Goal: Answer question/provide support: Share knowledge or assist other users

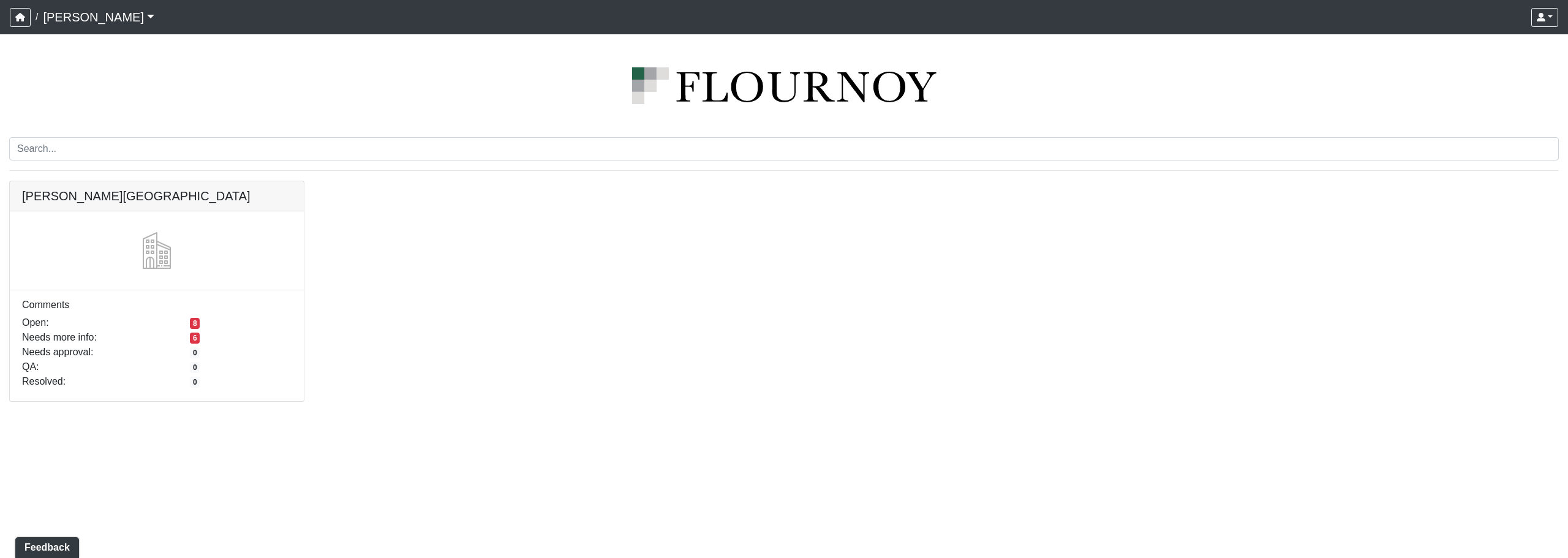
click at [904, 272] on div "[PERSON_NAME][GEOGRAPHIC_DATA] Comments Open: 8 Needs more info: 6 Needs approv…" at bounding box center [784, 298] width 1568 height 236
click at [73, 182] on link at bounding box center [157, 182] width 294 height 0
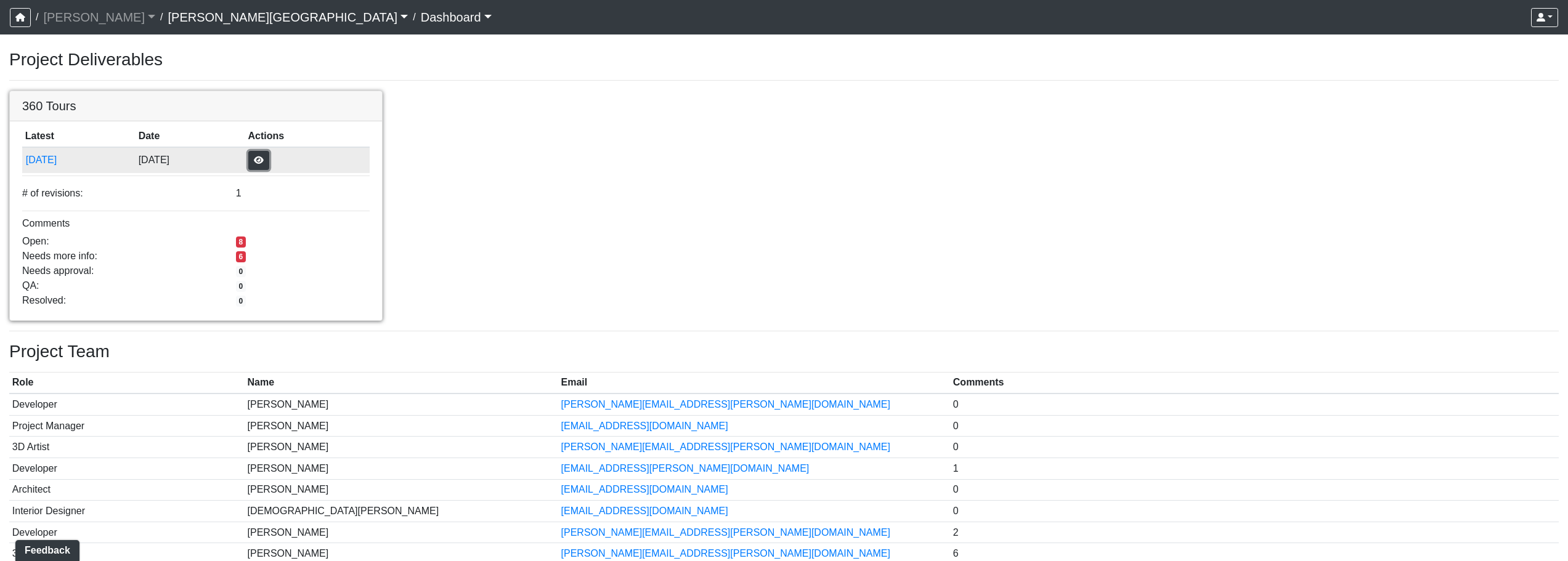
click at [269, 159] on button "button" at bounding box center [259, 161] width 21 height 19
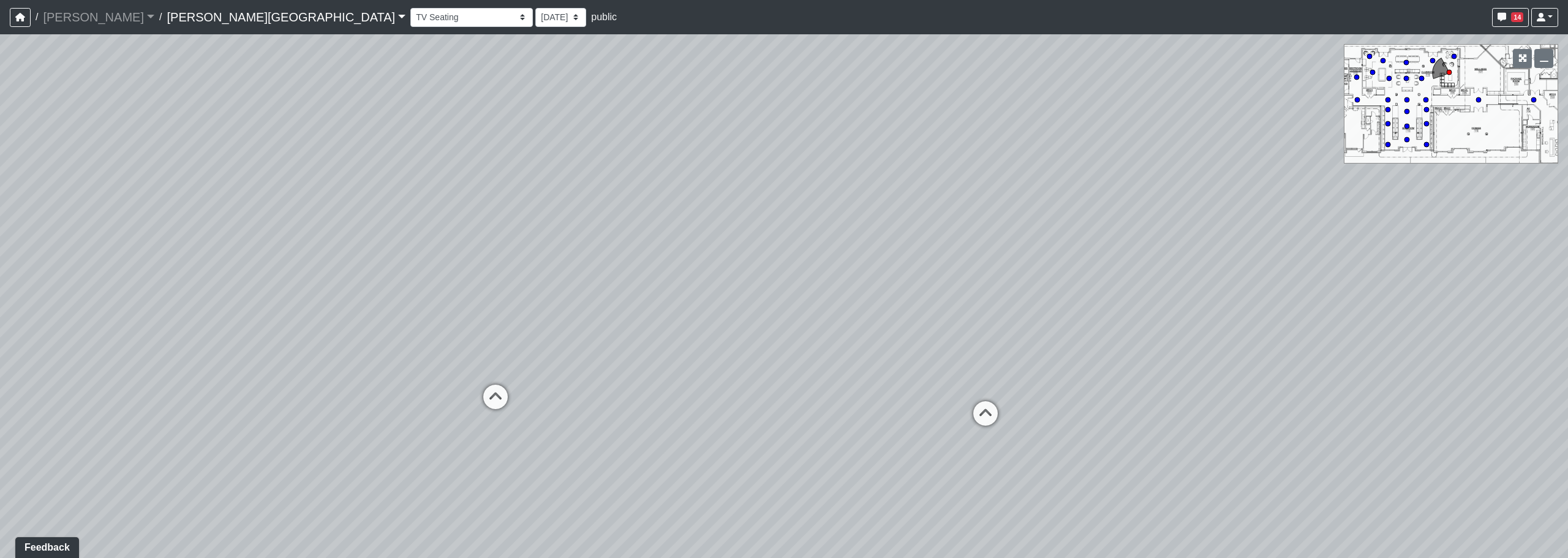
drag, startPoint x: 414, startPoint y: 480, endPoint x: 600, endPoint y: 442, distance: 189.8
click at [600, 442] on div "Loading... Pool Courtyard Entry 1 Loading... Window Seating 1 Loading... Foosba…" at bounding box center [784, 296] width 1568 height 523
drag, startPoint x: 447, startPoint y: 397, endPoint x: 573, endPoint y: 320, distance: 147.7
click at [685, 309] on div "Loading... Pool Courtyard Entry 1 Loading... Window Seating 1 Loading... Foosba…" at bounding box center [784, 296] width 1568 height 523
drag, startPoint x: 466, startPoint y: 308, endPoint x: 768, endPoint y: 285, distance: 302.9
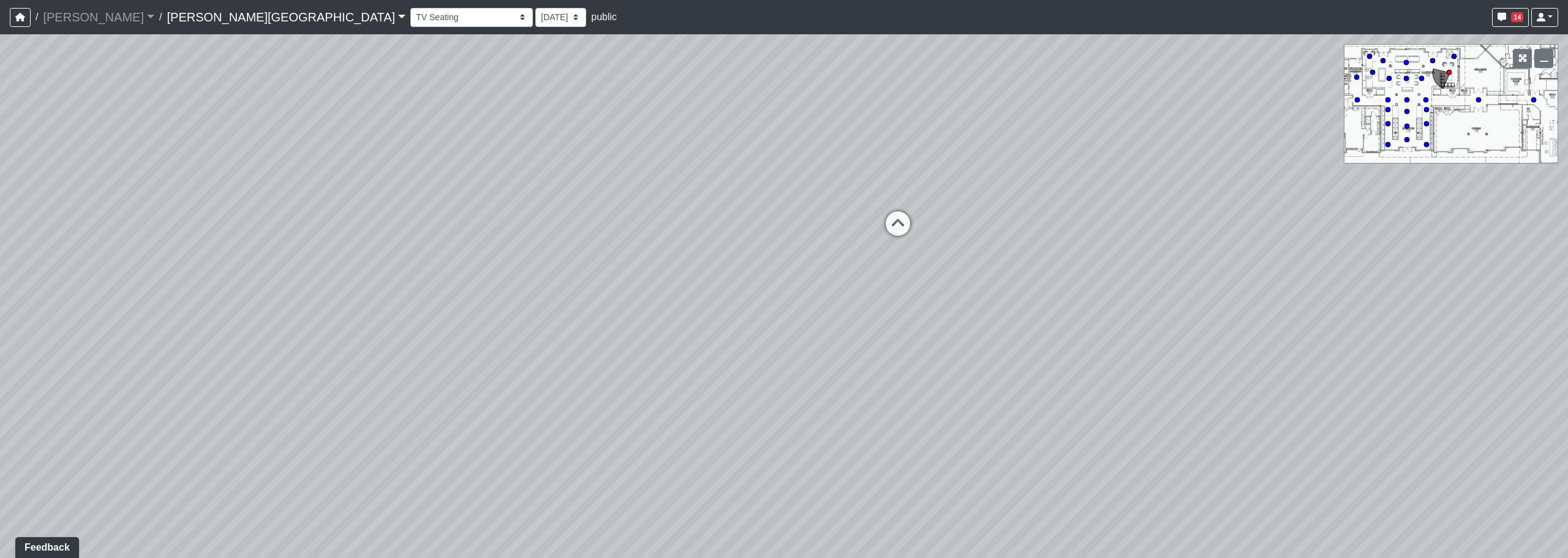
click at [805, 285] on div "Loading... Pool Courtyard Entry 1 Loading... Window Seating 1 Loading... Foosba…" at bounding box center [784, 296] width 1568 height 523
drag, startPoint x: 757, startPoint y: 258, endPoint x: 702, endPoint y: 262, distance: 55.1
click at [330, 273] on div "Loading... Pool Courtyard Entry 1 Loading... Window Seating 1 Loading... Foosba…" at bounding box center [784, 296] width 1568 height 523
drag, startPoint x: 810, startPoint y: 262, endPoint x: 695, endPoint y: 233, distance: 118.6
click at [364, 262] on div "Loading... Pool Courtyard Entry 1 Loading... Window Seating 1 Loading... Foosba…" at bounding box center [784, 296] width 1568 height 523
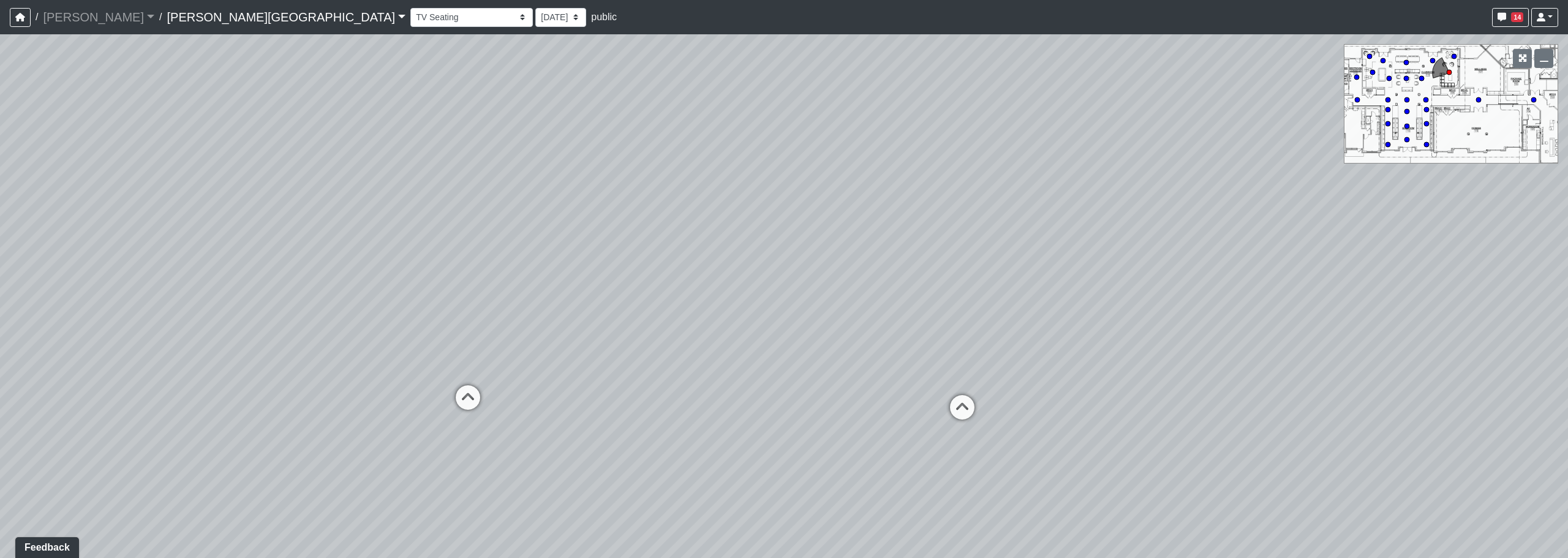
drag, startPoint x: 513, startPoint y: 230, endPoint x: 850, endPoint y: 386, distance: 371.4
click at [850, 386] on div "Loading... Pool Courtyard Entry 1 Loading... Window Seating 1 Loading... Foosba…" at bounding box center [784, 296] width 1568 height 523
click at [468, 399] on icon at bounding box center [468, 403] width 37 height 37
click at [602, 475] on icon at bounding box center [597, 483] width 37 height 37
click at [600, 470] on icon at bounding box center [597, 467] width 37 height 37
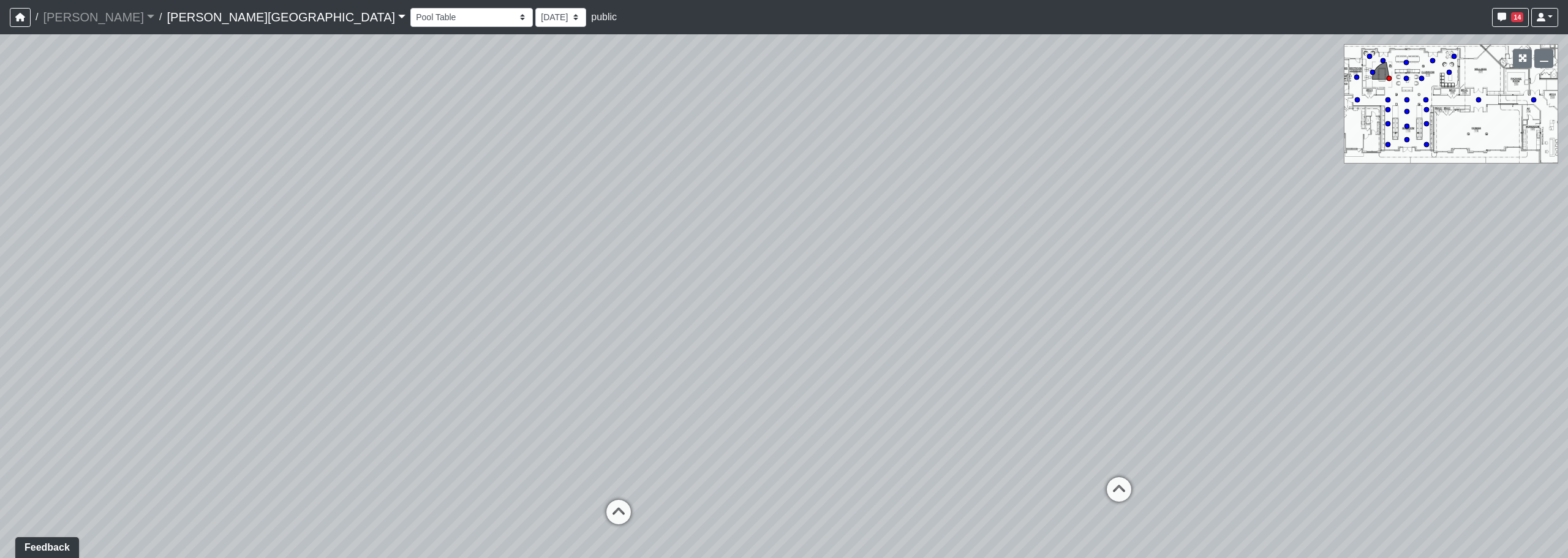
drag, startPoint x: 718, startPoint y: 236, endPoint x: 521, endPoint y: 297, distance: 206.2
click at [409, 298] on div "Loading... Pool Courtyard Entry 1 Loading... Window Seating 1 Loading... Foosba…" at bounding box center [784, 296] width 1568 height 523
drag, startPoint x: 959, startPoint y: 307, endPoint x: 554, endPoint y: 206, distance: 417.4
click at [554, 206] on div "Loading... Pool Courtyard Entry 1 Loading... Window Seating 1 Loading... Foosba…" at bounding box center [784, 296] width 1568 height 523
drag, startPoint x: 944, startPoint y: 309, endPoint x: 562, endPoint y: 263, distance: 384.8
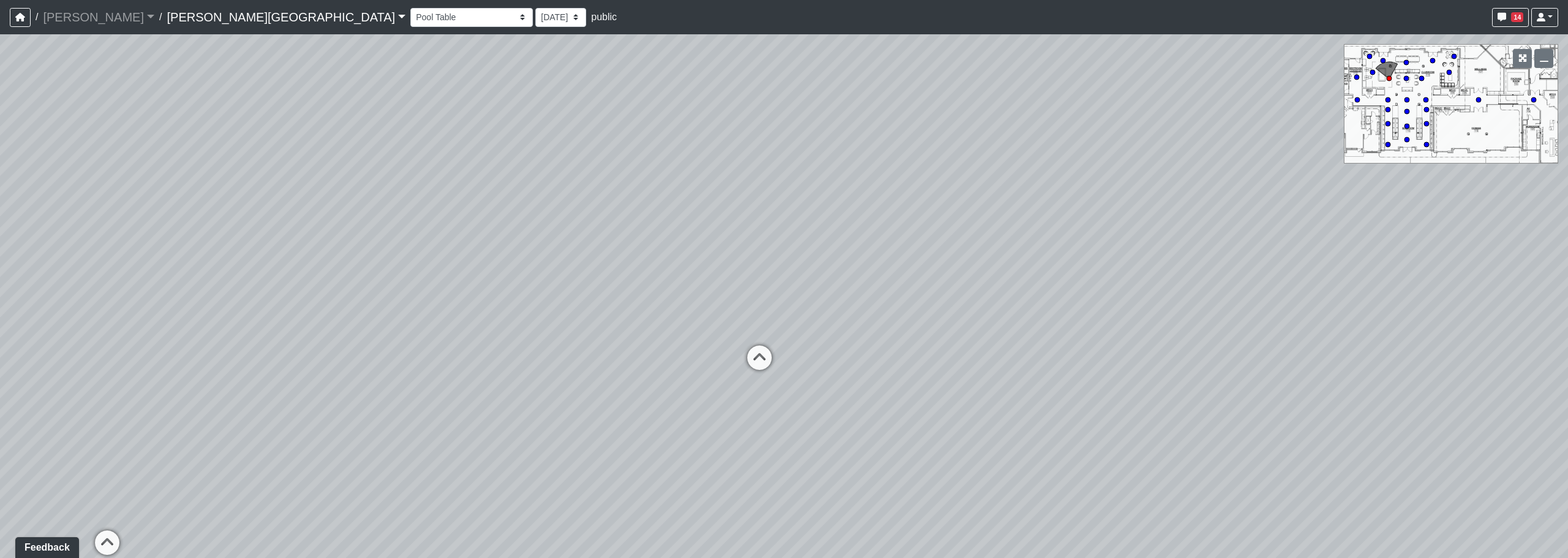
click at [555, 269] on div "Loading... Pool Courtyard Entry 1 Loading... Window Seating 1 Loading... Foosba…" at bounding box center [784, 296] width 1568 height 523
drag, startPoint x: 658, startPoint y: 254, endPoint x: 618, endPoint y: 244, distance: 41.2
click at [561, 242] on div "Loading... Pool Courtyard Entry 1 Loading... Window Seating 1 Loading... Foosba…" at bounding box center [784, 296] width 1568 height 523
drag, startPoint x: 916, startPoint y: 300, endPoint x: 708, endPoint y: 261, distance: 211.6
click at [708, 261] on div "Loading... Pool Courtyard Entry 1 Loading... Window Seating 1 Loading... Foosba…" at bounding box center [784, 296] width 1568 height 523
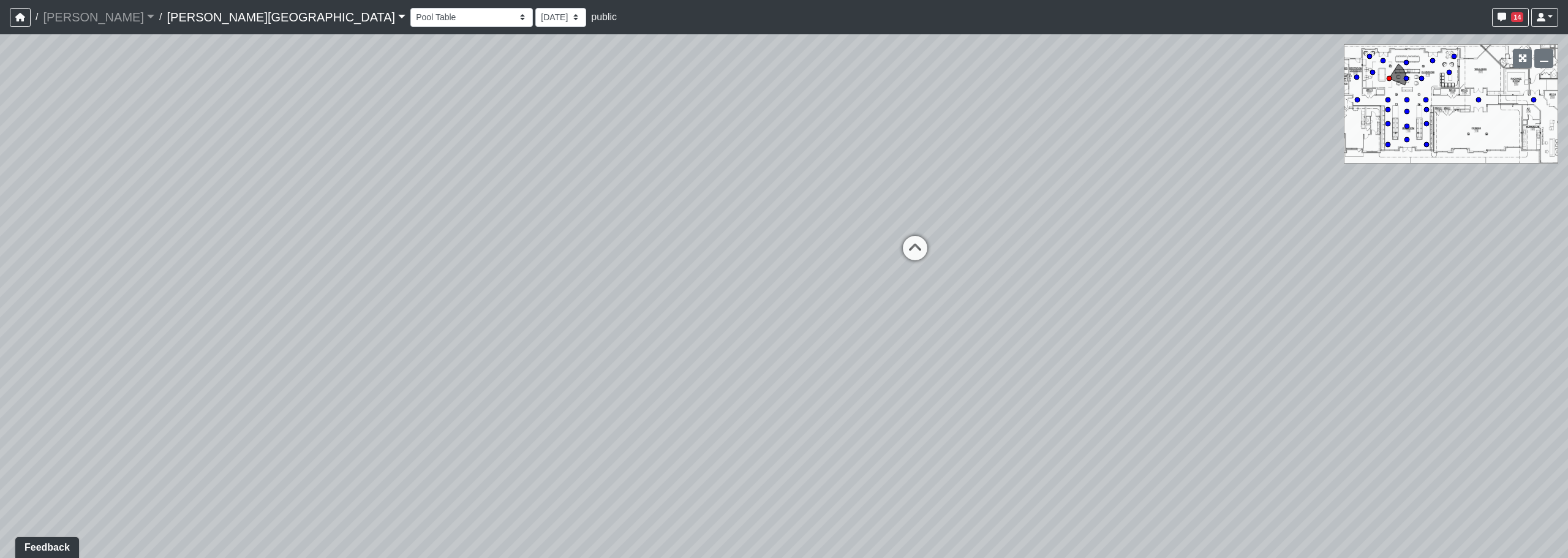
drag, startPoint x: 1011, startPoint y: 335, endPoint x: 573, endPoint y: 353, distance: 438.4
click at [563, 356] on div "Loading... Pool Courtyard Entry 1 Loading... Window Seating 1 Loading... Foosba…" at bounding box center [784, 296] width 1568 height 523
drag, startPoint x: 584, startPoint y: 192, endPoint x: 676, endPoint y: 348, distance: 181.1
click at [703, 369] on div "Loading... Pool Courtyard Entry 1 Loading... Window Seating 1 Loading... Foosba…" at bounding box center [784, 296] width 1568 height 523
click at [751, 428] on icon at bounding box center [754, 431] width 37 height 37
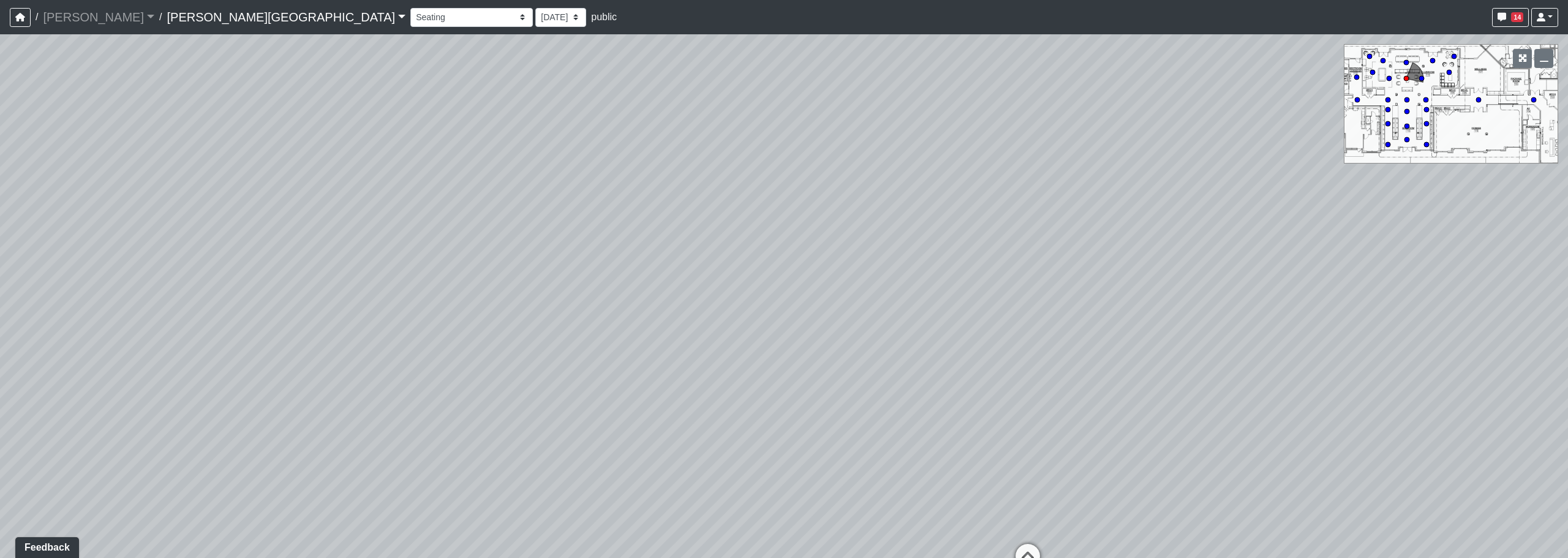
drag, startPoint x: 393, startPoint y: 356, endPoint x: 807, endPoint y: 438, distance: 422.0
click at [811, 440] on div "Loading... Pool Courtyard Entry 1 Loading... Window Seating 1 Loading... Foosba…" at bounding box center [784, 296] width 1568 height 523
drag, startPoint x: 731, startPoint y: 324, endPoint x: 1060, endPoint y: 363, distance: 331.3
click at [1063, 364] on div "Loading... Pool Courtyard Entry 1 Loading... Window Seating 1 Loading... Foosba…" at bounding box center [784, 296] width 1568 height 523
drag, startPoint x: 656, startPoint y: 335, endPoint x: 1135, endPoint y: 349, distance: 479.2
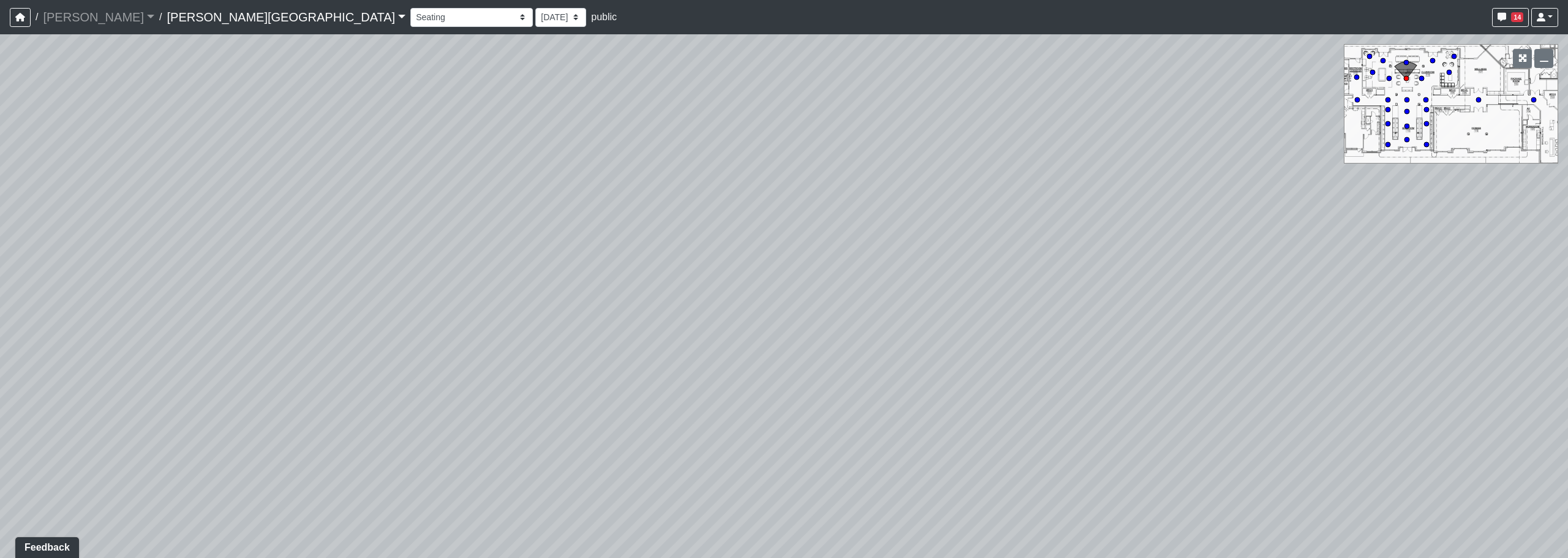
click at [1135, 349] on div "Loading... Pool Courtyard Entry 1 Loading... Window Seating 1 Loading... Foosba…" at bounding box center [784, 296] width 1568 height 523
drag, startPoint x: 704, startPoint y: 301, endPoint x: 1021, endPoint y: 357, distance: 321.9
click at [1021, 357] on div "Loading... Pool Courtyard Entry 1 Loading... Window Seating 1 Loading... Foosba…" at bounding box center [784, 296] width 1568 height 523
drag, startPoint x: 570, startPoint y: 320, endPoint x: 789, endPoint y: 298, distance: 220.1
click at [721, 266] on div "Loading... Pool Courtyard Entry 1 Loading... Window Seating 1 Loading... Foosba…" at bounding box center [784, 296] width 1568 height 523
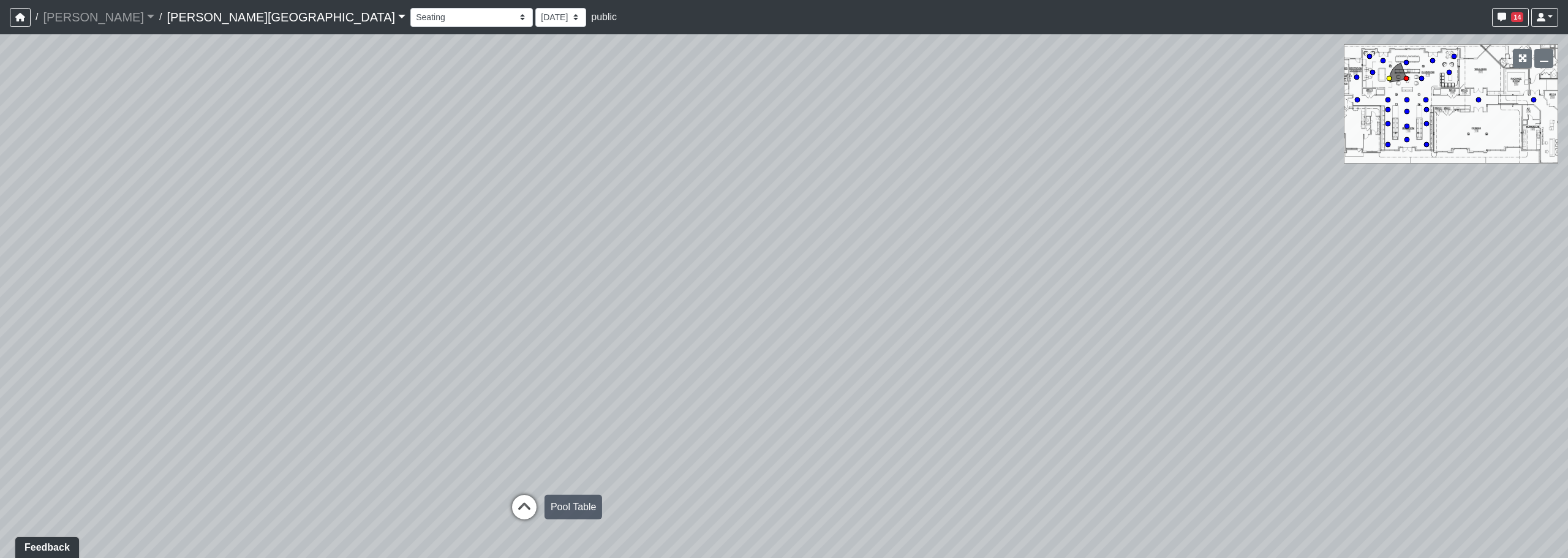
click at [510, 512] on icon at bounding box center [524, 513] width 37 height 37
drag, startPoint x: 757, startPoint y: 436, endPoint x: 436, endPoint y: 418, distance: 321.5
click at [324, 411] on div "Loading... Pool Courtyard Entry 1 Loading... Window Seating 1 Loading... Foosba…" at bounding box center [784, 296] width 1568 height 523
click at [866, 410] on icon at bounding box center [869, 409] width 37 height 37
drag, startPoint x: 1012, startPoint y: 488, endPoint x: 981, endPoint y: 396, distance: 97.1
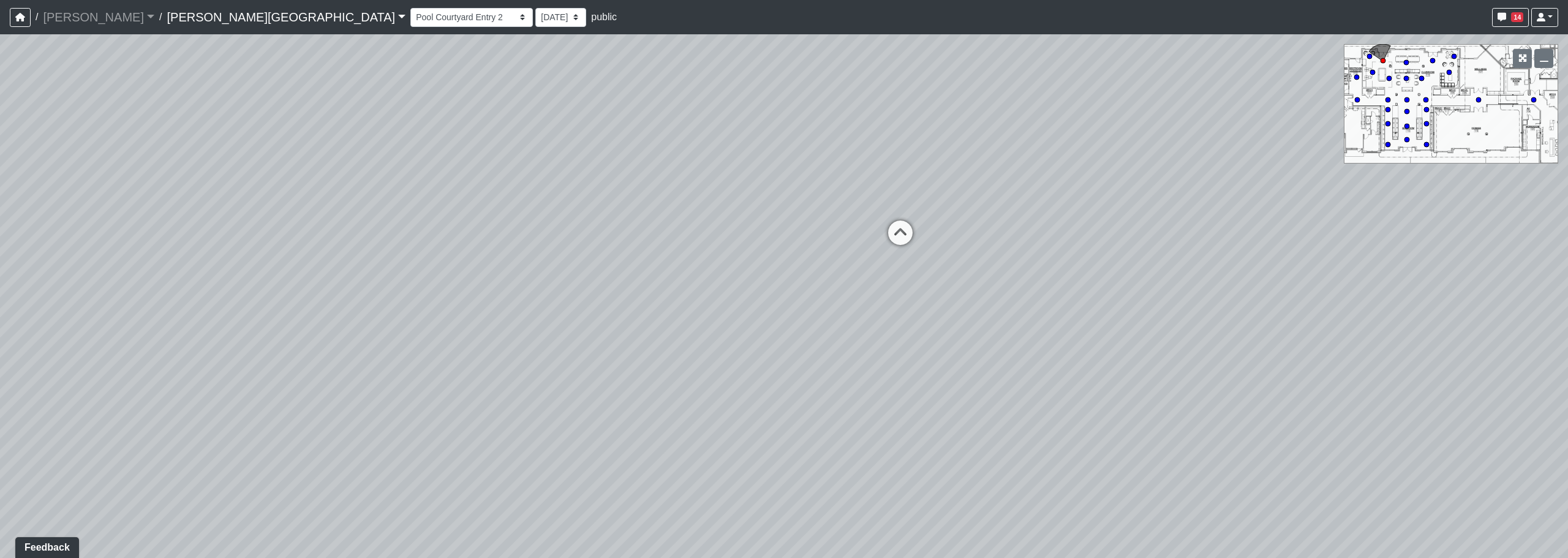
click at [607, 421] on div "Loading... Pool Courtyard Entry 1 Loading... Window Seating 1 Loading... Foosba…" at bounding box center [784, 296] width 1568 height 523
drag, startPoint x: 1059, startPoint y: 374, endPoint x: 670, endPoint y: 366, distance: 389.1
click at [668, 368] on div "Loading... Pool Courtyard Entry 1 Loading... Window Seating 1 Loading... Foosba…" at bounding box center [784, 296] width 1568 height 523
drag, startPoint x: 817, startPoint y: 348, endPoint x: 724, endPoint y: 355, distance: 93.3
click at [724, 355] on div "Loading... Pool Courtyard Entry 1 Loading... Window Seating 1 Loading... Foosba…" at bounding box center [784, 296] width 1568 height 523
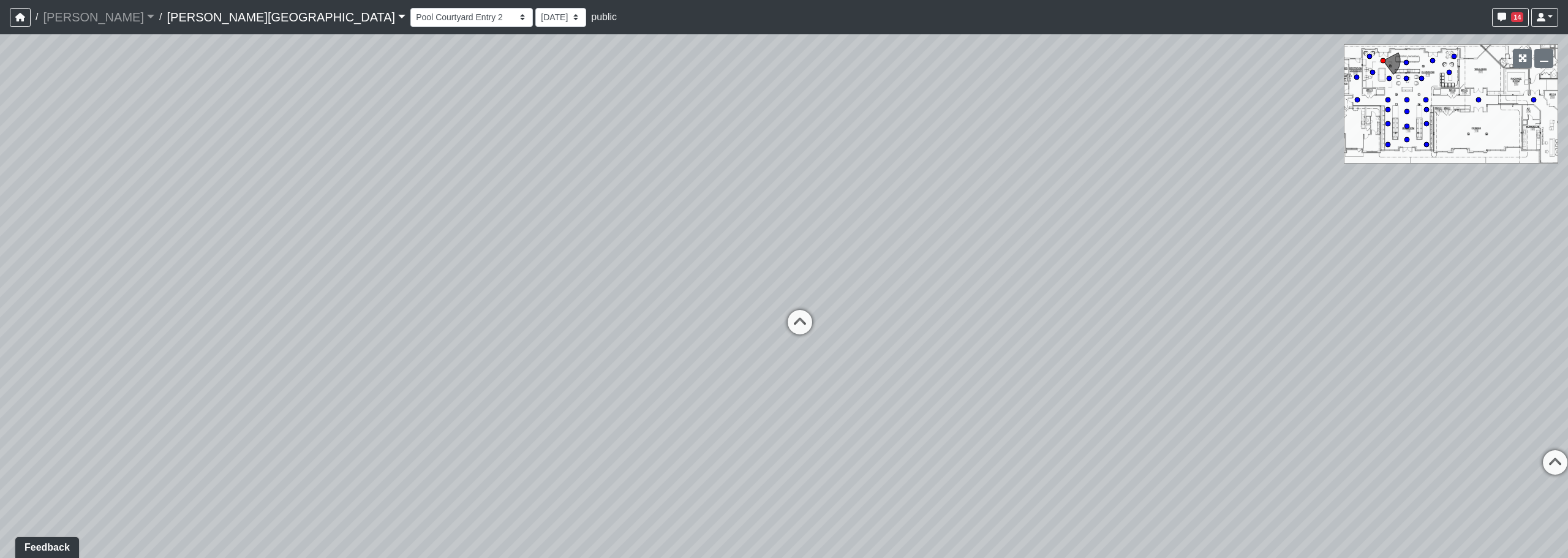
drag, startPoint x: 987, startPoint y: 377, endPoint x: 683, endPoint y: 379, distance: 304.0
click at [683, 379] on div "Loading... Pool Courtyard Entry 1 Loading... Window Seating 1 Loading... Foosba…" at bounding box center [784, 296] width 1568 height 523
drag, startPoint x: 808, startPoint y: 355, endPoint x: 826, endPoint y: 349, distance: 19.0
click at [566, 355] on div "Loading... Pool Courtyard Entry 1 Loading... Window Seating 1 Loading... Foosba…" at bounding box center [784, 296] width 1568 height 523
click at [1050, 362] on icon at bounding box center [1053, 367] width 37 height 37
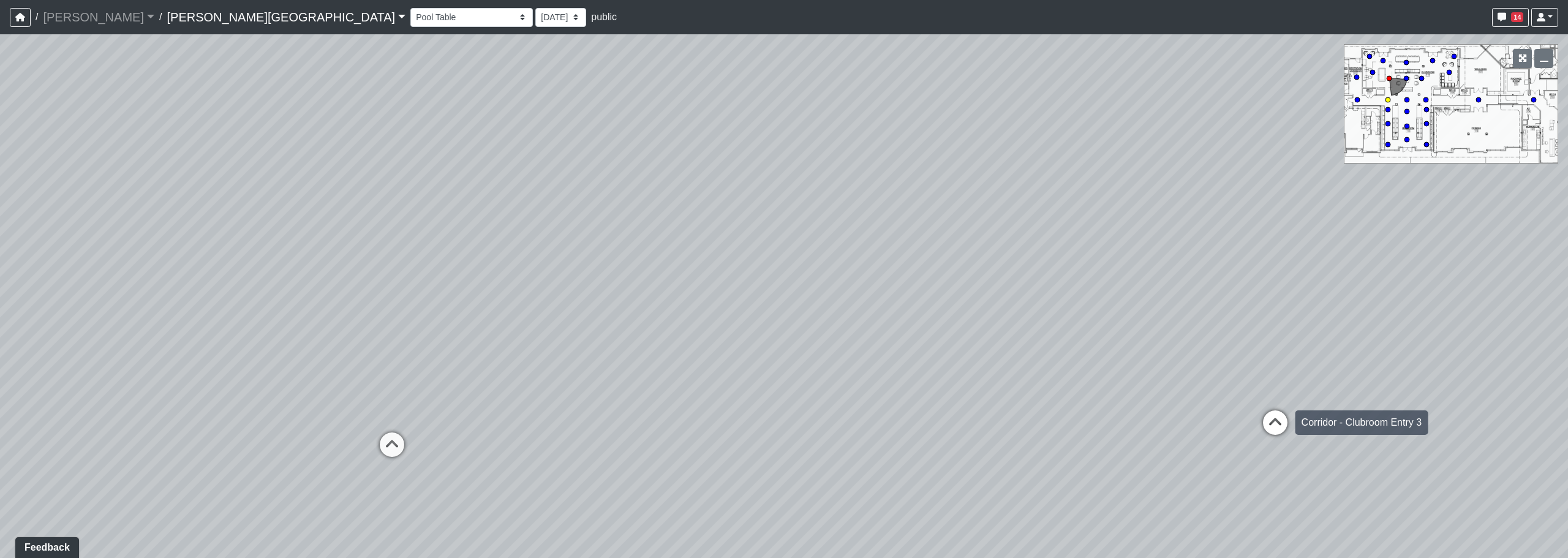
click at [1277, 417] on icon at bounding box center [1275, 428] width 37 height 37
drag, startPoint x: 1139, startPoint y: 340, endPoint x: 732, endPoint y: 336, distance: 407.0
click at [694, 335] on div "Loading... Pool Courtyard Entry 1 Loading... Window Seating 1 Loading... Foosba…" at bounding box center [784, 296] width 1568 height 523
drag, startPoint x: 851, startPoint y: 411, endPoint x: 813, endPoint y: 440, distance: 47.8
click at [813, 440] on div "Loading... Pool Courtyard Entry 1 Loading... Window Seating 1 Loading... Foosba…" at bounding box center [784, 296] width 1568 height 523
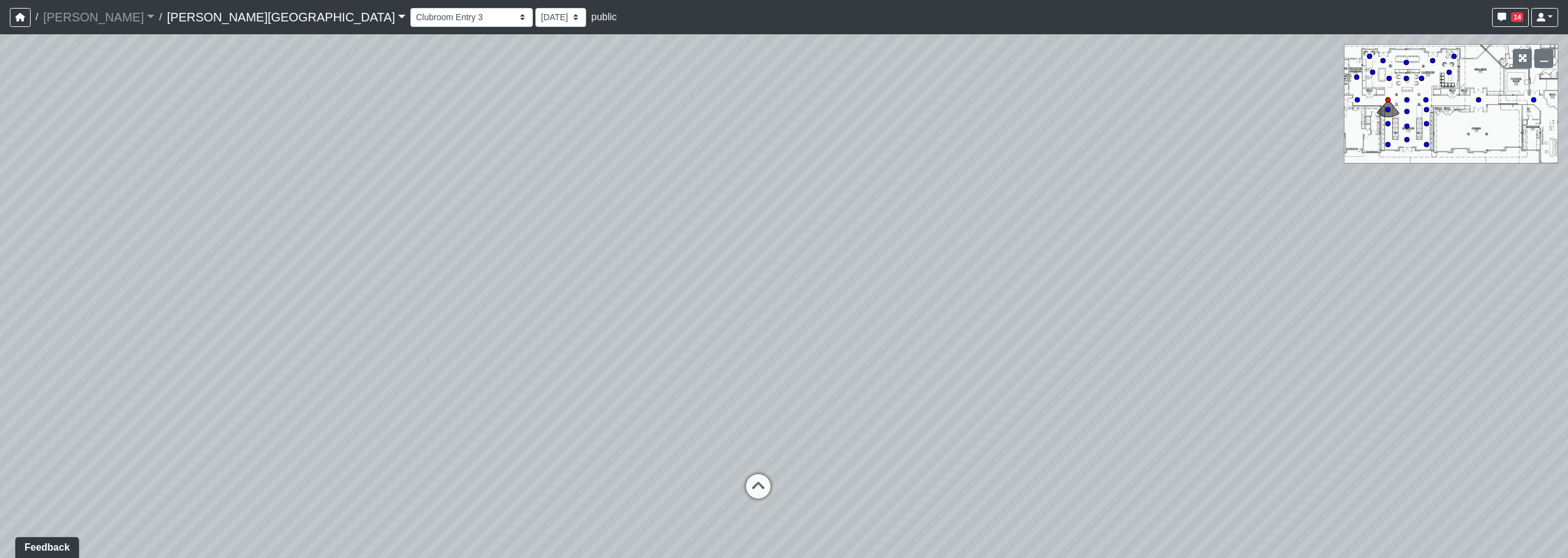
drag, startPoint x: 826, startPoint y: 364, endPoint x: 819, endPoint y: 363, distance: 7.1
click at [826, 326] on div "Loading... Pool Courtyard Entry 1 Loading... Window Seating 1 Loading... Foosba…" at bounding box center [784, 296] width 1568 height 523
click at [751, 445] on icon at bounding box center [759, 452] width 37 height 37
drag, startPoint x: 921, startPoint y: 168, endPoint x: 1124, endPoint y: 181, distance: 203.4
click at [701, 268] on div "Loading... Pool Courtyard Entry 1 Loading... Window Seating 1 Loading... Foosba…" at bounding box center [784, 296] width 1568 height 523
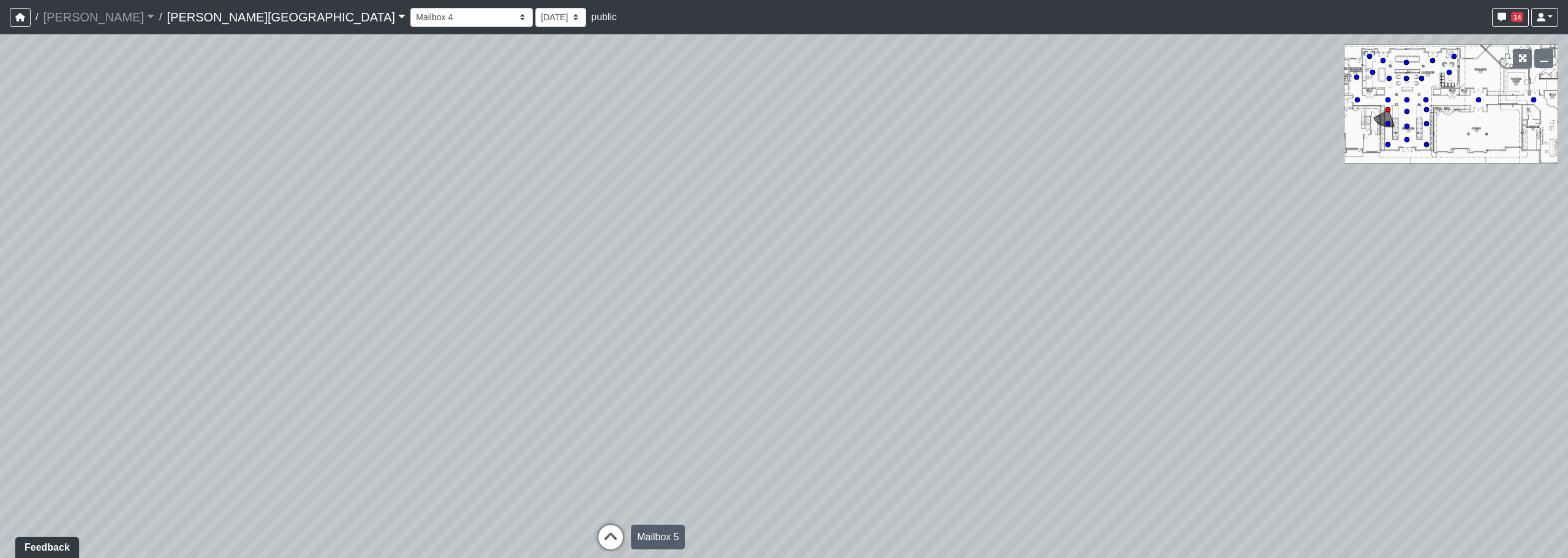
click at [608, 538] on icon at bounding box center [611, 543] width 37 height 37
drag, startPoint x: 947, startPoint y: 204, endPoint x: 649, endPoint y: 231, distance: 299.2
click at [649, 231] on div "Loading... Pool Courtyard Entry 1 Loading... Window Seating 1 Loading... Foosba…" at bounding box center [784, 296] width 1568 height 523
drag, startPoint x: 850, startPoint y: 225, endPoint x: 1178, endPoint y: 240, distance: 328.3
click at [1178, 240] on div "Loading... Pool Courtyard Entry 1 Loading... Window Seating 1 Loading... Foosba…" at bounding box center [784, 296] width 1568 height 523
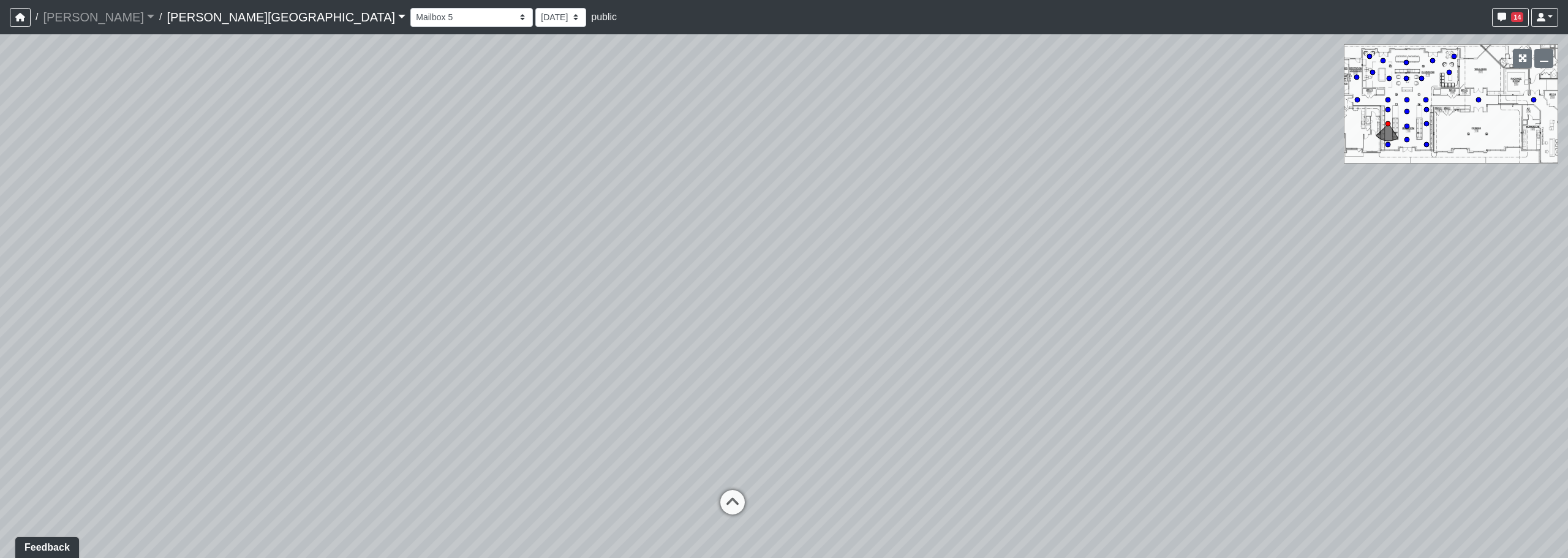
drag
click at [1098, 205] on div "Loading... Pool Courtyard Entry 1 Loading... Window Seating 1 Loading... Foosba…" at bounding box center [784, 296] width 1568 height 523
click at [1058, 177] on div "Loading... Pool Courtyard Entry 1 Loading... Window Seating 1 Loading... Foosba…" at bounding box center [784, 296] width 1568 height 523
click at [1062, 250] on div "Loading... Pool Courtyard Entry 1 Loading... Window Seating 1 Loading... Foosba…" at bounding box center [784, 296] width 1568 height 523
click at [1077, 309] on div "Loading... Pool Courtyard Entry 1 Loading... Window Seating 1 Loading... Foosba…" at bounding box center [784, 296] width 1568 height 523
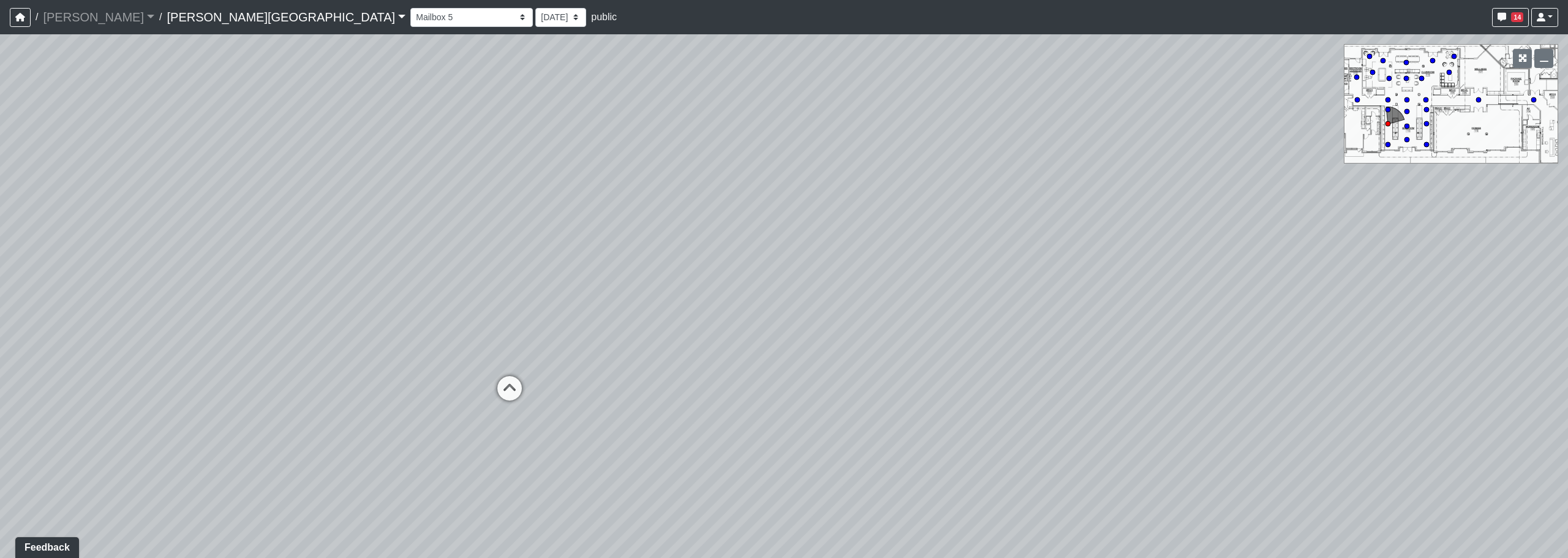
click at [484, 389] on div "Loading... Pool Courtyard Entry 1 Loading... Window Seating 1 Loading... Foosba…" at bounding box center [784, 296] width 1568 height 523
click at [500, 390] on icon at bounding box center [510, 395] width 37 height 37
click at [516, 305] on div "Loading... Pool Courtyard Entry 1 Loading... Window Seating 1 Loading... Foosba…" at bounding box center [784, 296] width 1568 height 523
click at [627, 270] on div "Loading... Pool Courtyard Entry 1 Loading... Window Seating 1 Loading... Foosba…" at bounding box center [784, 296] width 1568 height 523
click at [835, 352] on icon at bounding box center [840, 363] width 37 height 37
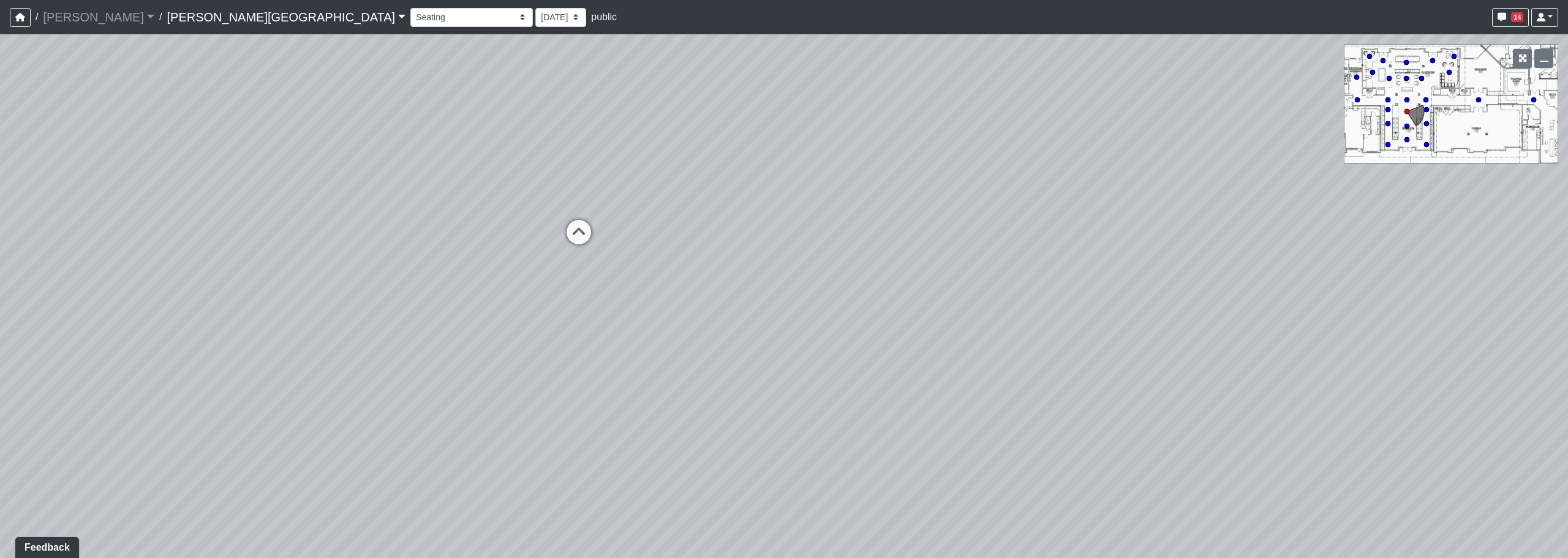
click at [848, 264] on div "Loading... Pool Courtyard Entry 1 Loading... Window Seating 1 Loading... Foosba…" at bounding box center [784, 296] width 1568 height 523
click at [734, 239] on div "Loading... Pool Courtyard Entry 1 Loading... Window Seating 1 Loading... Foosba…" at bounding box center [784, 296] width 1568 height 523
click at [1268, 233] on div "Loading... Pool Courtyard Entry 1 Loading... Window Seating 1 Loading... Foosba…" at bounding box center [784, 296] width 1568 height 523
click at [1341, 231] on div "Loading... Pool Courtyard Entry 1 Loading... Window Seating 1 Loading... Foosba…" at bounding box center [784, 296] width 1568 height 523
click at [1071, 262] on div "Loading... Pool Courtyard Entry 1 Loading... Window Seating 1 Loading... Foosba…" at bounding box center [784, 296] width 1568 height 523
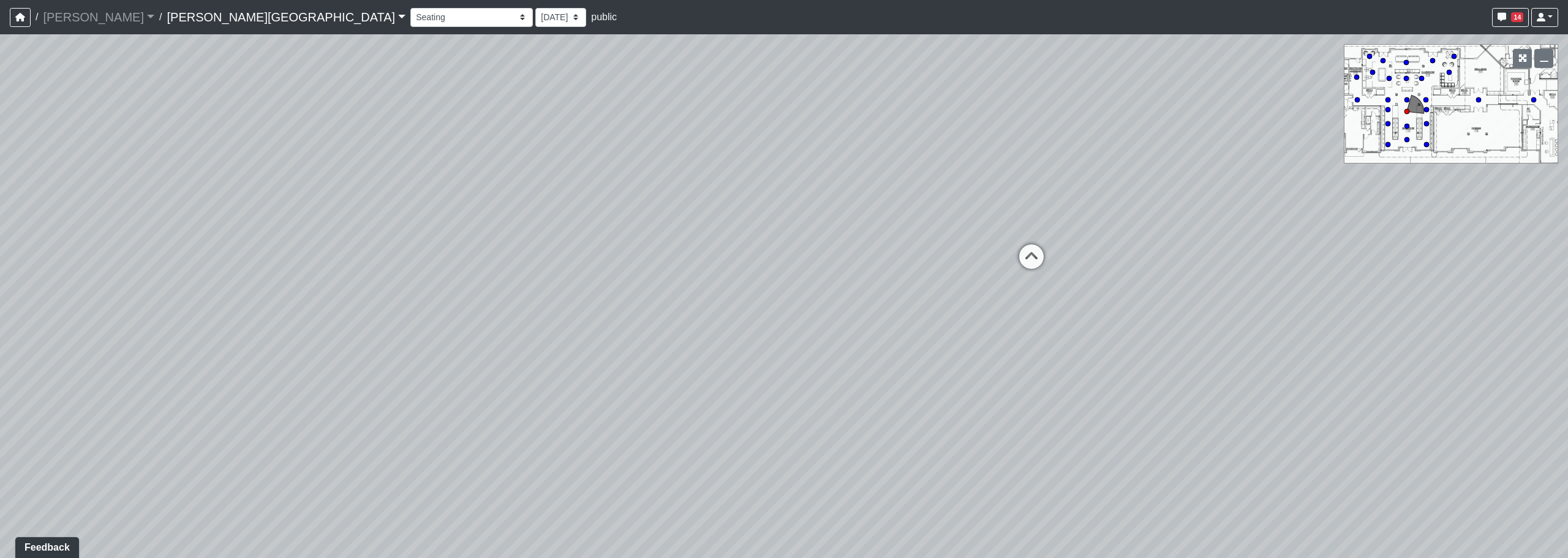
click at [335, 308] on div "Loading... Pool Courtyard Entry 1 Loading... Window Seating 1 Loading... Foosba…" at bounding box center [784, 296] width 1568 height 523
click at [526, 415] on div "Loading... Pool Courtyard Entry 1 Loading... Window Seating 1 Loading... Foosba…" at bounding box center [784, 296] width 1568 height 523
click at [961, 202] on icon at bounding box center [966, 208] width 37 height 37
click at [599, 312] on div "Loading... Pool Courtyard Entry 1 Loading... Window Seating 1 Loading... Foosba…" at bounding box center [784, 296] width 1568 height 523
click at [559, 283] on div "Loading... Pool Courtyard Entry 1 Loading... Window Seating 1 Loading... Foosba…" at bounding box center [784, 296] width 1568 height 523
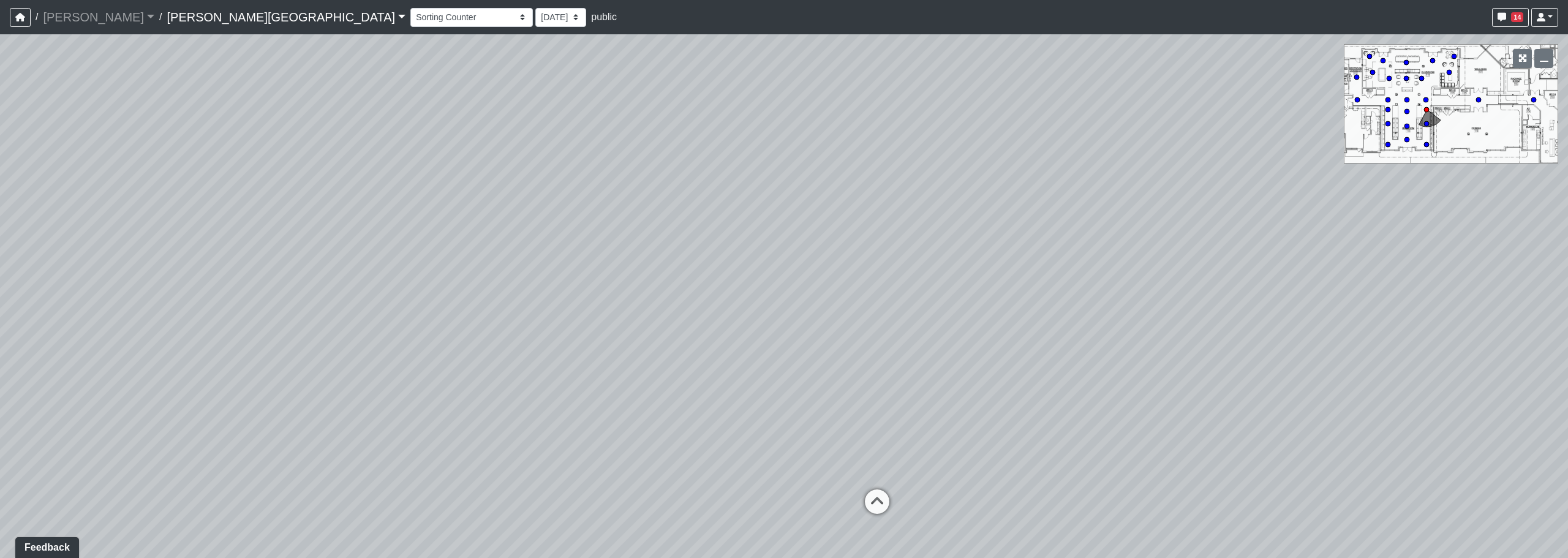
click at [639, 415] on div "Loading... Pool Courtyard Entry 1 Loading... Window Seating 1 Loading... Foosba…" at bounding box center [784, 296] width 1568 height 523
click at [677, 393] on div "Loading... Pool Courtyard Entry 1 Loading... Window Seating 1 Loading... Foosba…" at bounding box center [784, 296] width 1568 height 523
click at [608, 313] on div "Loading... Pool Courtyard Entry 1 Loading... Window Seating 1 Loading... Foosba…" at bounding box center [784, 296] width 1568 height 523
click at [662, 316] on div "Loading... Pool Courtyard Entry 1 Loading... Window Seating 1 Loading... Foosba…" at bounding box center [784, 296] width 1568 height 523
click at [584, 312] on div "Loading... Pool Courtyard Entry 1 Loading... Window Seating 1 Loading... Foosba…" at bounding box center [784, 296] width 1568 height 523
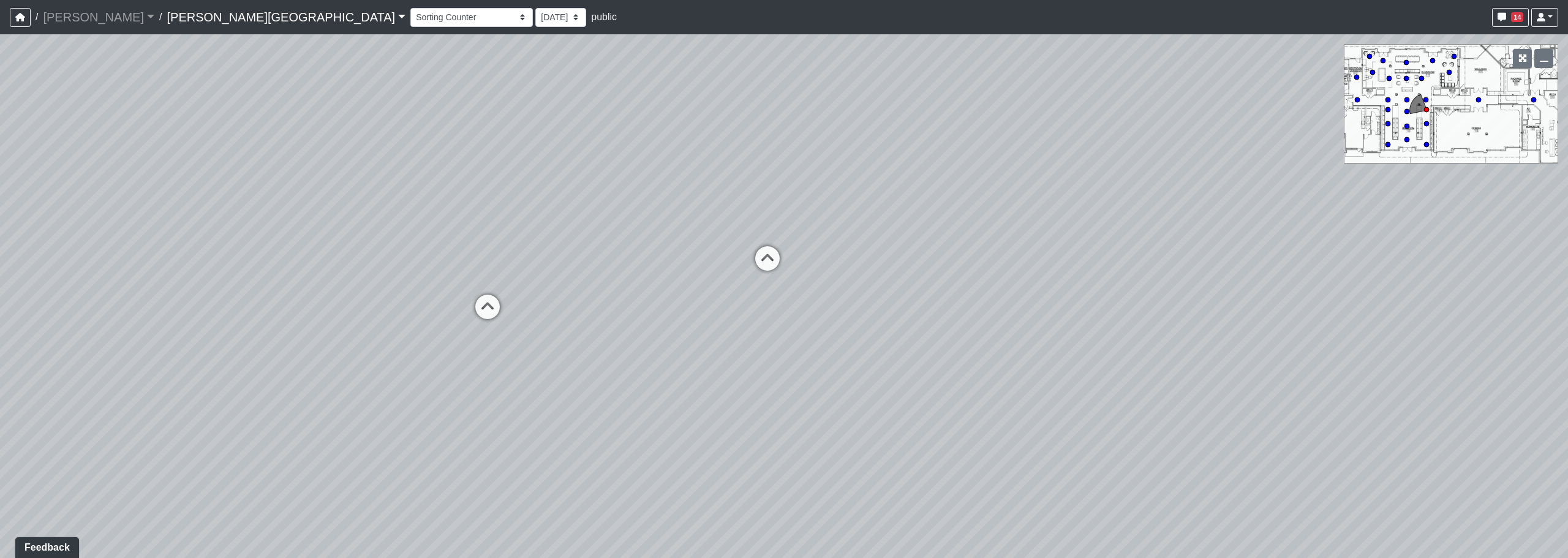
click at [457, 304] on div "Loading... Pool Courtyard Entry 1 Loading... Window Seating 1 Loading... Foosba…" at bounding box center [784, 296] width 1568 height 523
click at [371, 250] on div "Loading... Pool Courtyard Entry 1 Loading... Window Seating 1 Loading... Foosba…" at bounding box center [784, 296] width 1568 height 523
click at [684, 284] on div "Loading... Pool Courtyard Entry 1 Loading... Window Seating 1 Loading... Foosba…" at bounding box center [784, 296] width 1568 height 523
click at [839, 314] on icon at bounding box center [839, 317] width 37 height 37
click at [522, 243] on div "Loading... Pool Courtyard Entry 1 Loading... Window Seating 1 Loading... Foosba…" at bounding box center [784, 296] width 1568 height 523
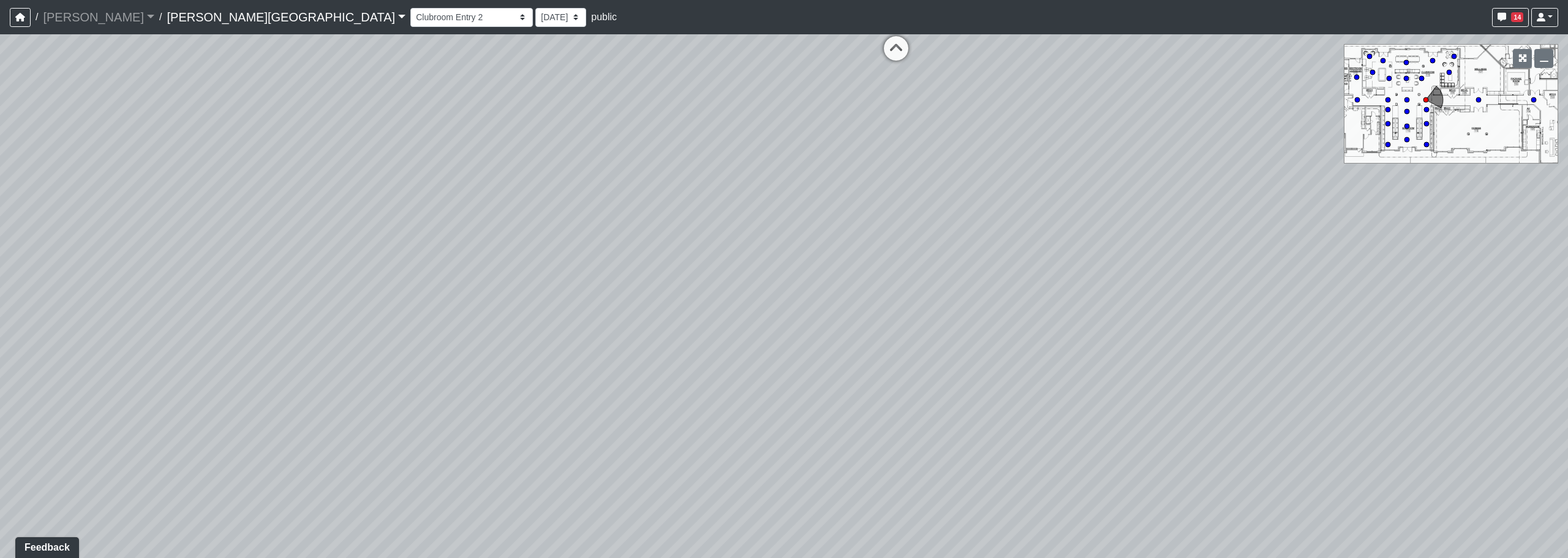
click at [484, 284] on div "Loading... Pool Courtyard Entry 1 Loading... Window Seating 1 Loading... Foosba…" at bounding box center [784, 296] width 1568 height 523
click at [792, 420] on div "Loading... Pool Courtyard Entry 1 Loading... Window Seating 1 Loading... Foosba…" at bounding box center [784, 296] width 1568 height 523
click at [811, 255] on icon at bounding box center [808, 269] width 37 height 37
click at [809, 269] on icon at bounding box center [808, 279] width 37 height 37
click at [926, 333] on div "Loading... Pool Courtyard Entry 1 Loading... Window Seating 1 Loading... Foosba…" at bounding box center [784, 296] width 1568 height 523
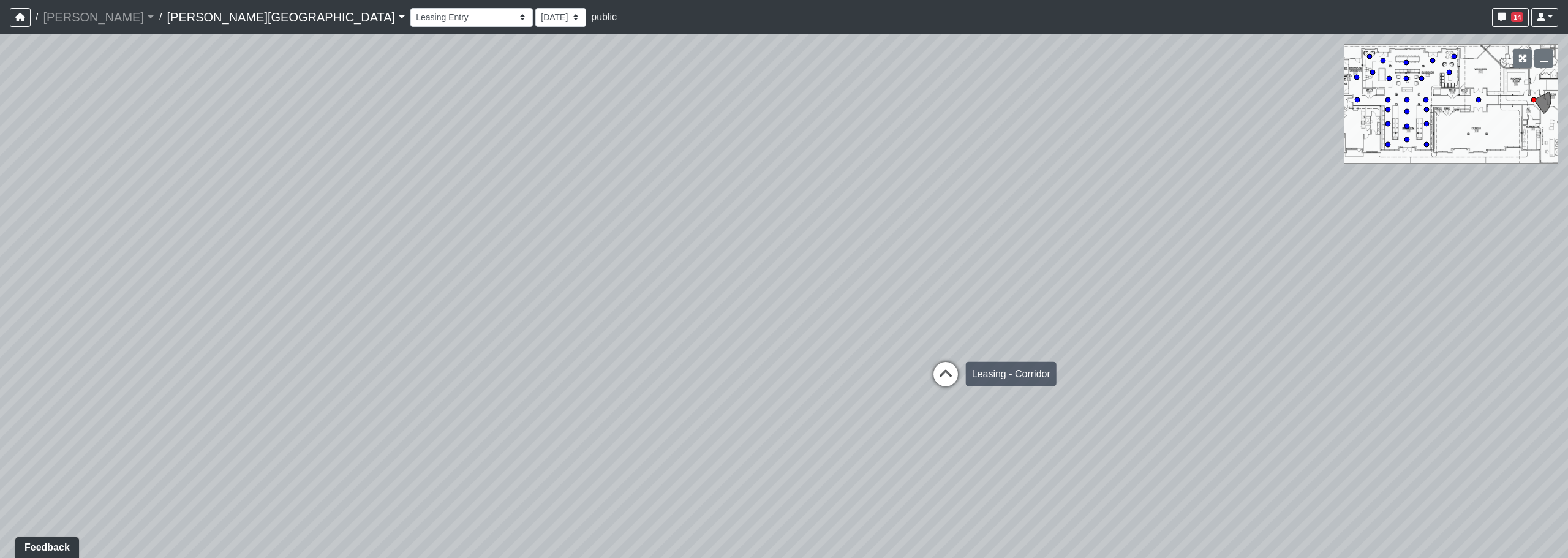
click at [949, 378] on icon at bounding box center [945, 380] width 37 height 37
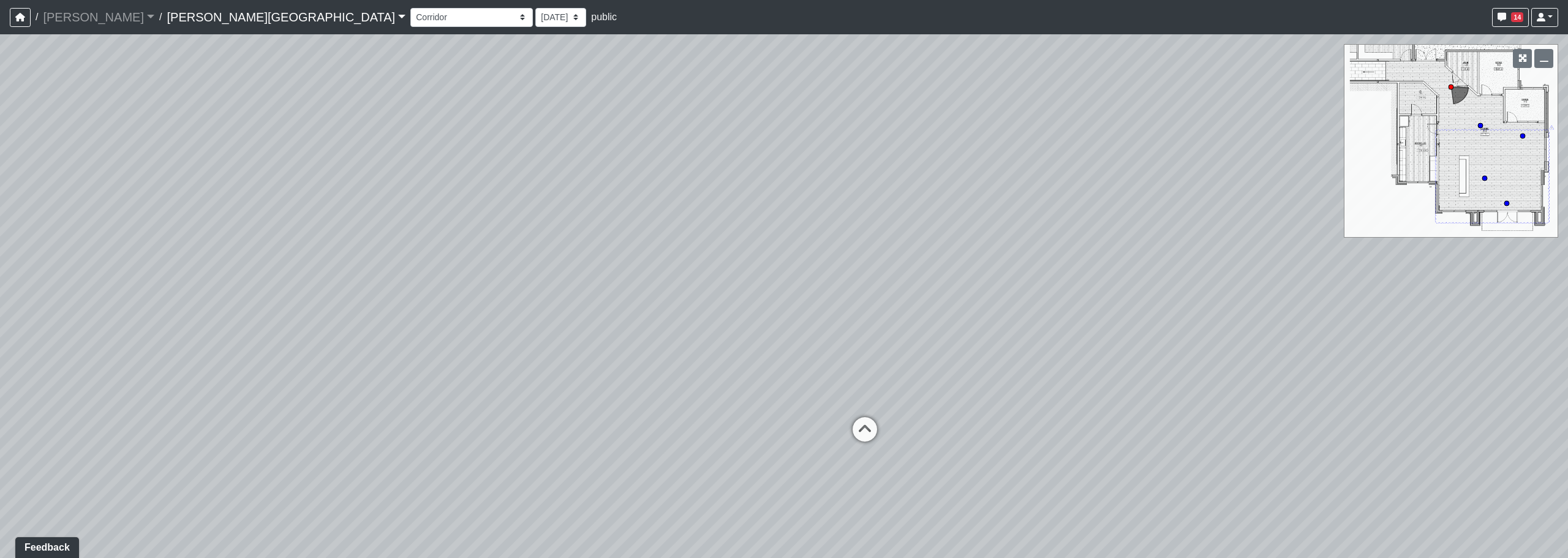
click at [690, 436] on div "Loading... Pool Courtyard Entry 1 Loading... Window Seating 1 Loading... Foosba…" at bounding box center [784, 296] width 1568 height 523
click at [870, 213] on div "Loading... Pool Courtyard Entry 1 Loading... Window Seating 1 Loading... Foosba…" at bounding box center [784, 296] width 1568 height 523
click at [714, 483] on div "Loading... Pool Courtyard Entry 1 Loading... Window Seating 1 Loading... Foosba…" at bounding box center [784, 296] width 1568 height 523
click at [801, 477] on div "Loading... Pool Courtyard Entry 1 Loading... Window Seating 1 Loading... Foosba…" at bounding box center [784, 296] width 1568 height 523
click at [604, 431] on icon at bounding box center [601, 444] width 37 height 37
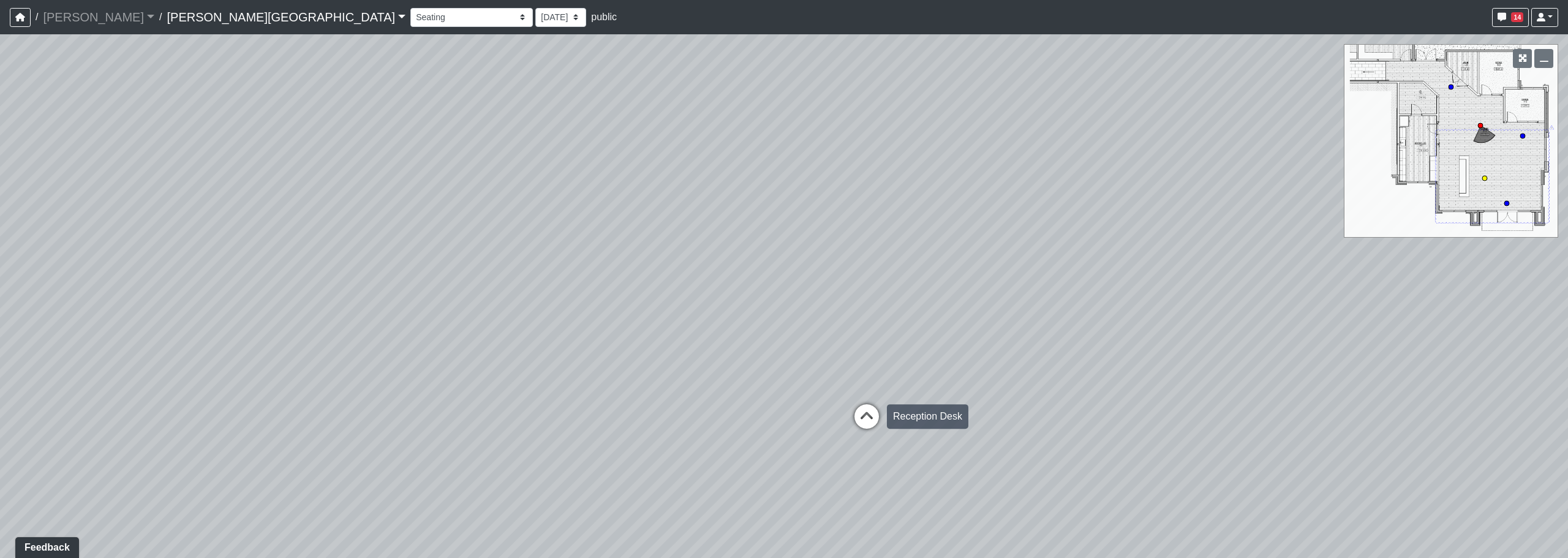
click at [857, 418] on icon at bounding box center [867, 422] width 37 height 37
click at [393, 424] on div "Loading... Pool Courtyard Entry 1 Loading... Window Seating 1 Loading... Foosba…" at bounding box center [784, 296] width 1568 height 523
click at [475, 399] on div "Loading... Pool Courtyard Entry 1 Loading... Window Seating 1 Loading... Foosba…" at bounding box center [784, 296] width 1568 height 523
click at [471, 386] on div "Loading... Pool Courtyard Entry 1 Loading... Window Seating 1 Loading... Foosba…" at bounding box center [784, 296] width 1568 height 523
click at [578, 280] on div "Loading... Pool Courtyard Entry 1 Loading... Window Seating 1 Loading... Foosba…" at bounding box center [784, 296] width 1568 height 523
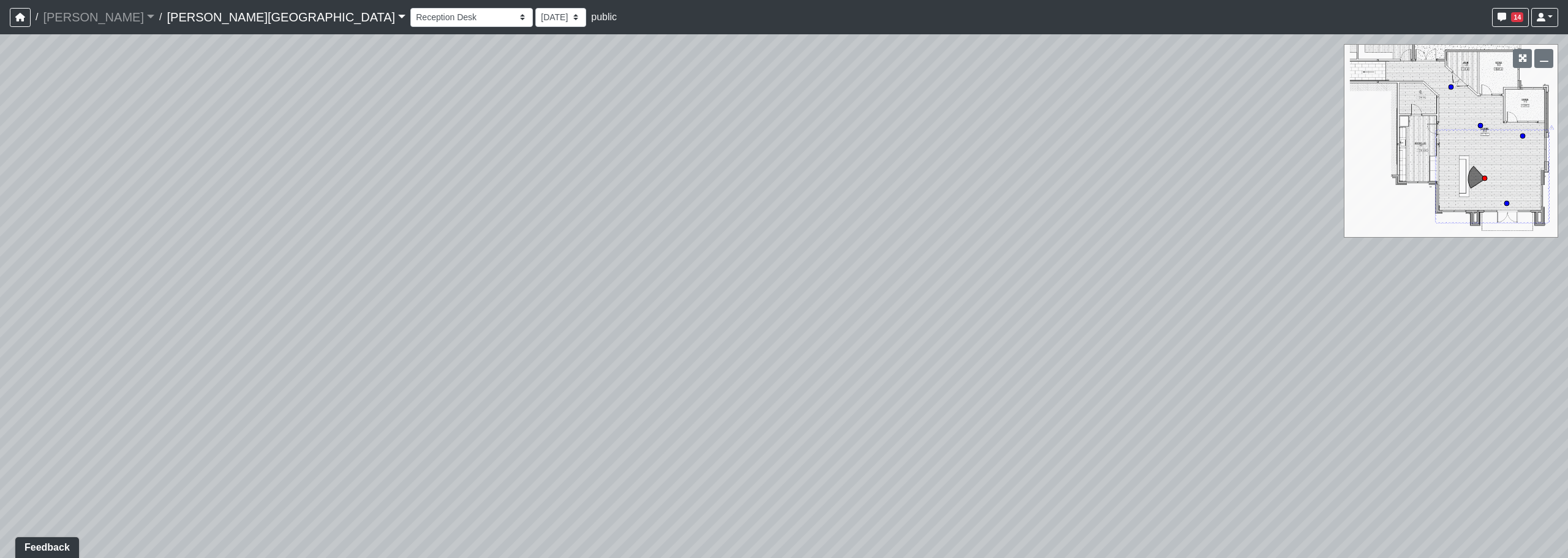
click at [646, 508] on div "Loading... Pool Courtyard Entry 1 Loading... Window Seating 1 Loading... Foosba…" at bounding box center [784, 296] width 1568 height 523
click at [484, 265] on div "Loading... Pool Courtyard Entry 1 Loading... Window Seating 1 Loading... Foosba…" at bounding box center [784, 296] width 1568 height 523
click at [531, 320] on div "Loading... Pool Courtyard Entry 1 Loading... Window Seating 1 Loading... Foosba…" at bounding box center [784, 296] width 1568 height 523
click at [386, 298] on div "Loading... Pool Courtyard Entry 1 Loading... Window Seating 1 Loading... Foosba…" at bounding box center [784, 296] width 1568 height 523
click at [1004, 447] on div "Loading... Pool Courtyard Entry 1 Loading... Window Seating 1 Loading... Foosba…" at bounding box center [784, 296] width 1568 height 523
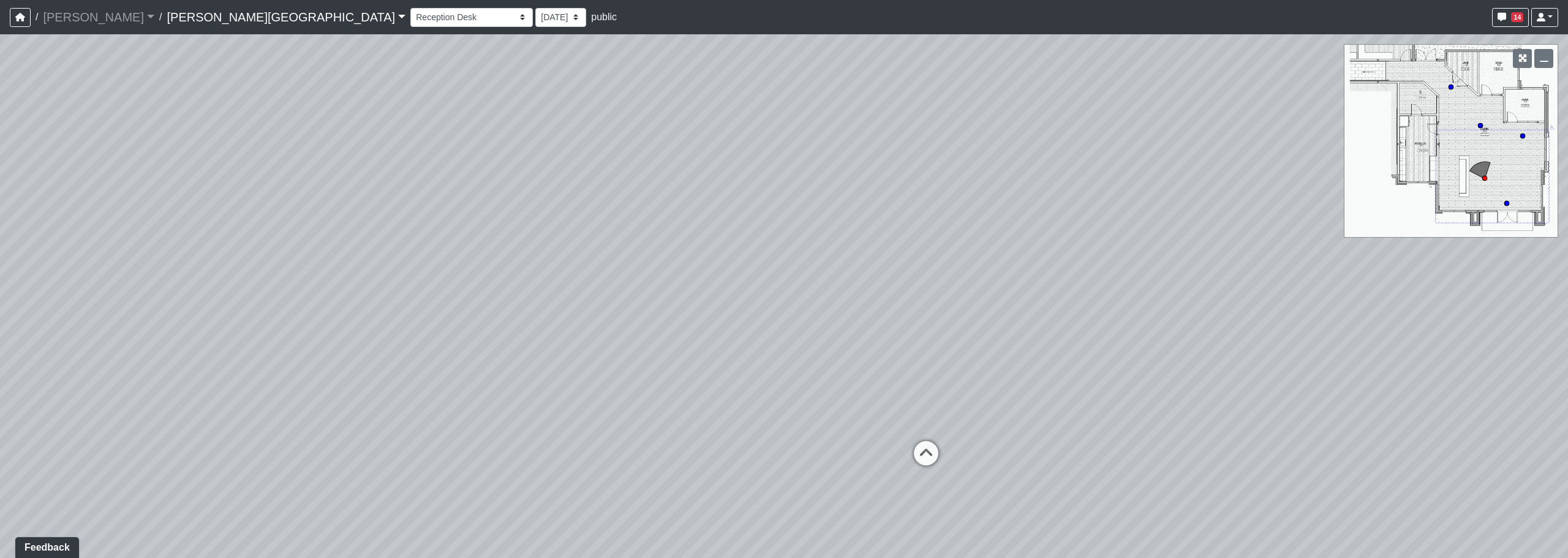
click at [984, 436] on div "Loading... Pool Courtyard Entry 1 Loading... Window Seating 1 Loading... Foosba…" at bounding box center [784, 296] width 1568 height 523
click at [1064, 436] on div "Loading... Pool Courtyard Entry 1 Loading... Window Seating 1 Loading... Foosba…" at bounding box center [784, 296] width 1568 height 523
click at [991, 339] on div "Loading... Pool Courtyard Entry 1 Loading... Window Seating 1 Loading... Foosba…" at bounding box center [784, 296] width 1568 height 523
click at [364, 217] on div "Loading... Pool Courtyard Entry 1 Loading... Window Seating 1 Loading... Foosba…" at bounding box center [784, 296] width 1568 height 523
click at [1051, 306] on div "Loading... Pool Courtyard Entry 1 Loading... Window Seating 1 Loading... Foosba…" at bounding box center [784, 296] width 1568 height 523
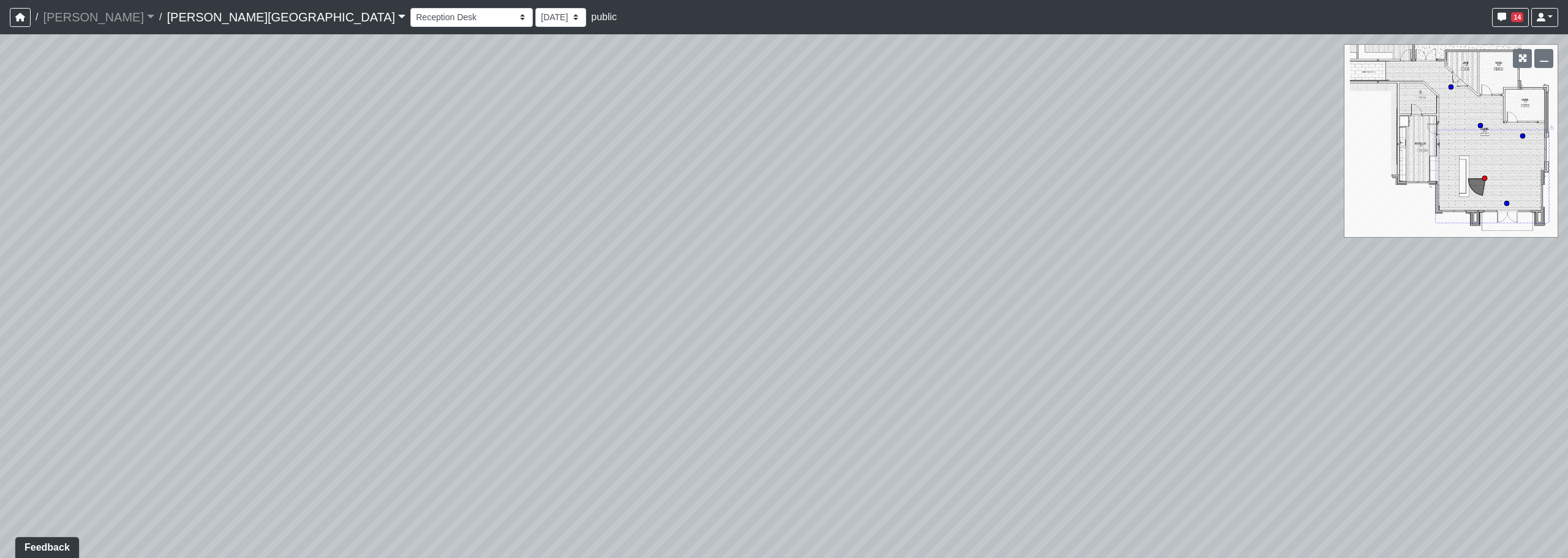
click at [1174, 329] on div "Loading... Pool Courtyard Entry 1 Loading... Window Seating 1 Loading... Foosba…" at bounding box center [784, 296] width 1568 height 523
click at [1085, 347] on div "Loading... Pool Courtyard Entry 1 Loading... Window Seating 1 Loading... Foosba…" at bounding box center [784, 296] width 1568 height 523
click at [657, 173] on div "Loading... Pool Courtyard Entry 1 Loading... Window Seating 1 Loading... Foosba…" at bounding box center [784, 296] width 1568 height 523
click at [562, 371] on icon at bounding box center [547, 382] width 37 height 37
click at [208, 314] on div "Loading... Pool Courtyard Entry 1 Loading... Window Seating 1 Loading... Foosba…" at bounding box center [784, 296] width 1568 height 523
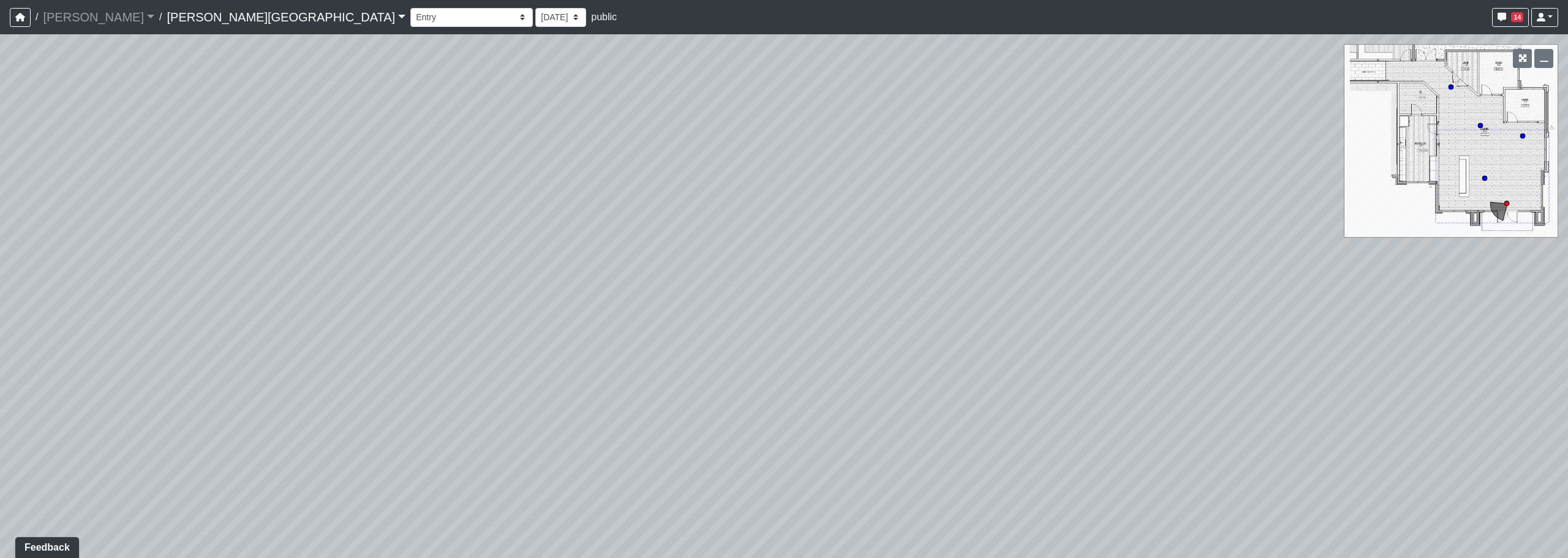
click at [246, 274] on div "Loading... Pool Courtyard Entry 1 Loading... Window Seating 1 Loading... Foosba…" at bounding box center [784, 296] width 1568 height 523
click at [341, 289] on div "Loading... Pool Courtyard Entry 1 Loading... Window Seating 1 Loading... Foosba…" at bounding box center [784, 296] width 1568 height 523
click at [687, 135] on div "Loading... Pool Courtyard Entry 1 Loading... Window Seating 1 Loading... Foosba…" at bounding box center [784, 296] width 1568 height 523
click at [762, 305] on div "Loading... Pool Courtyard Entry 1 Loading... Window Seating 1 Loading... Foosba…" at bounding box center [784, 296] width 1568 height 523
click at [679, 306] on div "Loading... Pool Courtyard Entry 1 Loading... Window Seating 1 Loading... Foosba…" at bounding box center [784, 296] width 1568 height 523
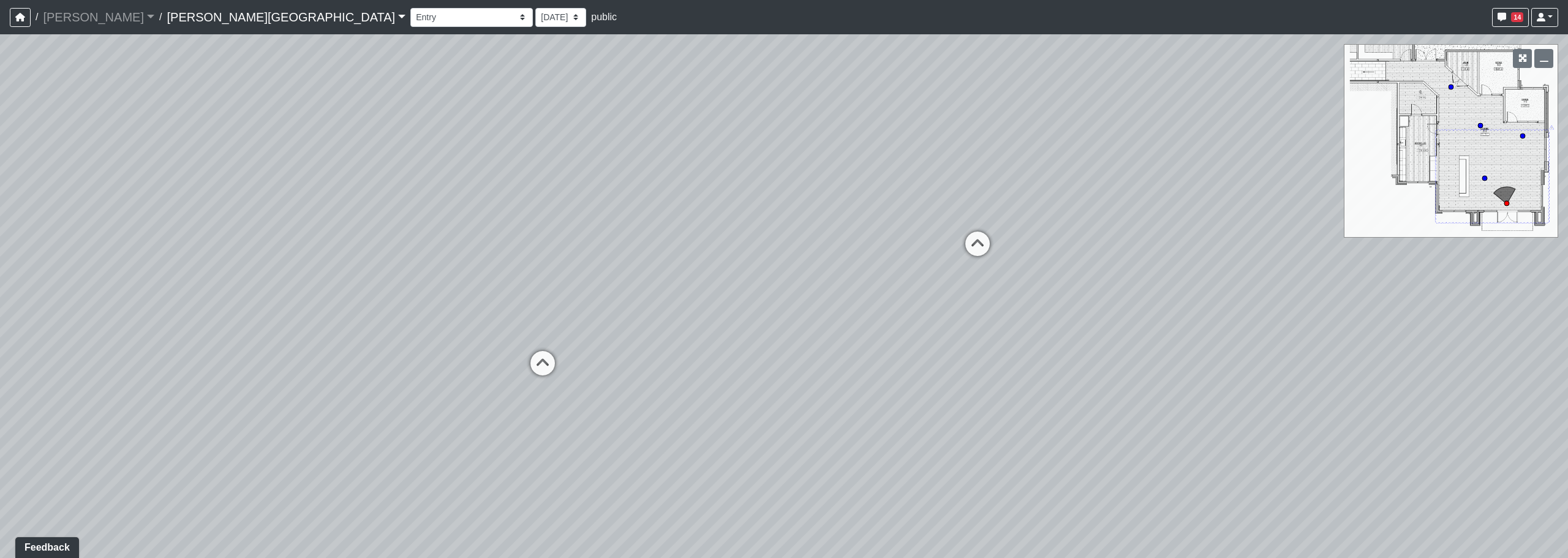
click at [597, 280] on div "Loading... Pool Courtyard Entry 1 Loading... Window Seating 1 Loading... Foosba…" at bounding box center [784, 296] width 1568 height 523
click at [558, 390] on div "Loading... Pool Courtyard Entry 1 Loading... Window Seating 1 Loading... Foosba…" at bounding box center [784, 296] width 1568 height 523
click at [563, 296] on icon at bounding box center [557, 289] width 37 height 37
click at [890, 248] on div "Loading... Pool Courtyard Entry 1 Loading... Window Seating 1 Loading... Foosba…" at bounding box center [784, 296] width 1568 height 523
click at [590, 220] on div "Loading... Pool Courtyard Entry 1 Loading... Window Seating 1 Loading... Foosba…" at bounding box center [784, 296] width 1568 height 523
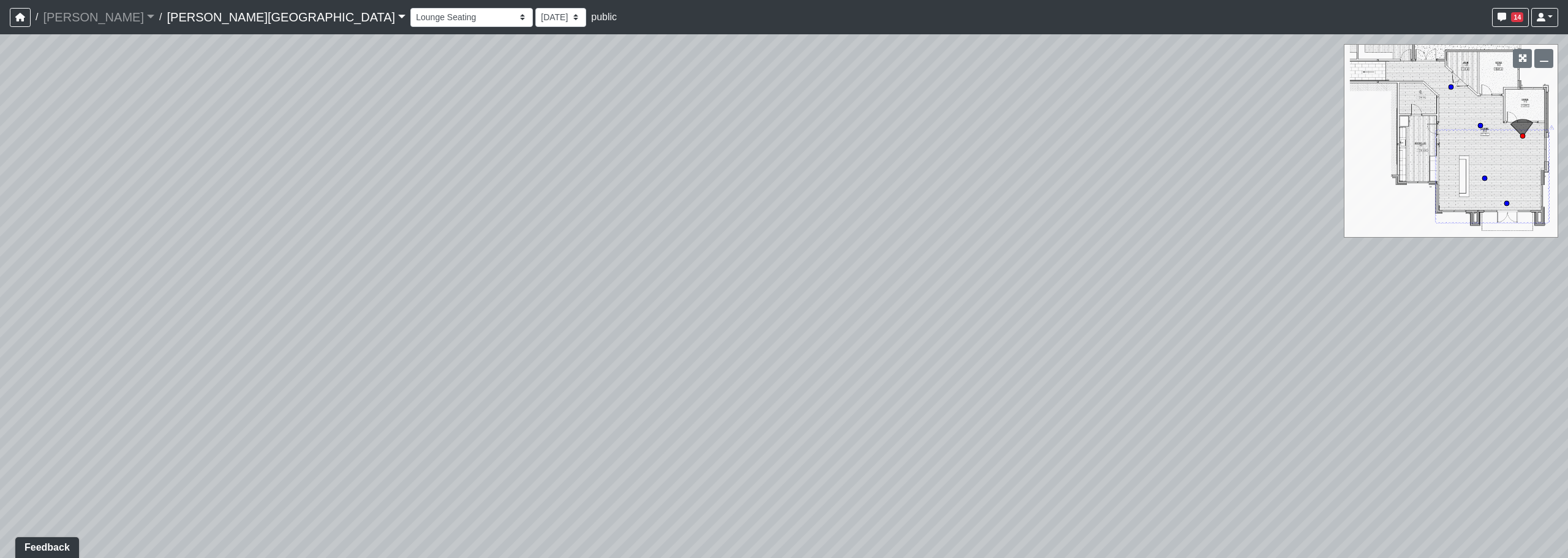
click at [685, 193] on div "Loading... Pool Courtyard Entry 1 Loading... Window Seating 1 Loading... Foosba…" at bounding box center [784, 296] width 1568 height 523
click at [802, 405] on div "Loading... Pool Courtyard Entry 1 Loading... Window Seating 1 Loading... Foosba…" at bounding box center [784, 296] width 1568 height 523
click at [724, 369] on div "Loading... Pool Courtyard Entry 1 Loading... Window Seating 1 Loading... Foosba…" at bounding box center [784, 296] width 1568 height 523
click at [969, 396] on div "Loading... Pool Courtyard Entry 1 Loading... Window Seating 1 Loading... Foosba…" at bounding box center [784, 296] width 1568 height 523
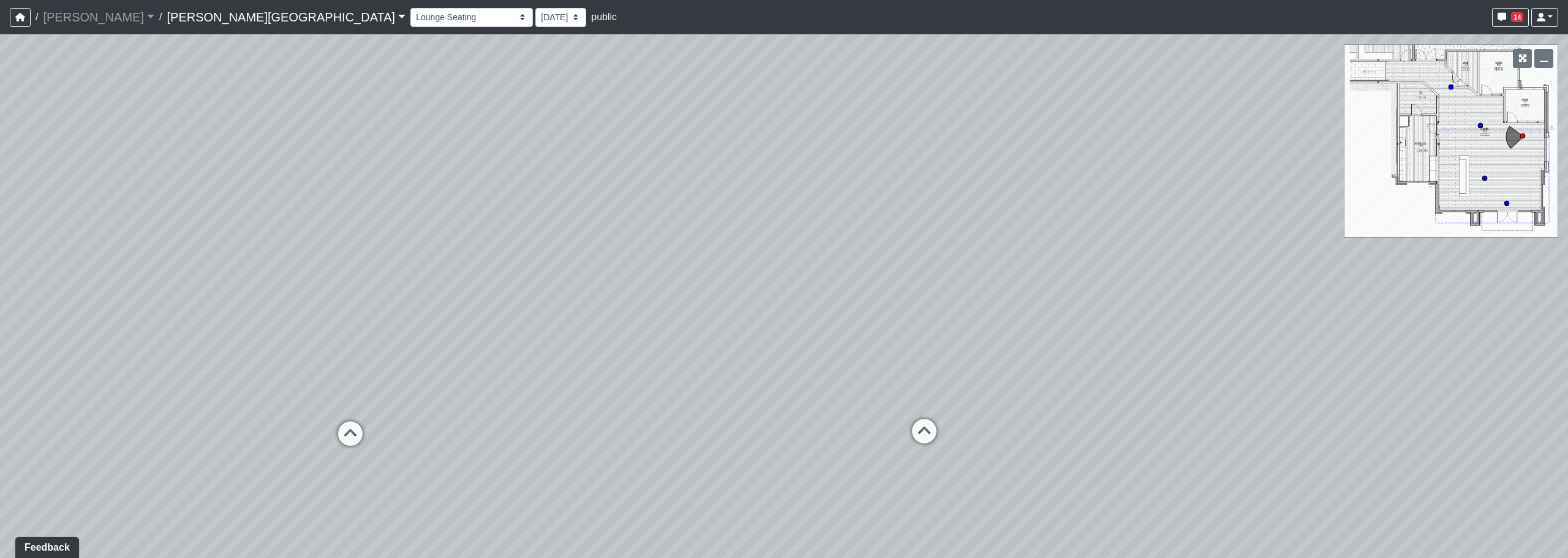
click at [960, 396] on div "Loading... Pool Courtyard Entry 1 Loading... Window Seating 1 Loading... Foosba…" at bounding box center [784, 296] width 1568 height 523
click at [1371, 557] on html "/ Flournoy Flournoy Loading... / Declan Villa Rica Declan Villa Rica Loading...…" at bounding box center [784, 279] width 1568 height 558
click at [439, 264] on div "Loading... Pool Courtyard Entry 1 Loading... Window Seating 1 Loading... Foosba…" at bounding box center [784, 296] width 1568 height 523
click at [564, 239] on div "Loading... Pool Courtyard Entry 1 Loading... Window Seating 1 Loading... Foosba…" at bounding box center [784, 296] width 1568 height 523
click at [525, 276] on div "Loading... Pool Courtyard Entry 1 Loading... Window Seating 1 Loading... Foosba…" at bounding box center [784, 296] width 1568 height 523
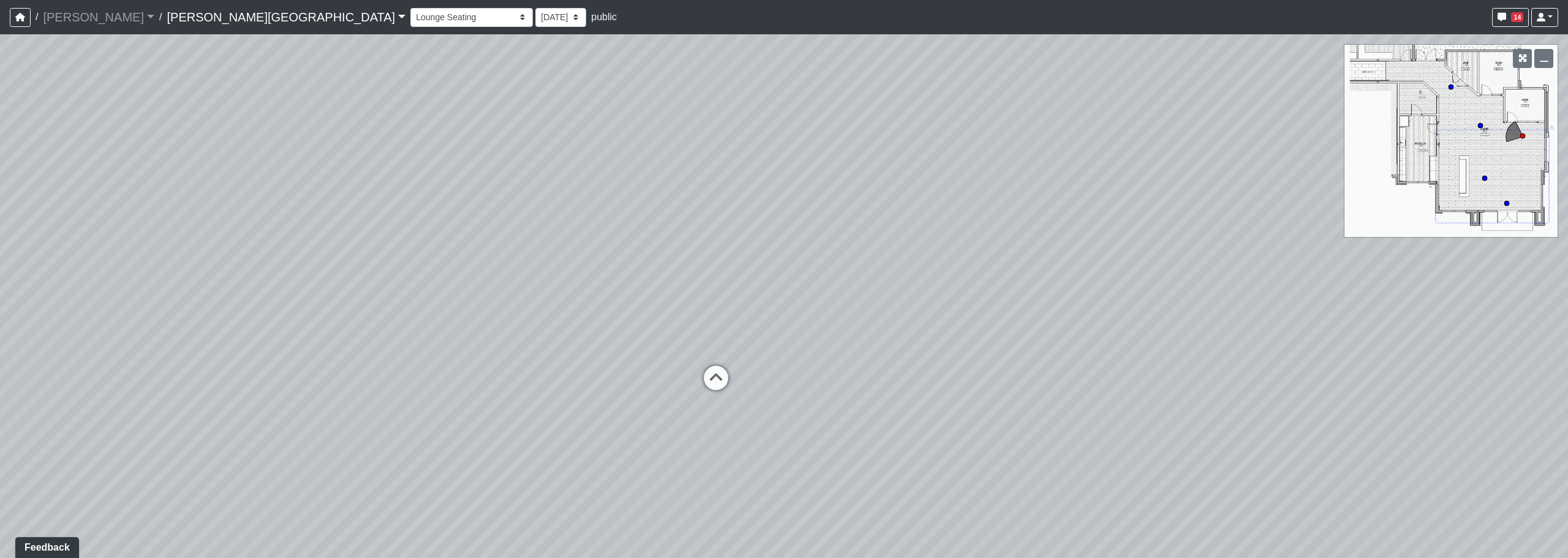
click at [712, 304] on div "Loading... Pool Courtyard Entry 1 Loading... Window Seating 1 Loading... Foosba…" at bounding box center [784, 296] width 1568 height 523
click at [740, 263] on div "Loading... Pool Courtyard Entry 1 Loading... Window Seating 1 Loading... Foosba…" at bounding box center [784, 296] width 1568 height 523
click at [964, 281] on div "Loading... Pool Courtyard Entry 1 Loading... Window Seating 1 Loading... Foosba…" at bounding box center [784, 296] width 1568 height 523
click at [891, 296] on div "Loading... Pool Courtyard Entry 1 Loading... Window Seating 1 Loading... Foosba…" at bounding box center [784, 296] width 1568 height 523
click at [604, 270] on div "Loading... Pool Courtyard Entry 1 Loading... Window Seating 1 Loading... Foosba…" at bounding box center [784, 296] width 1568 height 523
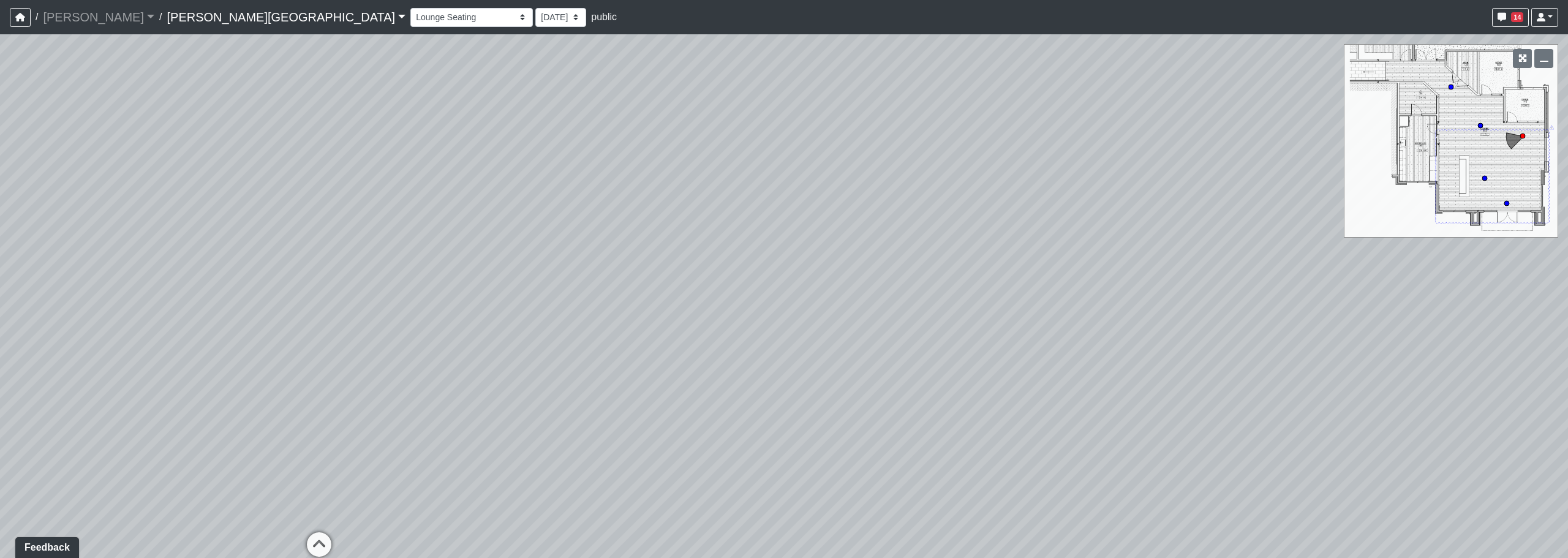
click at [582, 318] on div "Loading... Pool Courtyard Entry 1 Loading... Window Seating 1 Loading... Foosba…" at bounding box center [784, 296] width 1568 height 523
click at [1054, 489] on icon at bounding box center [1055, 493] width 37 height 37
click at [767, 455] on div "Loading... Pool Courtyard Entry 1 Loading... Window Seating 1 Loading... Foosba…" at bounding box center [784, 296] width 1568 height 523
click at [1451, 86] on circle at bounding box center [1451, 87] width 5 height 5
click at [573, 198] on div "Loading... Pool Courtyard Entry 1 Loading... Window Seating 1 Loading... Foosba…" at bounding box center [784, 296] width 1568 height 523
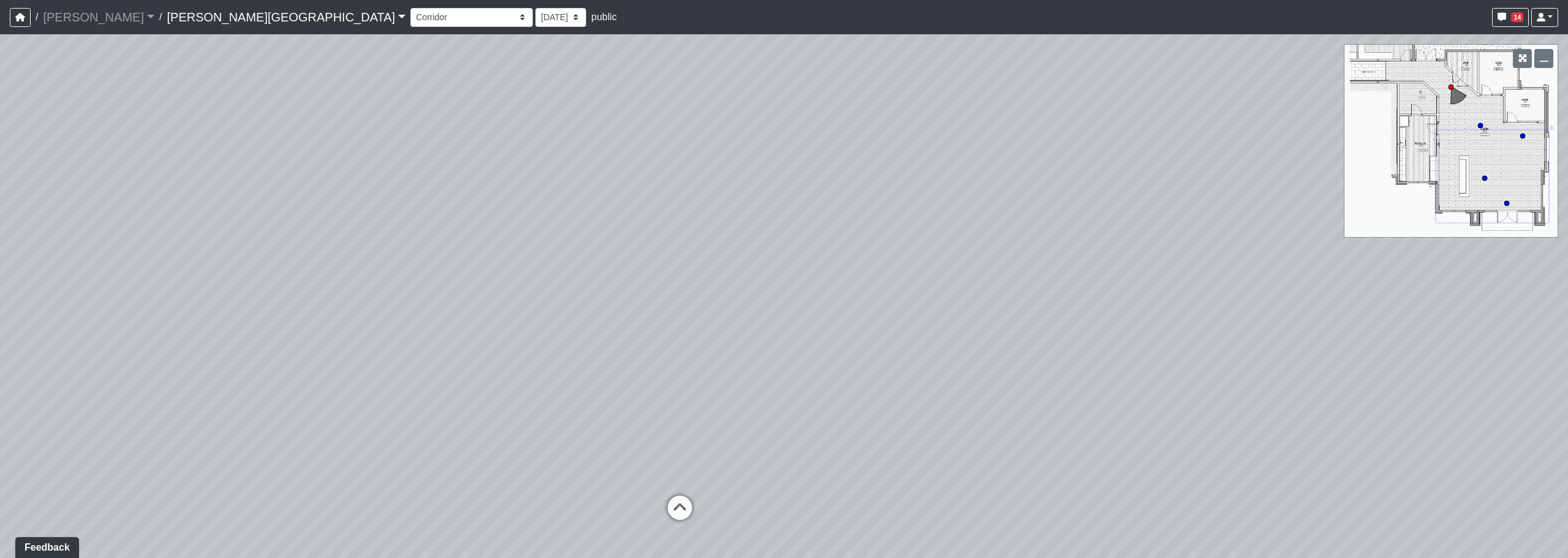
click at [707, 336] on div "Loading... Pool Courtyard Entry 1 Loading... Window Seating 1 Loading... Foosba…" at bounding box center [784, 296] width 1568 height 523
drag, startPoint x: 697, startPoint y: 349, endPoint x: 440, endPoint y: 320, distance: 258.6
click at [442, 320] on div "Loading... Pool Courtyard Entry 1 Loading... Window Seating 1 Loading... Foosba…" at bounding box center [784, 296] width 1568 height 523
click at [535, 438] on icon at bounding box center [523, 446] width 37 height 37
drag, startPoint x: 510, startPoint y: 406, endPoint x: 416, endPoint y: 415, distance: 94.4
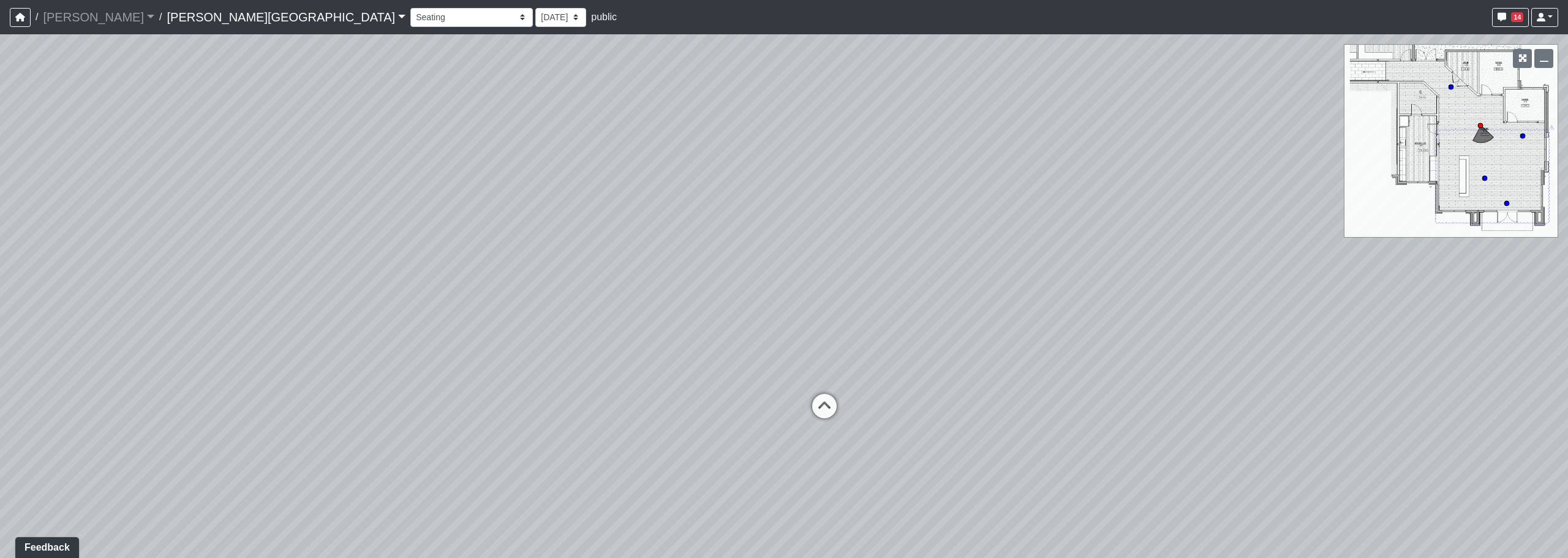
click at [416, 415] on div "Loading... Pool Courtyard Entry 1 Loading... Window Seating 1 Loading... Foosba…" at bounding box center [784, 296] width 1568 height 523
drag, startPoint x: 873, startPoint y: 281, endPoint x: 524, endPoint y: 290, distance: 349.1
click at [494, 291] on div "Loading... Pool Courtyard Entry 1 Loading... Window Seating 1 Loading... Foosba…" at bounding box center [784, 296] width 1568 height 523
drag, startPoint x: 596, startPoint y: 296, endPoint x: 588, endPoint y: 297, distance: 8.1
click at [491, 298] on div "Loading... Pool Courtyard Entry 1 Loading... Window Seating 1 Loading... Foosba…" at bounding box center [784, 296] width 1568 height 523
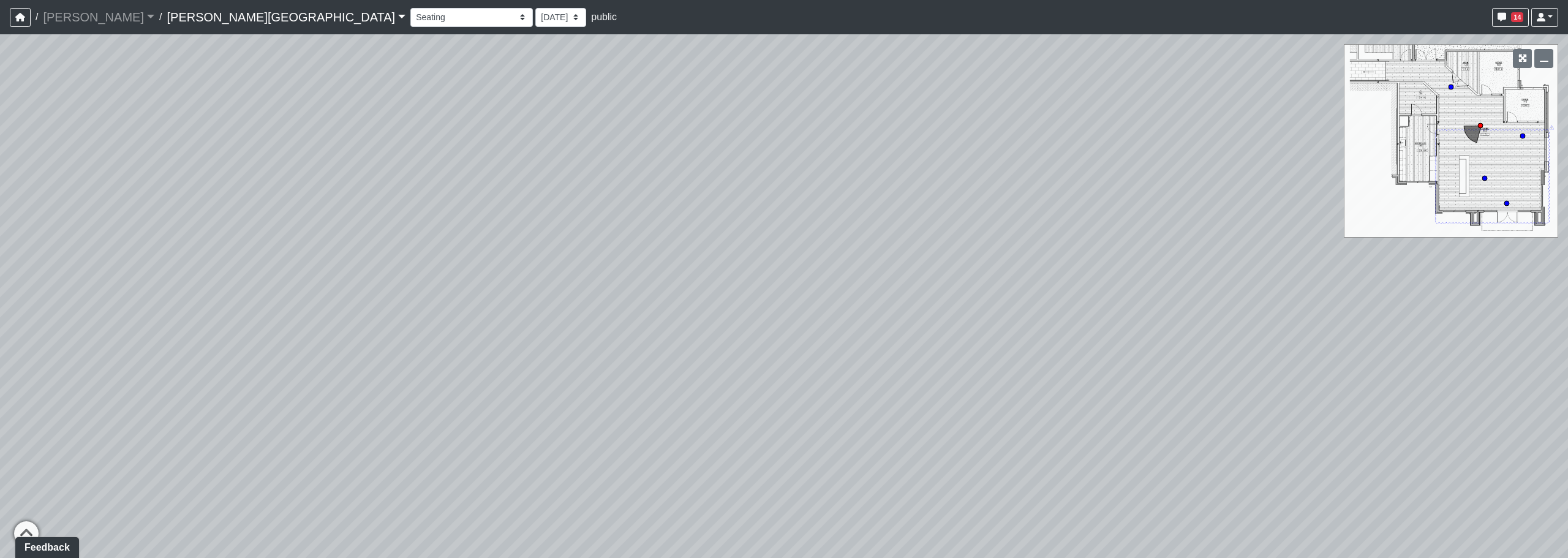
drag, startPoint x: 949, startPoint y: 305, endPoint x: 470, endPoint y: 292, distance: 479.2
click at [458, 294] on div "Loading... Pool Courtyard Entry 1 Loading... Window Seating 1 Loading... Foosba…" at bounding box center [784, 296] width 1568 height 523
drag, startPoint x: 844, startPoint y: 312, endPoint x: 492, endPoint y: 297, distance: 352.3
click at [479, 289] on div "Loading... Pool Courtyard Entry 1 Loading... Window Seating 1 Loading... Foosba…" at bounding box center [784, 296] width 1568 height 523
drag, startPoint x: 581, startPoint y: 345, endPoint x: 813, endPoint y: 356, distance: 232.3
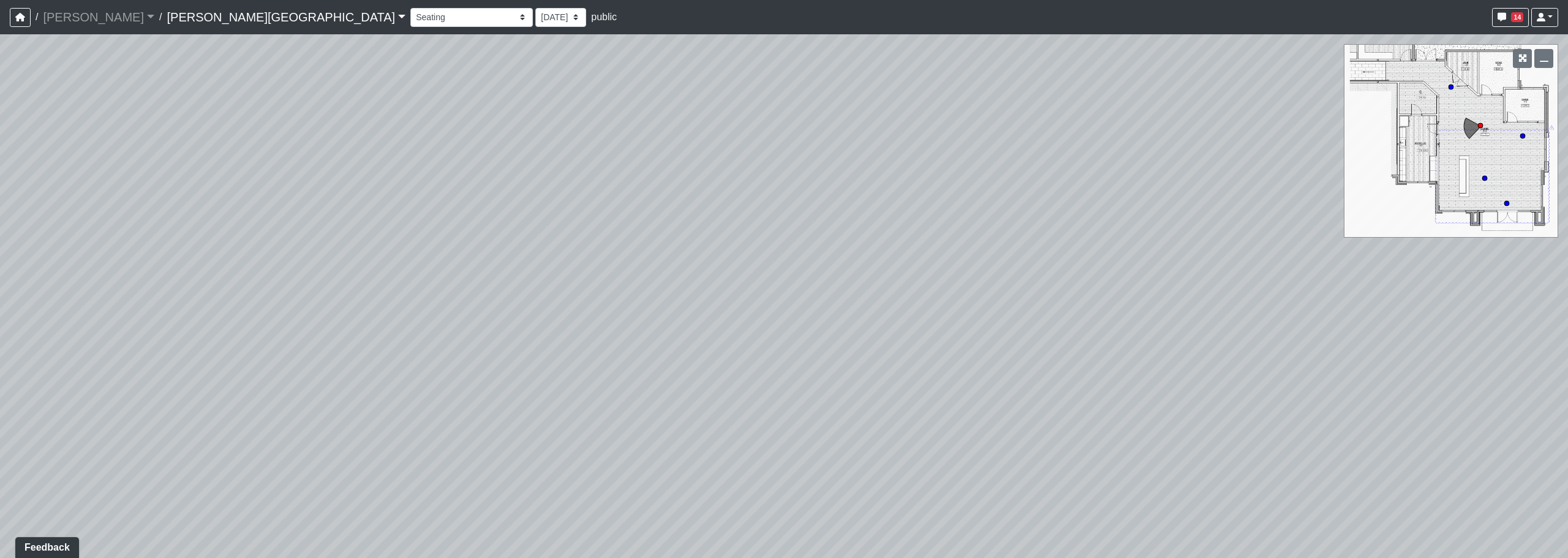
click at [996, 369] on div "Loading... Pool Courtyard Entry 1 Loading... Window Seating 1 Loading... Foosba…" at bounding box center [784, 296] width 1568 height 523
drag, startPoint x: 432, startPoint y: 400, endPoint x: 746, endPoint y: 396, distance: 314.0
click at [746, 396] on div "Loading... Pool Courtyard Entry 1 Loading... Window Seating 1 Loading... Foosba…" at bounding box center [784, 296] width 1568 height 523
drag, startPoint x: 239, startPoint y: 465, endPoint x: 493, endPoint y: 413, distance: 259.3
click at [588, 421] on div "Loading... Pool Courtyard Entry 1 Loading... Window Seating 1 Loading... Foosba…" at bounding box center [784, 296] width 1568 height 523
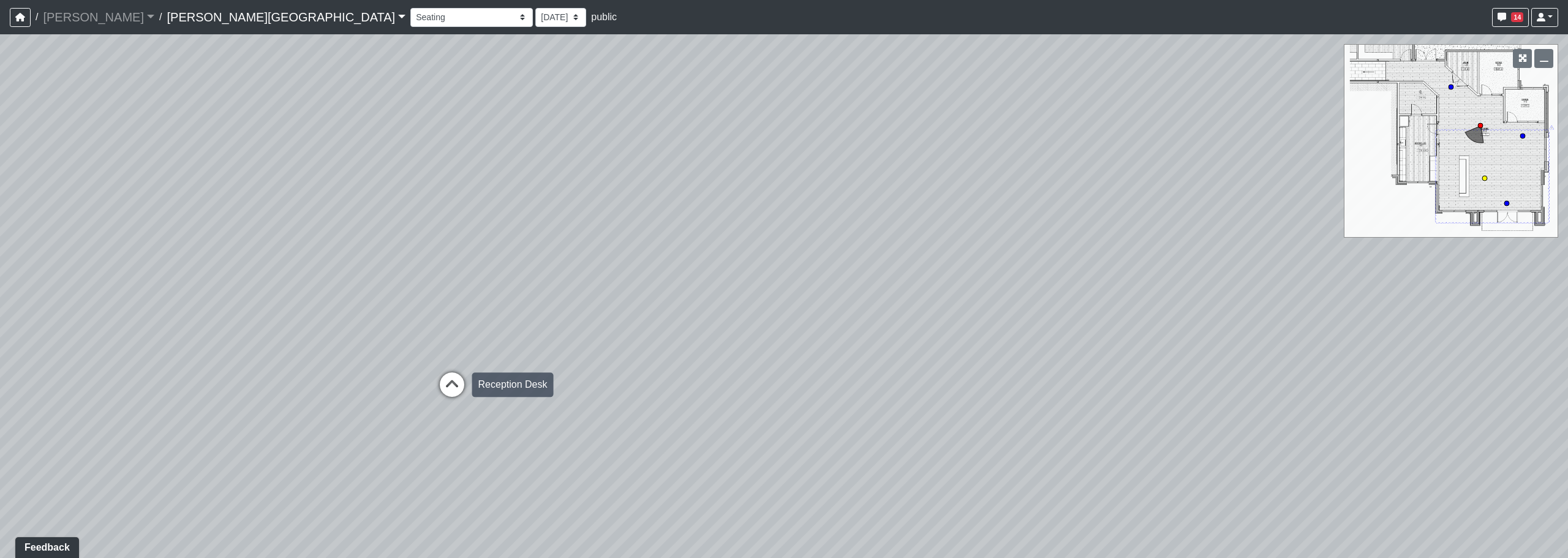
click at [442, 385] on icon at bounding box center [452, 390] width 37 height 37
drag, startPoint x: 539, startPoint y: 405, endPoint x: 672, endPoint y: 368, distance: 138.1
click at [121, 378] on div "Loading... Pool Courtyard Entry 1 Loading... Window Seating 1 Loading... Foosba…" at bounding box center [784, 296] width 1568 height 523
drag, startPoint x: 629, startPoint y: 350, endPoint x: 211, endPoint y: 342, distance: 418.1
click at [197, 349] on div "Loading... Pool Courtyard Entry 1 Loading... Window Seating 1 Loading... Foosba…" at bounding box center [784, 296] width 1568 height 523
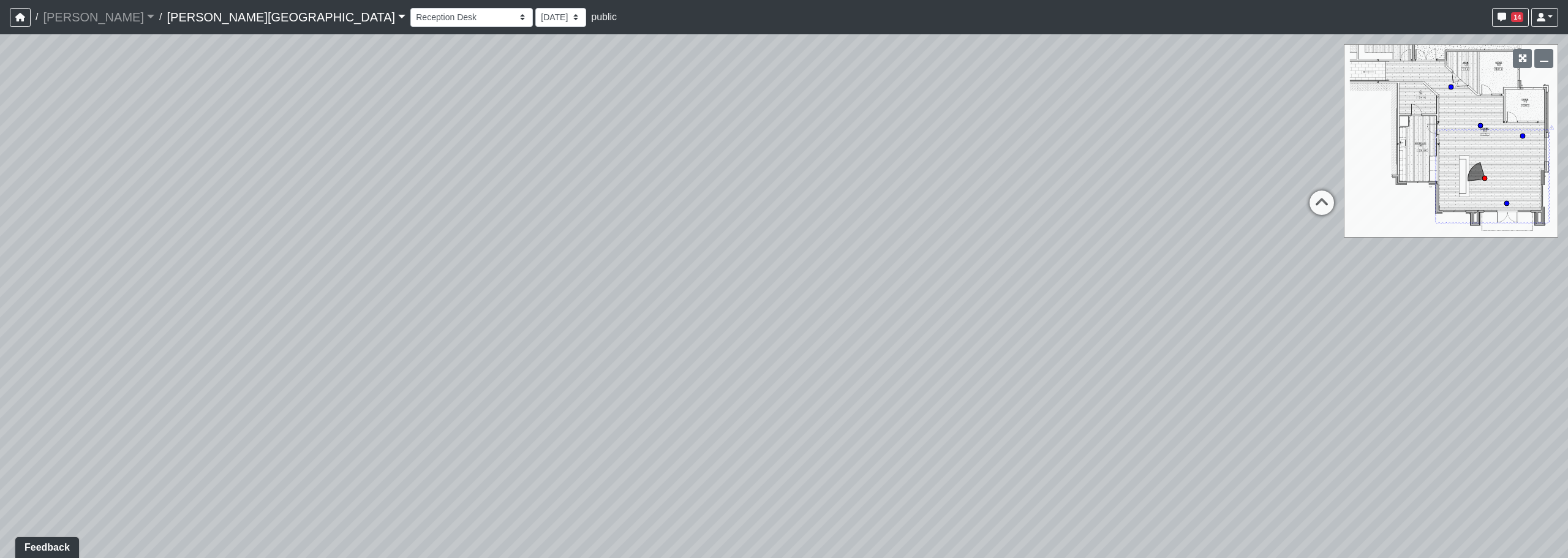
drag, startPoint x: 712, startPoint y: 415, endPoint x: 626, endPoint y: 239, distance: 195.9
click at [626, 238] on div "Loading... Pool Courtyard Entry 1 Loading... Window Seating 1 Loading... Foosba…" at bounding box center [784, 296] width 1568 height 523
drag, startPoint x: 764, startPoint y: 239, endPoint x: 304, endPoint y: 398, distance: 486.7
drag, startPoint x: 671, startPoint y: 309, endPoint x: 496, endPoint y: 359, distance: 182.0
click at [329, 390] on div "Loading... Pool Courtyard Entry 1 Loading... Window Seating 1 Loading... Foosba…" at bounding box center [784, 296] width 1568 height 523
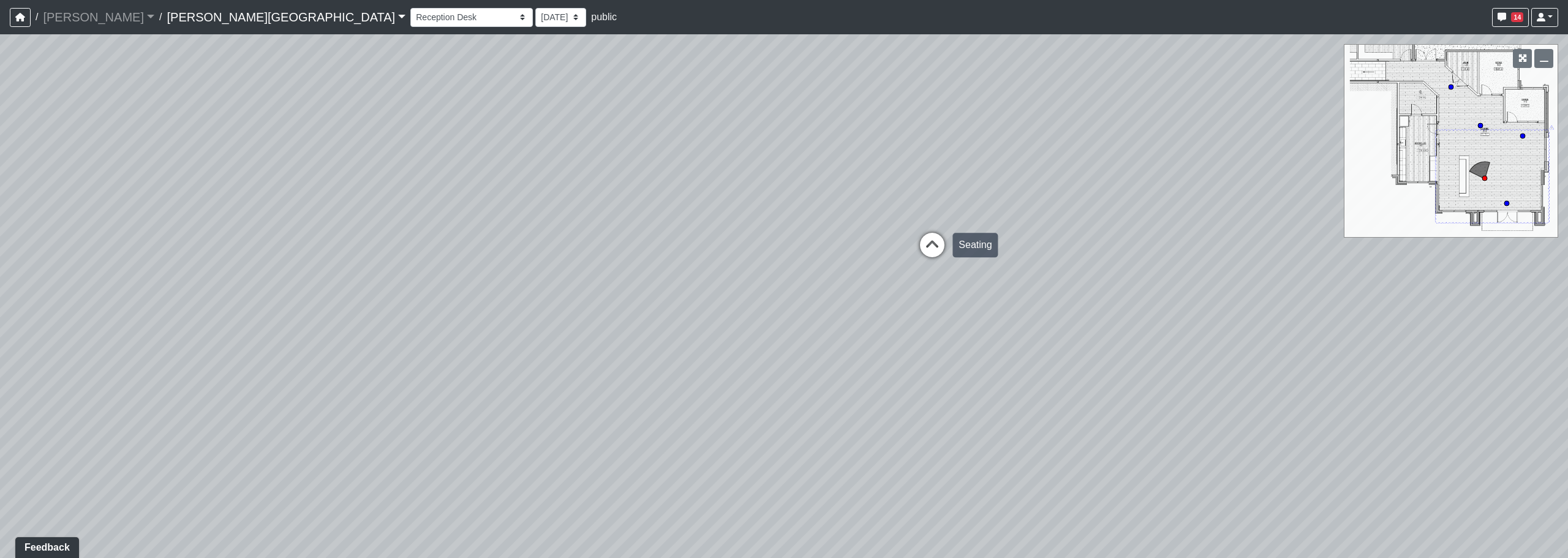
click at [941, 242] on icon at bounding box center [932, 251] width 37 height 37
click at [680, 249] on icon at bounding box center [678, 260] width 37 height 37
drag, startPoint x: 725, startPoint y: 264, endPoint x: 877, endPoint y: 348, distance: 173.7
click at [936, 354] on div "Loading... Pool Courtyard Entry 1 Loading... Window Seating 1 Loading... Foosba…" at bounding box center [784, 296] width 1568 height 523
click at [688, 387] on div "Loading... Pool Courtyard Entry 1 Loading... Window Seating 1 Loading... Foosba…" at bounding box center [784, 296] width 1568 height 523
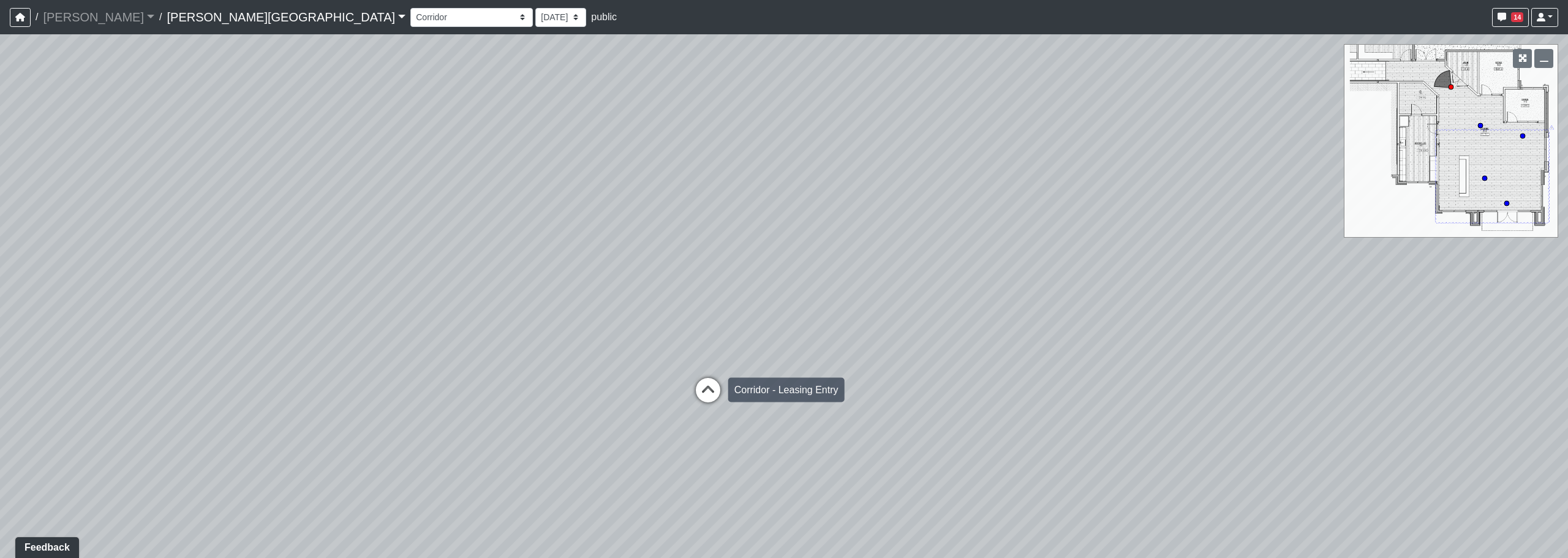
click at [709, 389] on icon at bounding box center [708, 396] width 37 height 37
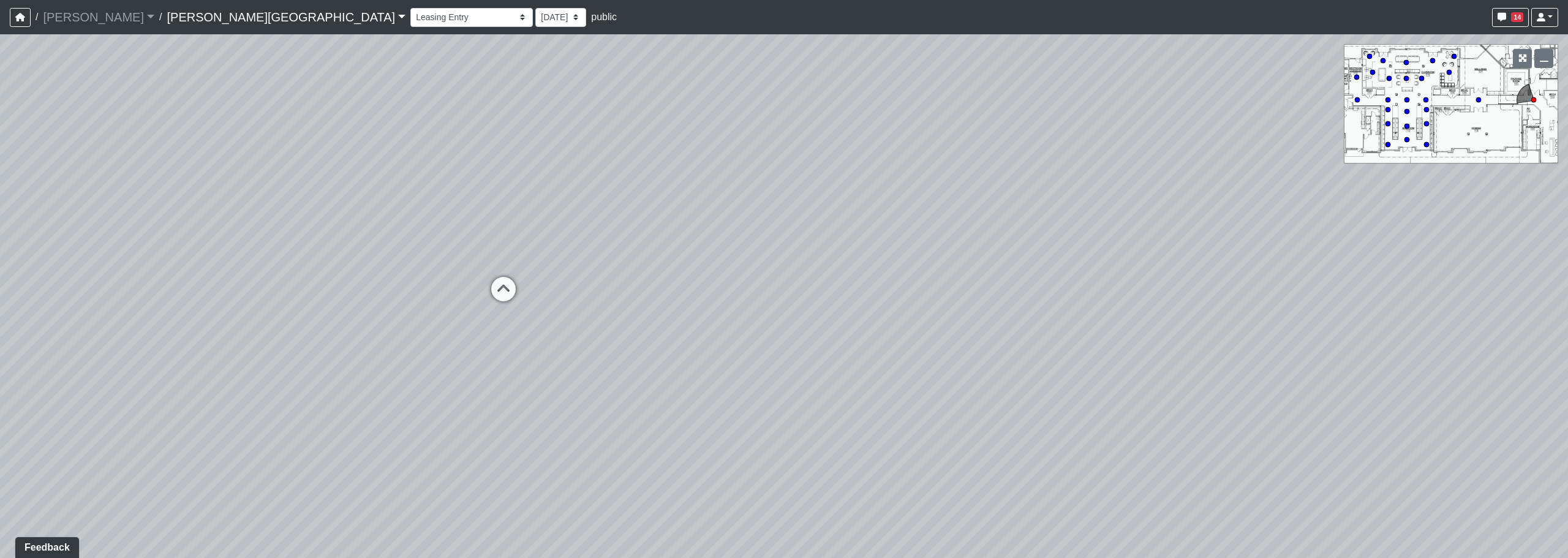
drag, startPoint x: 453, startPoint y: 335, endPoint x: 612, endPoint y: 359, distance: 160.8
click at [617, 360] on div "Loading... Pool Courtyard Entry 1 Loading... Window Seating 1 Loading... Foosba…" at bounding box center [784, 296] width 1568 height 523
click at [506, 292] on icon at bounding box center [504, 295] width 37 height 37
drag, startPoint x: 644, startPoint y: 342, endPoint x: 393, endPoint y: 320, distance: 252.0
click at [375, 320] on div "Loading... Pool Courtyard Entry 1 Loading... Window Seating 1 Loading... Foosba…" at bounding box center [784, 296] width 1568 height 523
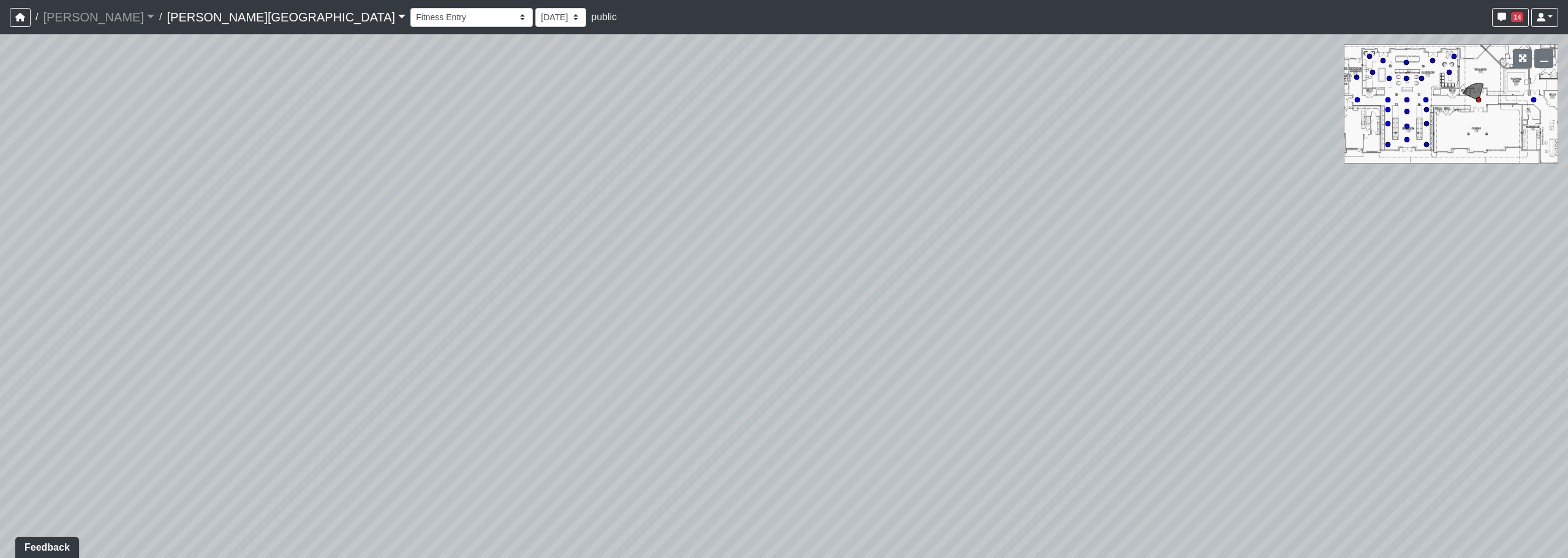
click at [1002, 297] on div "Loading... Pool Courtyard Entry 1 Loading... Window Seating 1 Loading... Foosba…" at bounding box center [784, 296] width 1568 height 523
drag, startPoint x: 724, startPoint y: 314, endPoint x: 1201, endPoint y: 348, distance: 478.2
click at [1201, 348] on div "Loading... Pool Courtyard Entry 1 Loading... Window Seating 1 Loading... Foosba…" at bounding box center [784, 296] width 1568 height 523
drag, startPoint x: 1272, startPoint y: 352, endPoint x: 1498, endPoint y: 359, distance: 226.1
click at [1483, 359] on div "Loading... Pool Courtyard Entry 1 Loading... Window Seating 1 Loading... Foosba…" at bounding box center [784, 296] width 1568 height 523
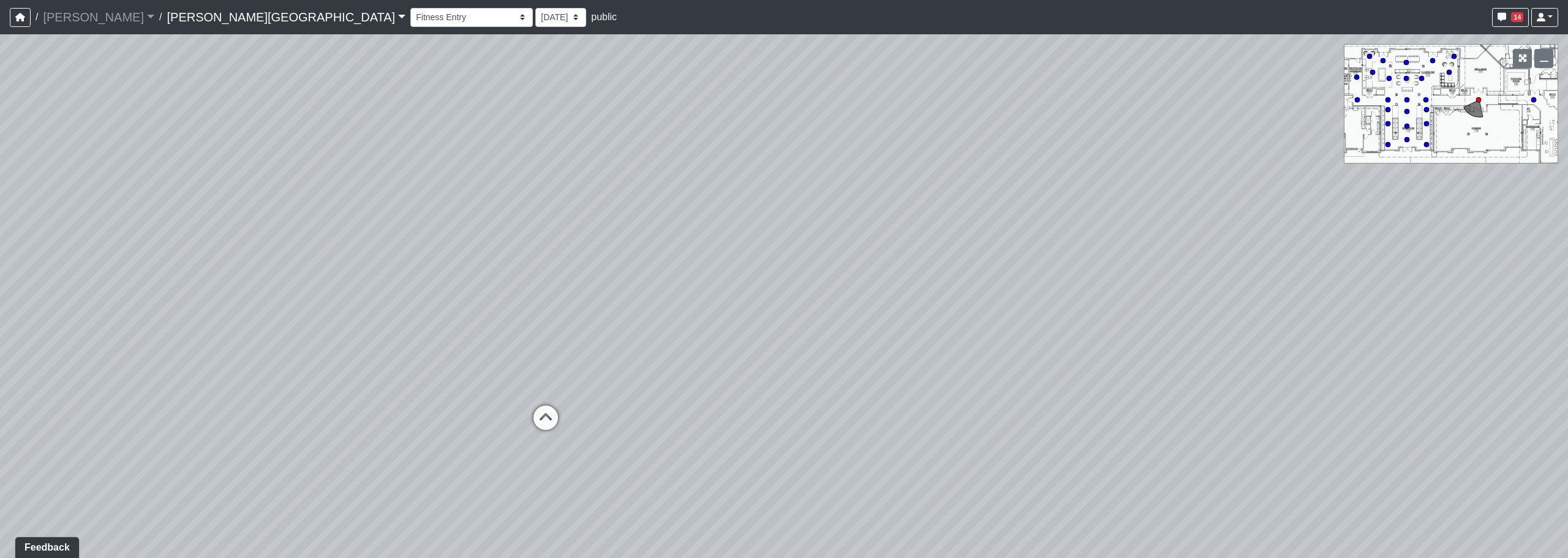
drag, startPoint x: 1006, startPoint y: 306, endPoint x: 740, endPoint y: 329, distance: 267.0
click at [1215, 307] on div "Loading... Pool Courtyard Entry 1 Loading... Window Seating 1 Loading... Foosba…" at bounding box center [784, 296] width 1568 height 523
click at [546, 416] on icon at bounding box center [552, 424] width 37 height 37
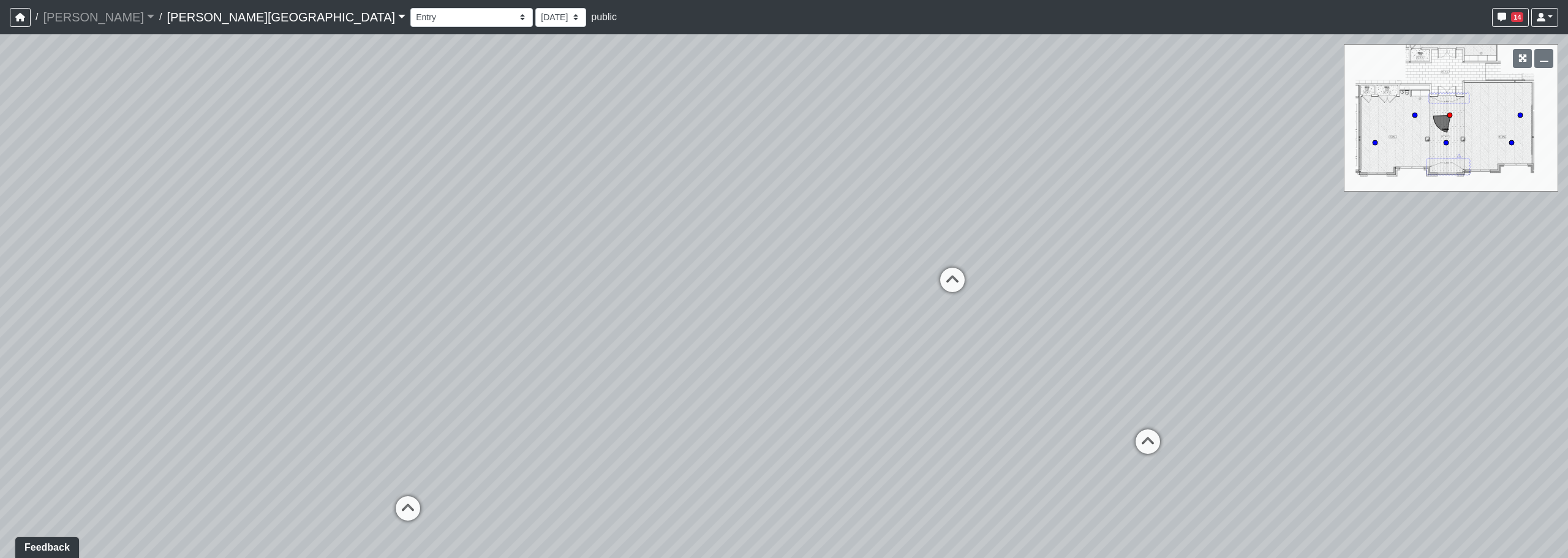
drag, startPoint x: 976, startPoint y: 443, endPoint x: 624, endPoint y: 390, distance: 356.0
click at [624, 390] on div "Loading... Pool Courtyard Entry 1 Loading... Window Seating 1 Loading... Foosba…" at bounding box center [784, 296] width 1568 height 523
click at [607, 372] on div "Loading... Pool Courtyard Entry 1 Loading... Window Seating 1 Loading... Foosba…" at bounding box center [784, 296] width 1568 height 523
click at [577, 305] on icon at bounding box center [587, 310] width 37 height 37
drag, startPoint x: 927, startPoint y: 407, endPoint x: 449, endPoint y: 414, distance: 478.1
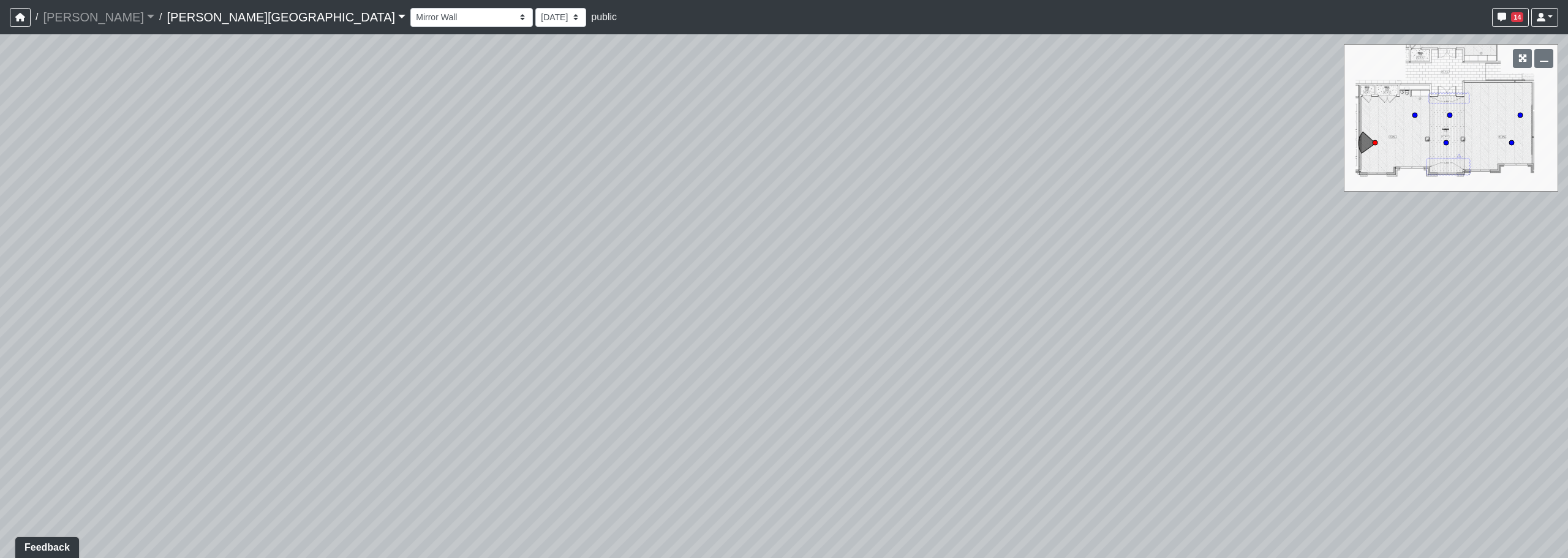
click at [395, 415] on div "Loading... Pool Courtyard Entry 1 Loading... Window Seating 1 Loading... Foosba…" at bounding box center [784, 296] width 1568 height 523
click at [366, 375] on div "Loading... Pool Courtyard Entry 1 Loading... Window Seating 1 Loading... Foosba…" at bounding box center [784, 296] width 1568 height 523
drag, startPoint x: 958, startPoint y: 376, endPoint x: 426, endPoint y: 369, distance: 532.0
click at [426, 369] on div "Loading... Pool Courtyard Entry 1 Loading... Window Seating 1 Loading... Foosba…" at bounding box center [784, 296] width 1568 height 523
click at [1050, 311] on icon at bounding box center [1052, 314] width 37 height 37
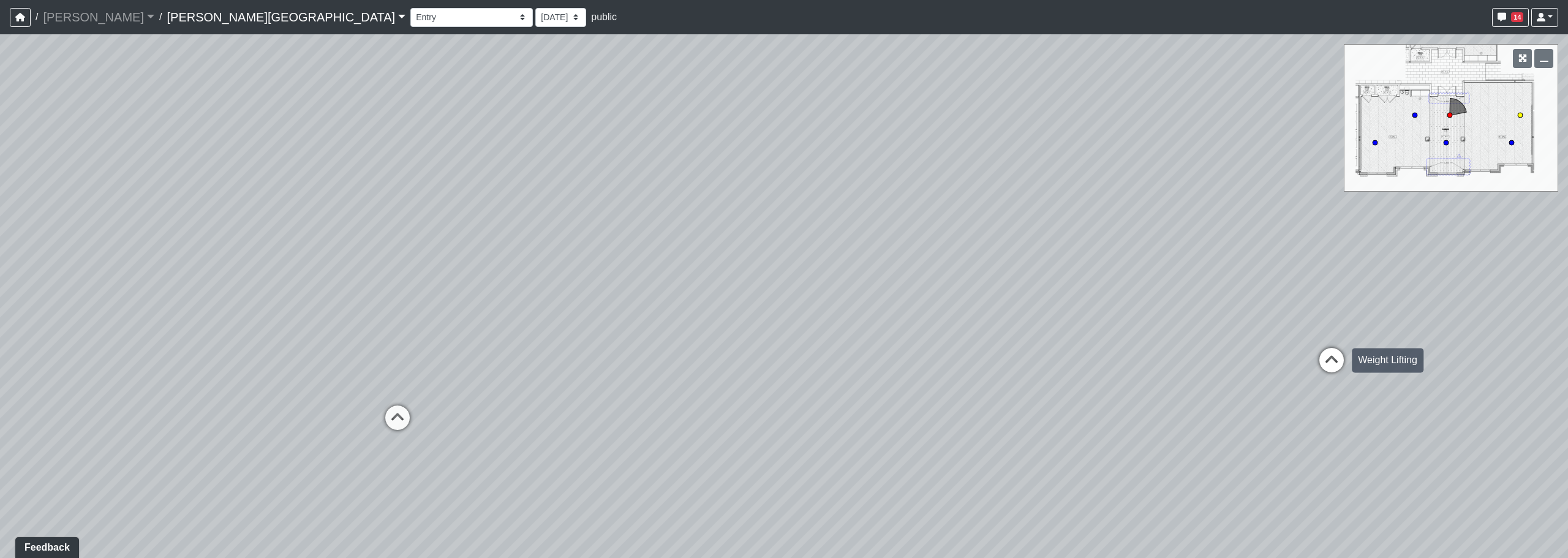
click at [1325, 357] on icon at bounding box center [1331, 366] width 37 height 37
drag, startPoint x: 427, startPoint y: 208, endPoint x: 891, endPoint y: 281, distance: 469.7
click at [921, 280] on div "Loading... Pool Courtyard Entry 1 Loading... Window Seating 1 Loading... Foosba…" at bounding box center [784, 296] width 1568 height 523
drag, startPoint x: 519, startPoint y: 312, endPoint x: 858, endPoint y: 322, distance: 339.1
click at [858, 322] on div "Loading... Pool Courtyard Entry 1 Loading... Window Seating 1 Loading... Foosba…" at bounding box center [784, 296] width 1568 height 523
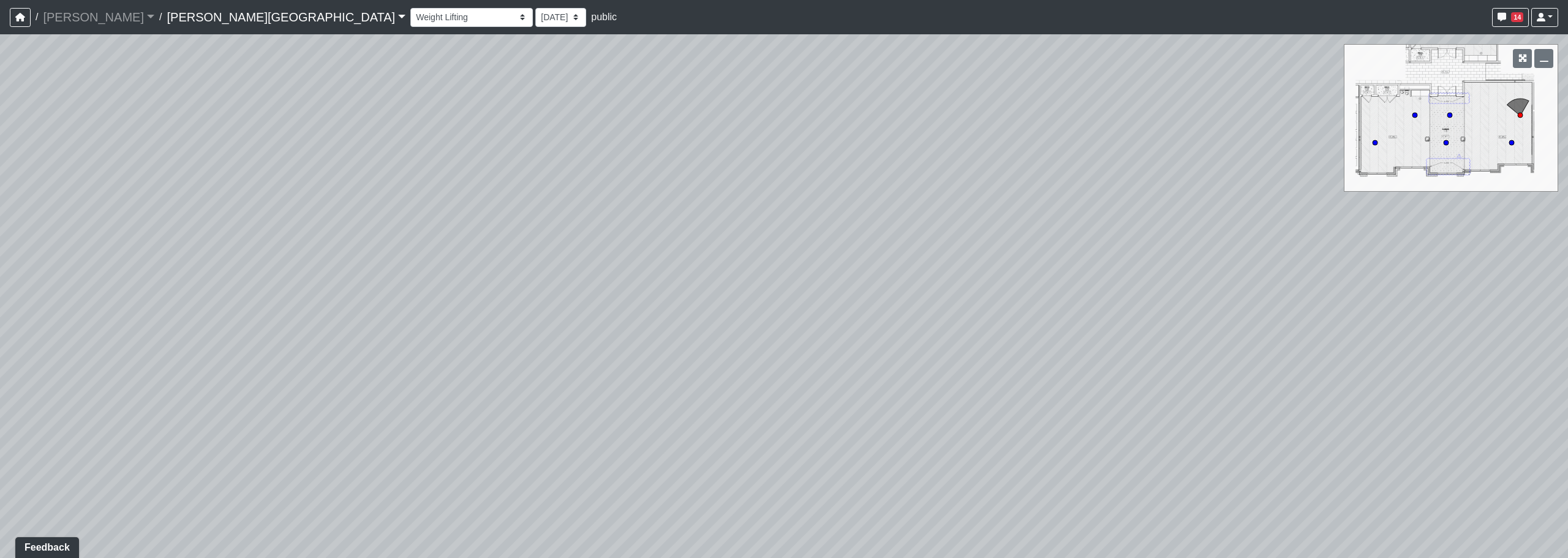
drag, startPoint x: 803, startPoint y: 355, endPoint x: 386, endPoint y: 276, distance: 424.4
click at [359, 276] on div "Loading... Pool Courtyard Entry 1 Loading... Window Seating 1 Loading... Foosba…" at bounding box center [784, 296] width 1568 height 523
click at [1131, 240] on div "Loading... Pool Courtyard Entry 1 Loading... Window Seating 1 Loading... Foosba…" at bounding box center [784, 296] width 1568 height 523
click at [467, 322] on div "Loading... Pool Courtyard Entry 1 Loading... Window Seating 1 Loading... Foosba…" at bounding box center [784, 296] width 1568 height 523
click at [530, 303] on div "Loading... Pool Courtyard Entry 1 Loading... Window Seating 1 Loading... Foosba…" at bounding box center [784, 296] width 1568 height 523
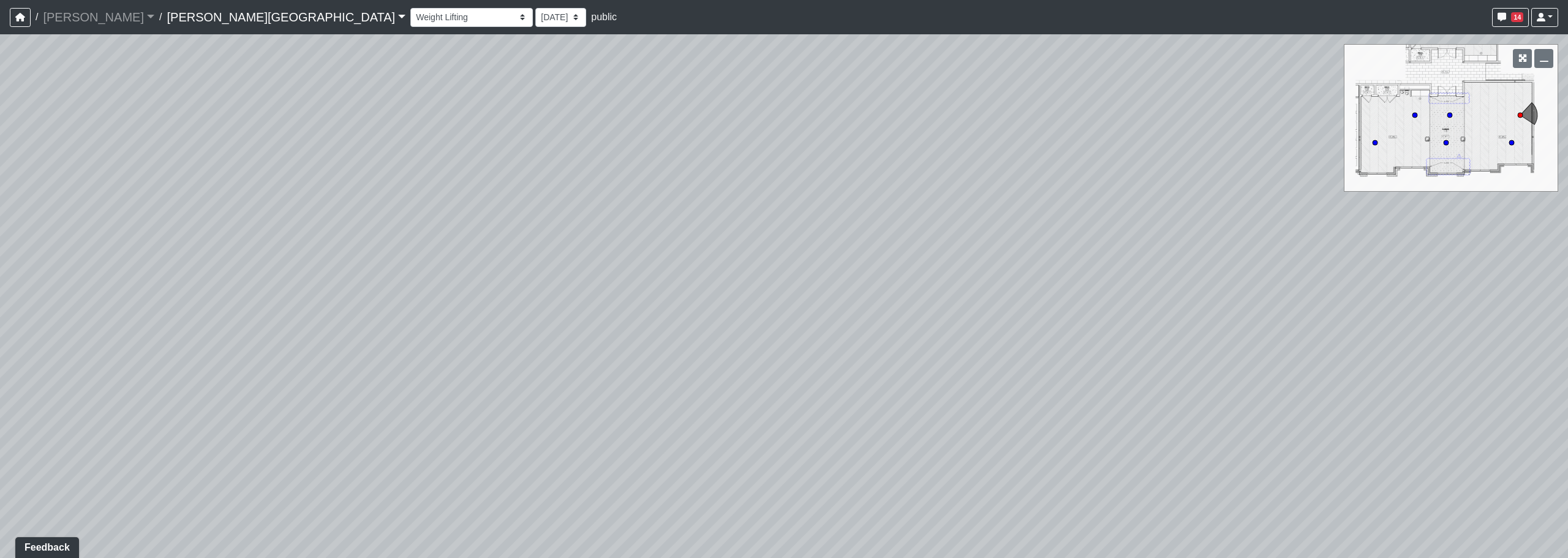
click at [619, 331] on div "Loading... Pool Courtyard Entry 1 Loading... Window Seating 1 Loading... Foosba…" at bounding box center [784, 296] width 1568 height 523
click at [627, 360] on div "Loading... Pool Courtyard Entry 1 Loading... Window Seating 1 Loading... Foosba…" at bounding box center [784, 296] width 1568 height 523
click at [661, 340] on div "Loading... Pool Courtyard Entry 1 Loading... Window Seating 1 Loading... Foosba…" at bounding box center [784, 296] width 1568 height 523
click at [911, 259] on div "Loading... Pool Courtyard Entry 1 Loading... Window Seating 1 Loading... Foosba…" at bounding box center [784, 296] width 1568 height 523
click at [515, 262] on div "Loading... Pool Courtyard Entry 1 Loading... Window Seating 1 Loading... Foosba…" at bounding box center [784, 296] width 1568 height 523
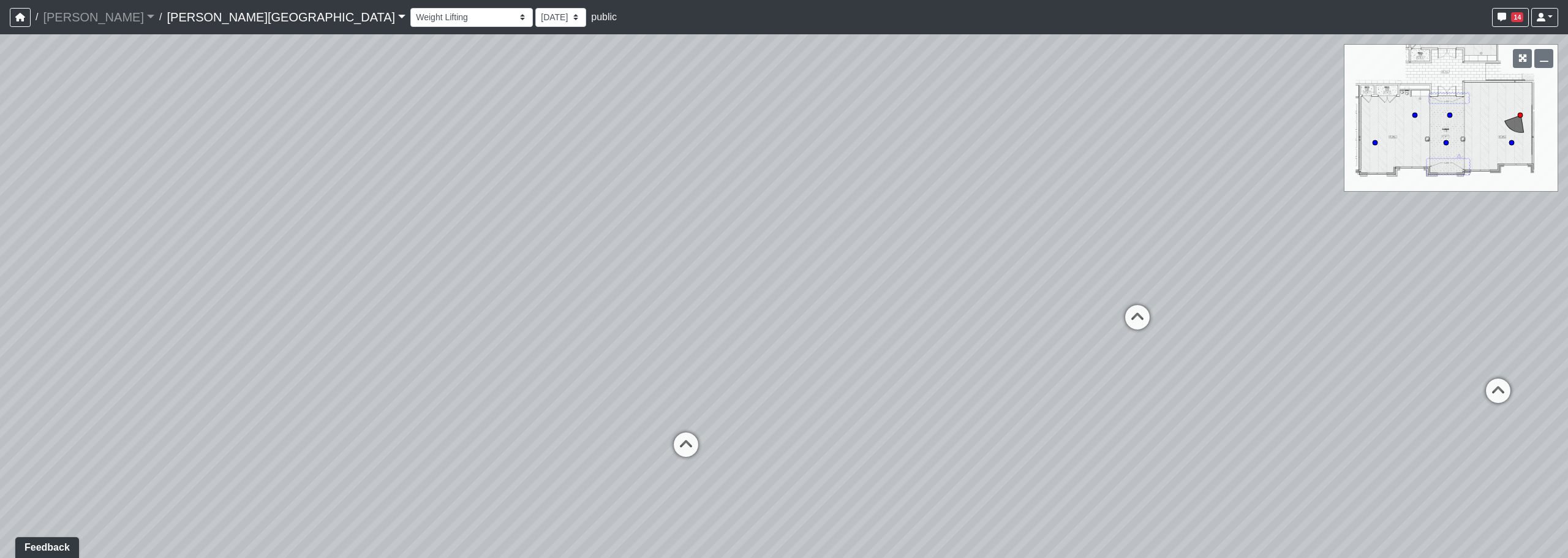
click at [533, 269] on div "Loading... Pool Courtyard Entry 1 Loading... Window Seating 1 Loading... Foosba…" at bounding box center [784, 296] width 1568 height 523
click at [761, 402] on div "Loading... Pool Courtyard Entry 1 Loading... Window Seating 1 Loading... Foosba…" at bounding box center [784, 296] width 1568 height 523
click at [720, 508] on div "Loading... Pool Courtyard Entry 1 Loading... Window Seating 1 Loading... Foosba…" at bounding box center [784, 296] width 1568 height 523
click at [674, 119] on div "Loading... Pool Courtyard Entry 1 Loading... Window Seating 1 Loading... Foosba…" at bounding box center [784, 296] width 1568 height 523
click at [608, 247] on div "Loading... Pool Courtyard Entry 1 Loading... Window Seating 1 Loading... Foosba…" at bounding box center [784, 296] width 1568 height 523
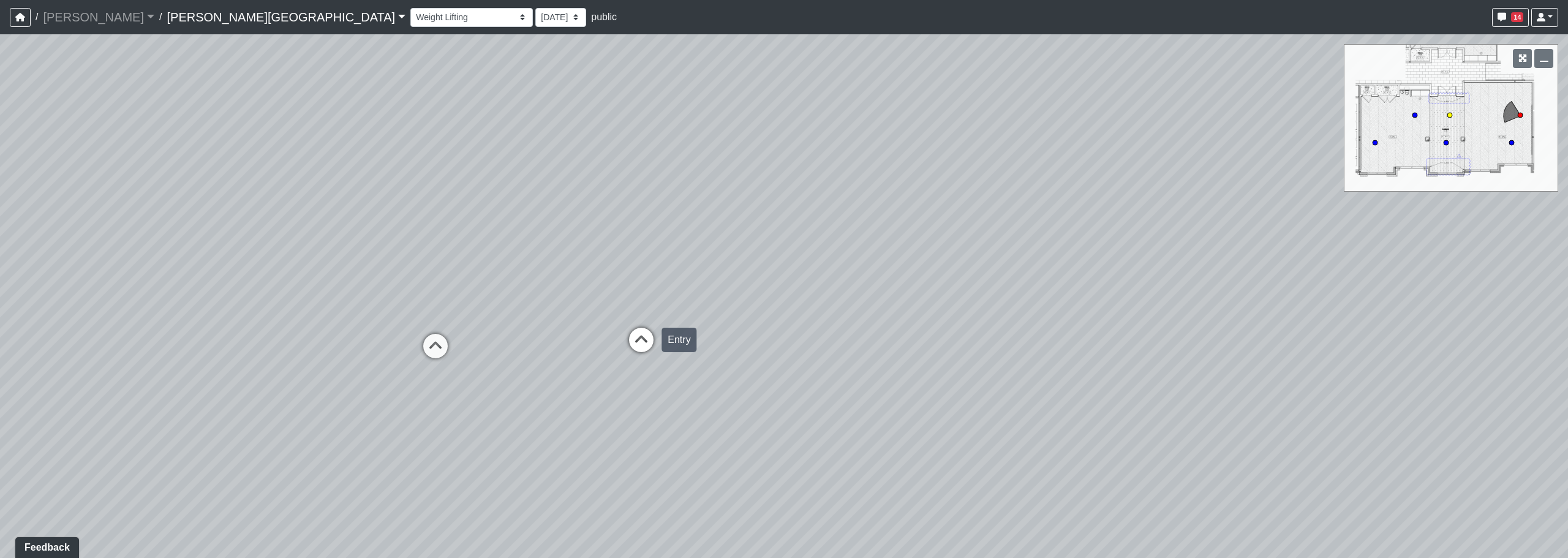
click at [644, 339] on icon at bounding box center [641, 346] width 37 height 37
click at [636, 441] on icon at bounding box center [645, 447] width 37 height 37
click at [756, 484] on div "Loading... Pool Courtyard Entry 1 Loading... Window Seating 1 Loading... Foosba…" at bounding box center [784, 296] width 1568 height 523
click at [547, 448] on icon at bounding box center [554, 450] width 37 height 37
click at [372, 443] on div "Loading... Pool Courtyard Entry 1 Loading... Window Seating 1 Loading... Foosba…" at bounding box center [784, 296] width 1568 height 523
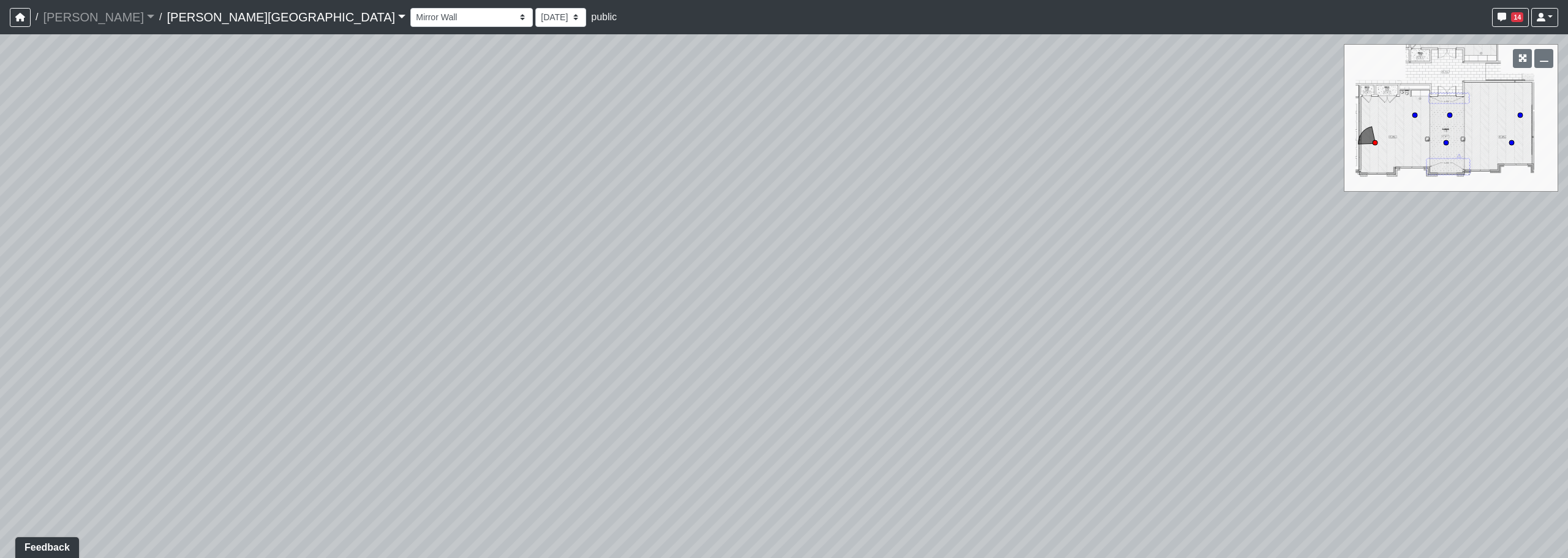
click at [389, 413] on div "Loading... Pool Courtyard Entry 1 Loading... Window Seating 1 Loading... Foosba…" at bounding box center [784, 296] width 1568 height 523
click at [571, 415] on div "Loading... Pool Courtyard Entry 1 Loading... Window Seating 1 Loading... Foosba…" at bounding box center [784, 296] width 1568 height 523
click at [664, 426] on div "Loading... Pool Courtyard Entry 1 Loading... Window Seating 1 Loading... Foosba…" at bounding box center [784, 296] width 1568 height 523
click at [558, 385] on div "Loading... Pool Courtyard Entry 1 Loading... Window Seating 1 Loading... Foosba…" at bounding box center [784, 296] width 1568 height 523
click at [907, 408] on div "Loading... Pool Courtyard Entry 1 Loading... Window Seating 1 Loading... Foosba…" at bounding box center [784, 296] width 1568 height 523
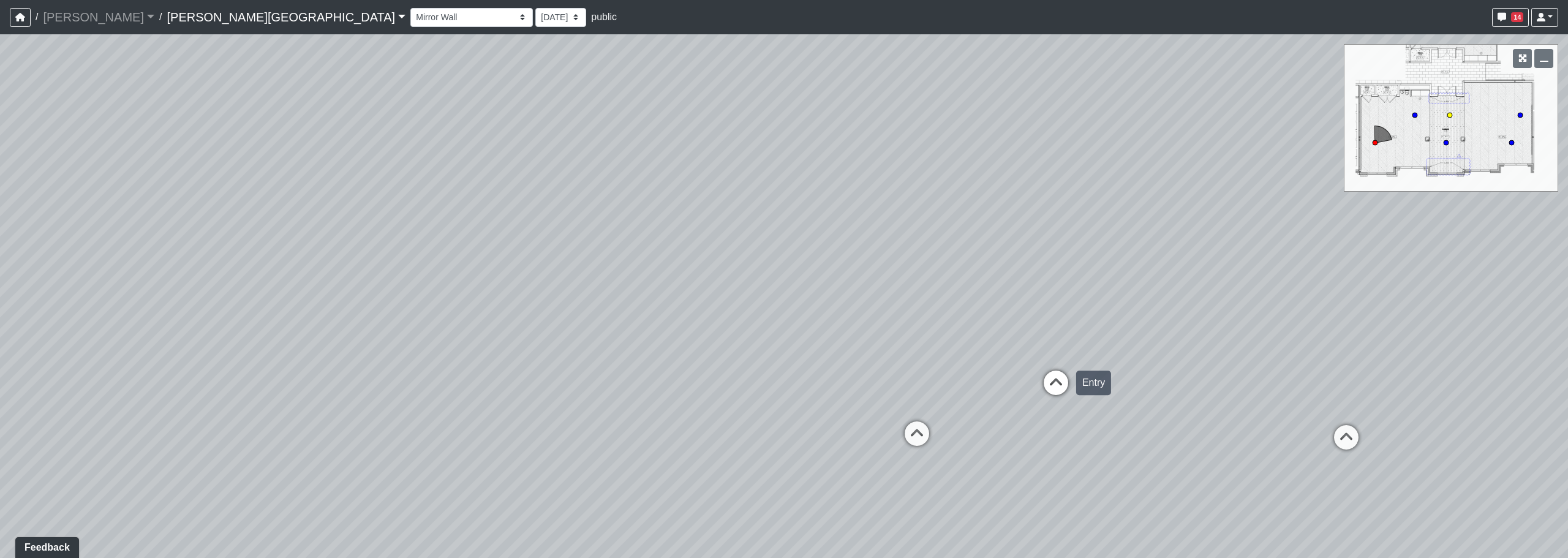
click at [1055, 378] on icon at bounding box center [1056, 389] width 37 height 37
click at [1116, 348] on div "Loading... Pool Courtyard Entry 1 Loading... Window Seating 1 Loading... Foosba…" at bounding box center [784, 296] width 1568 height 523
click at [1157, 439] on div "Loading... Pool Courtyard Entry 1 Loading... Window Seating 1 Loading... Foosba…" at bounding box center [784, 296] width 1568 height 523
click at [776, 405] on div "Loading... Pool Courtyard Entry 1 Loading... Window Seating 1 Loading... Foosba…" at bounding box center [784, 296] width 1568 height 523
click at [393, 469] on div "Loading... Pool Courtyard Entry 1 Loading... Window Seating 1 Loading... Foosba…" at bounding box center [784, 296] width 1568 height 523
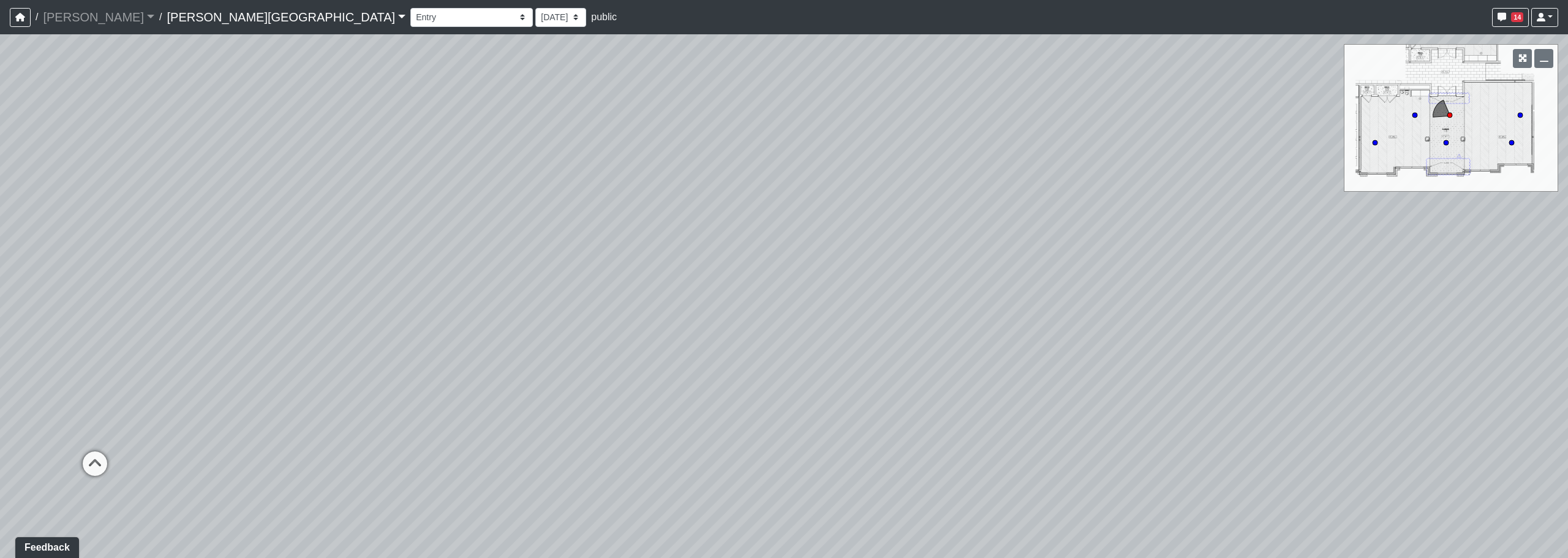
click at [650, 418] on div "Loading... Pool Courtyard Entry 1 Loading... Window Seating 1 Loading... Foosba…" at bounding box center [784, 296] width 1568 height 523
click at [577, 411] on div "Loading... Pool Courtyard Entry 1 Loading... Window Seating 1 Loading... Foosba…" at bounding box center [784, 296] width 1568 height 523
click at [168, 370] on div "Loading... Pool Courtyard Entry 1 Loading... Window Seating 1 Loading... Foosba…" at bounding box center [784, 296] width 1568 height 523
click at [101, 357] on div "Loading... Pool Courtyard Entry 1 Loading... Window Seating 1 Loading... Foosba…" at bounding box center [784, 296] width 1568 height 523
click at [753, 319] on icon at bounding box center [750, 326] width 37 height 37
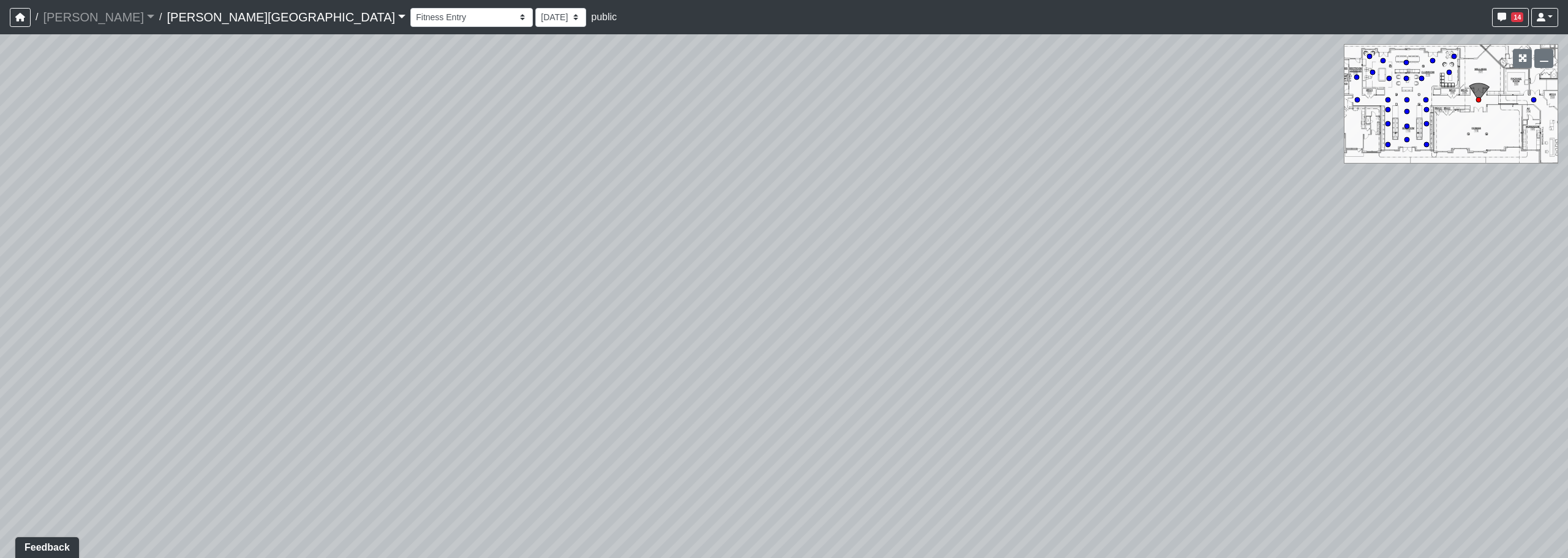
click at [308, 329] on div "Loading... Pool Courtyard Entry 1 Loading... Window Seating 1 Loading... Foosba…" at bounding box center [784, 296] width 1568 height 523
click at [466, 301] on div "Loading... Pool Courtyard Entry 1 Loading... Window Seating 1 Loading... Foosba…" at bounding box center [784, 296] width 1568 height 523
click at [840, 239] on icon at bounding box center [837, 243] width 37 height 37
click at [737, 296] on div "Loading... Pool Courtyard Entry 1 Loading... Window Seating 1 Loading... Foosba…" at bounding box center [784, 296] width 1568 height 523
click at [613, 222] on div "Loading... Pool Courtyard Entry 1 Loading... Window Seating 1 Loading... Foosba…" at bounding box center [784, 296] width 1568 height 523
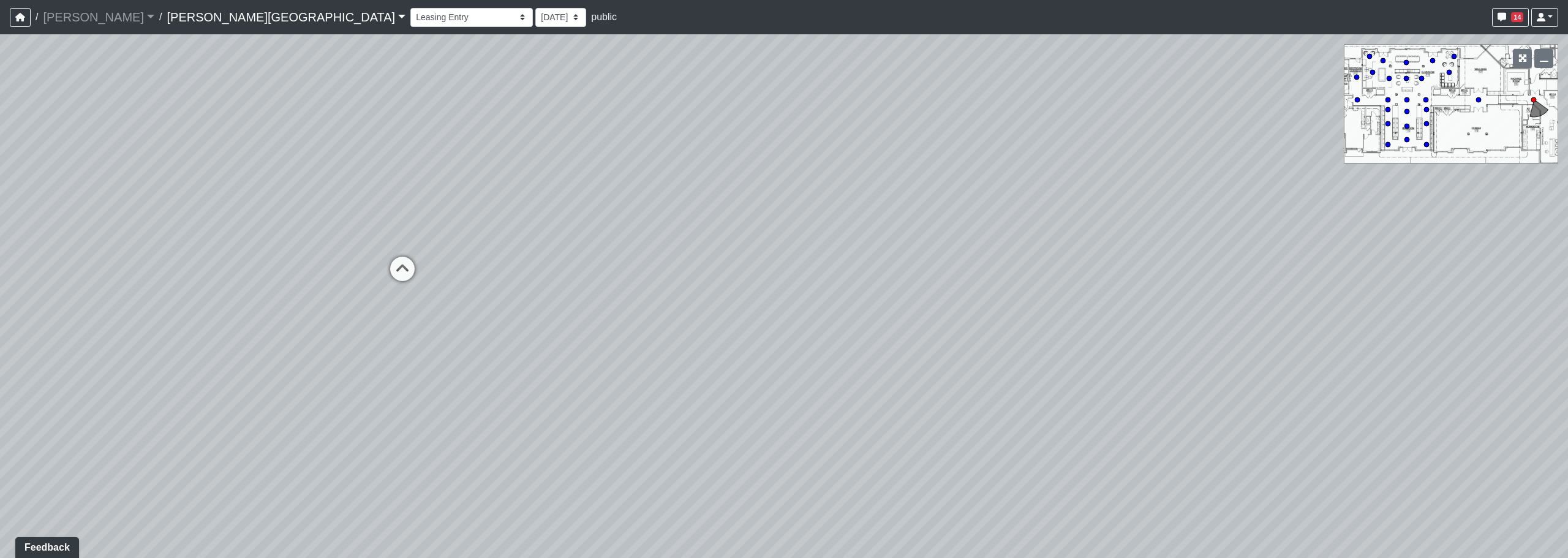
click at [581, 229] on div "Loading... Pool Courtyard Entry 1 Loading... Window Seating 1 Loading... Foosba…" at bounding box center [784, 296] width 1568 height 523
click at [734, 231] on div "Loading... Pool Courtyard Entry 1 Loading... Window Seating 1 Loading... Foosba…" at bounding box center [784, 296] width 1568 height 523
click at [1357, 78] on circle at bounding box center [1357, 77] width 5 height 5
click at [1506, 164] on div "Loading... Pool Courtyard Entry 1 Loading... Window Seating 1 Loading... Foosba…" at bounding box center [784, 296] width 1568 height 523
click at [802, 408] on div "Loading... Pool Courtyard Entry 1 Loading... Window Seating 1 Loading... Foosba…" at bounding box center [784, 296] width 1568 height 523
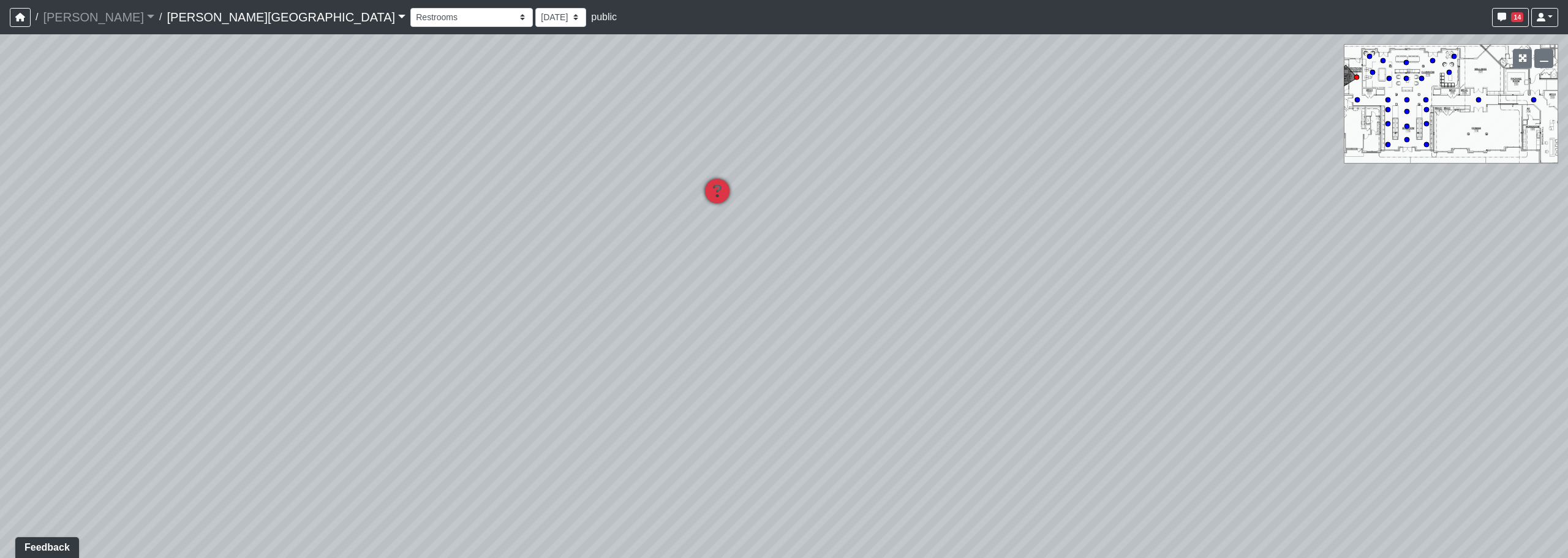
click at [715, 192] on icon at bounding box center [717, 197] width 37 height 37
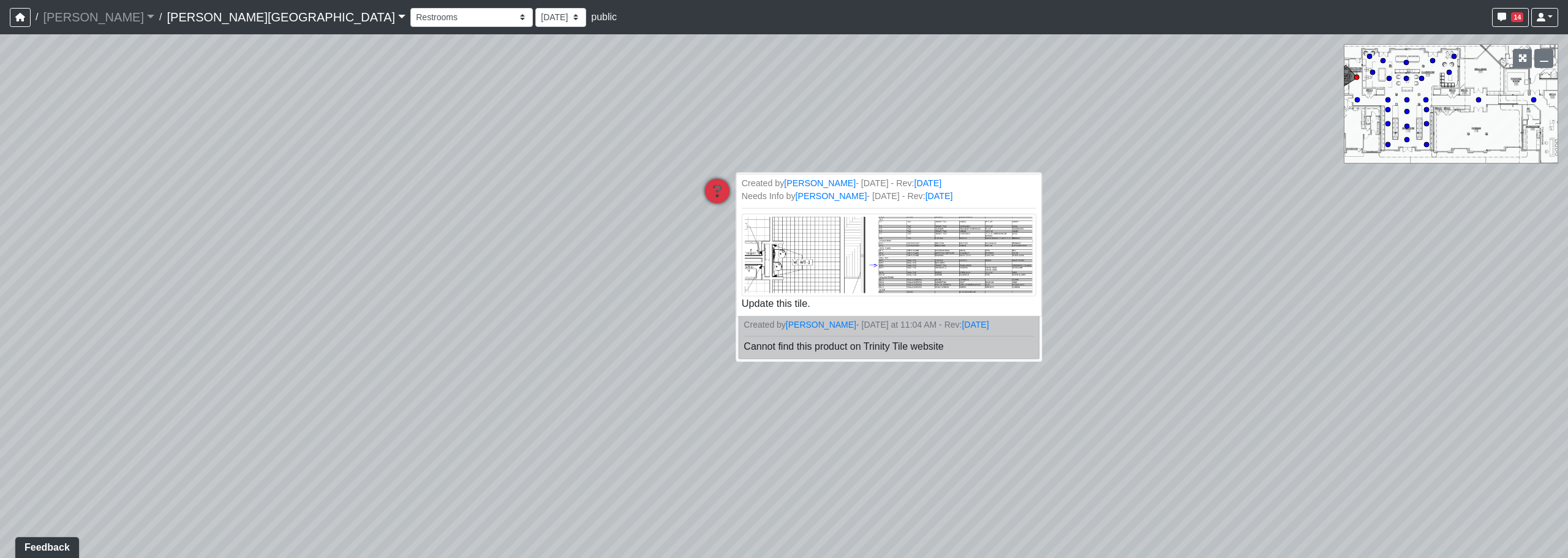
click at [930, 272] on img at bounding box center [889, 255] width 295 height 83
click at [1517, 17] on span "14" at bounding box center [1518, 17] width 12 height 10
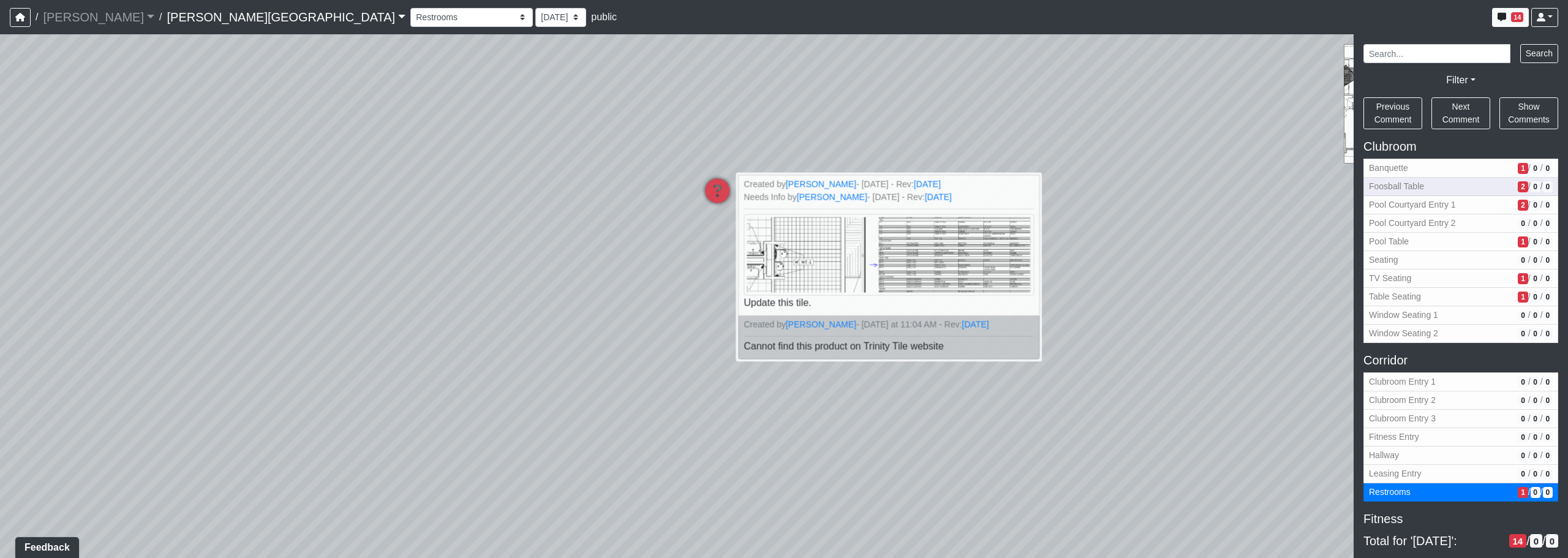
click at [1440, 189] on span "Foosball Table" at bounding box center [1441, 186] width 144 height 13
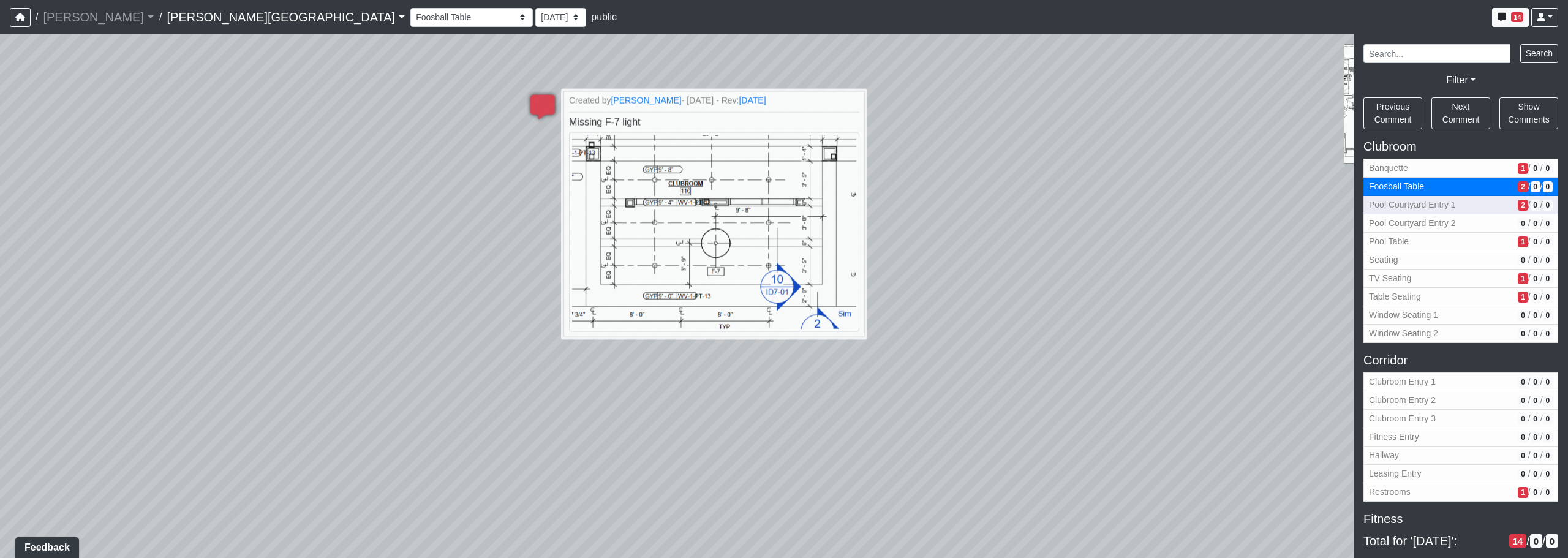
click at [1421, 209] on span "Pool Courtyard Entry 1" at bounding box center [1441, 204] width 144 height 13
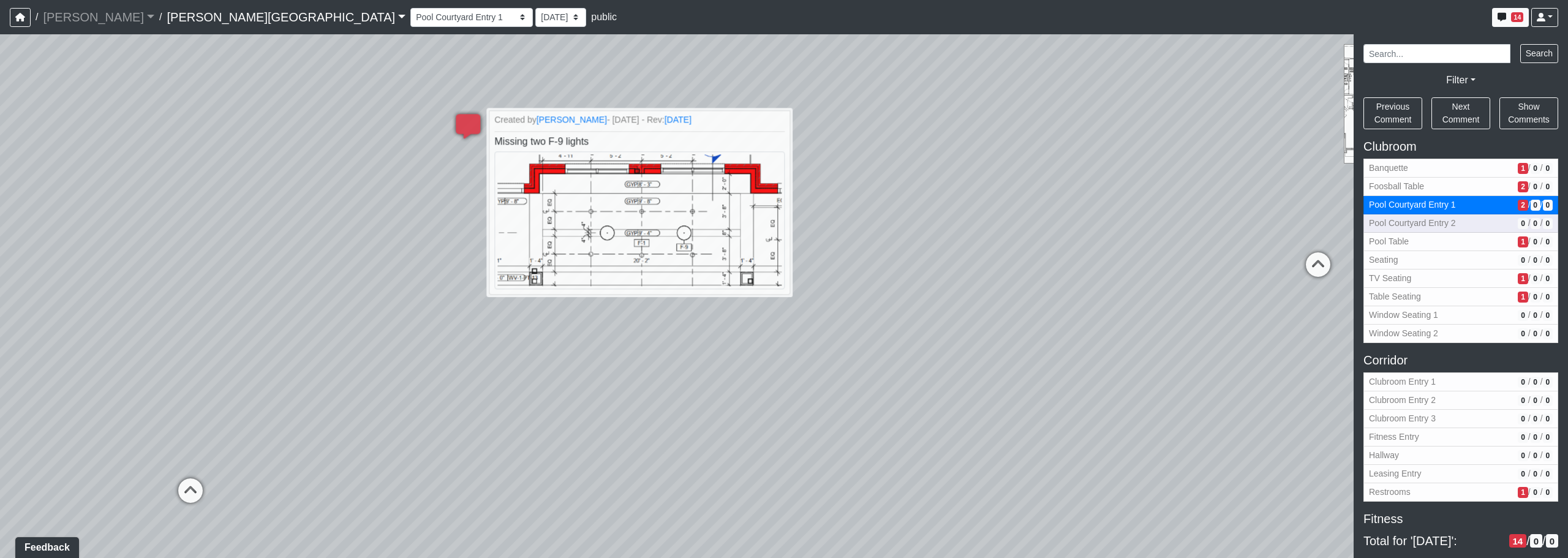
click at [1384, 223] on span "Pool Courtyard Entry 2" at bounding box center [1441, 223] width 144 height 13
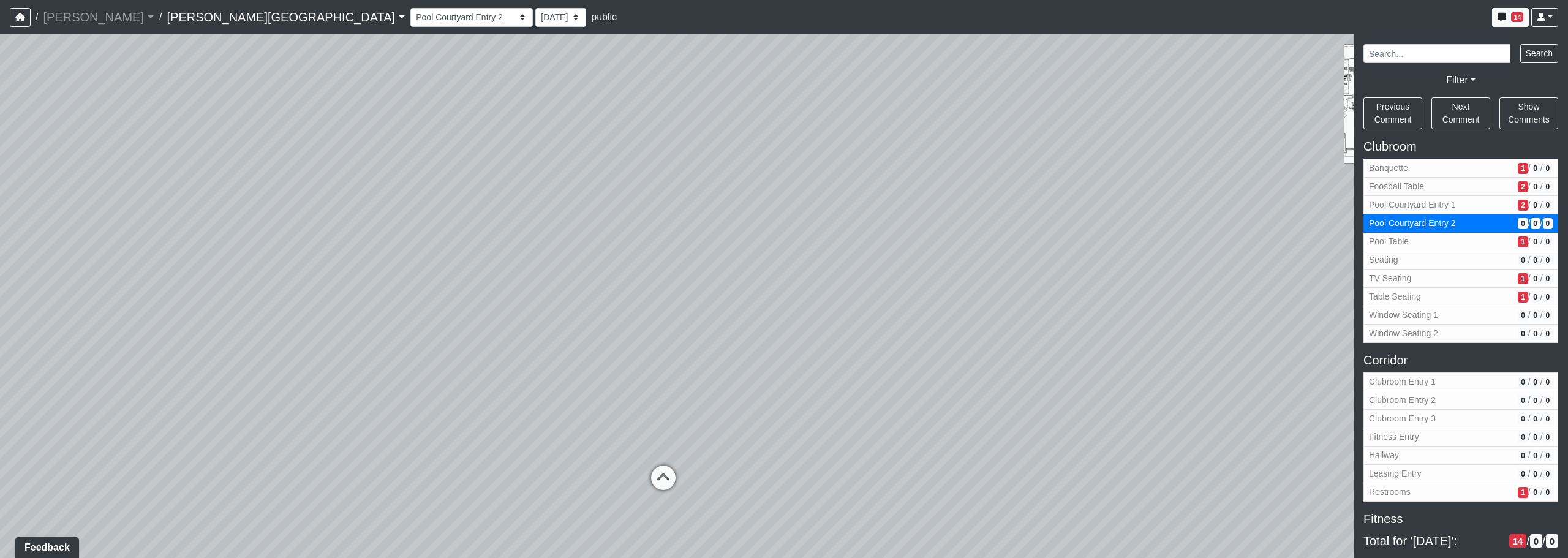
drag, startPoint x: 784, startPoint y: 223, endPoint x: 999, endPoint y: 201, distance: 216.1
click at [999, 201] on div "Loading... Pool Courtyard Entry 1 Loading... Window Seating 1 Loading... Foosba…" at bounding box center [784, 296] width 1568 height 523
drag, startPoint x: 534, startPoint y: 424, endPoint x: 515, endPoint y: 426, distance: 19.1
click at [519, 424] on div "Loading... Pool Courtyard Entry 1 Loading... Window Seating 1 Loading... Foosba…" at bounding box center [784, 296] width 1568 height 523
drag, startPoint x: 540, startPoint y: 450, endPoint x: 564, endPoint y: 453, distance: 24.2
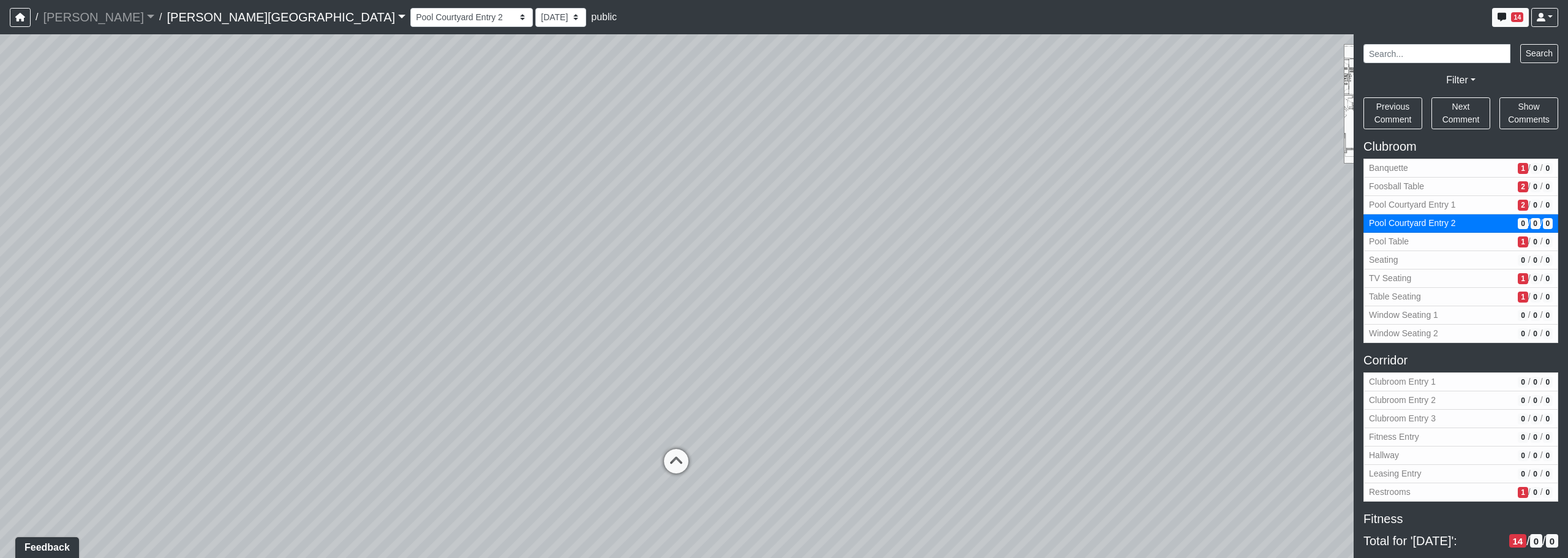
click at [540, 450] on div "Loading... Pool Courtyard Entry 1 Loading... Window Seating 1 Loading... Foosba…" at bounding box center [784, 296] width 1568 height 523
drag, startPoint x: 458, startPoint y: 411, endPoint x: 723, endPoint y: 351, distance: 271.7
click at [739, 345] on div "Loading... Pool Courtyard Entry 1 Loading... Window Seating 1 Loading... Foosba…" at bounding box center [784, 296] width 1568 height 523
click at [490, 401] on div "Loading... Pool Courtyard Entry 1 Loading... Window Seating 1 Loading... Foosba…" at bounding box center [784, 296] width 1568 height 523
click at [875, 402] on icon at bounding box center [881, 402] width 37 height 37
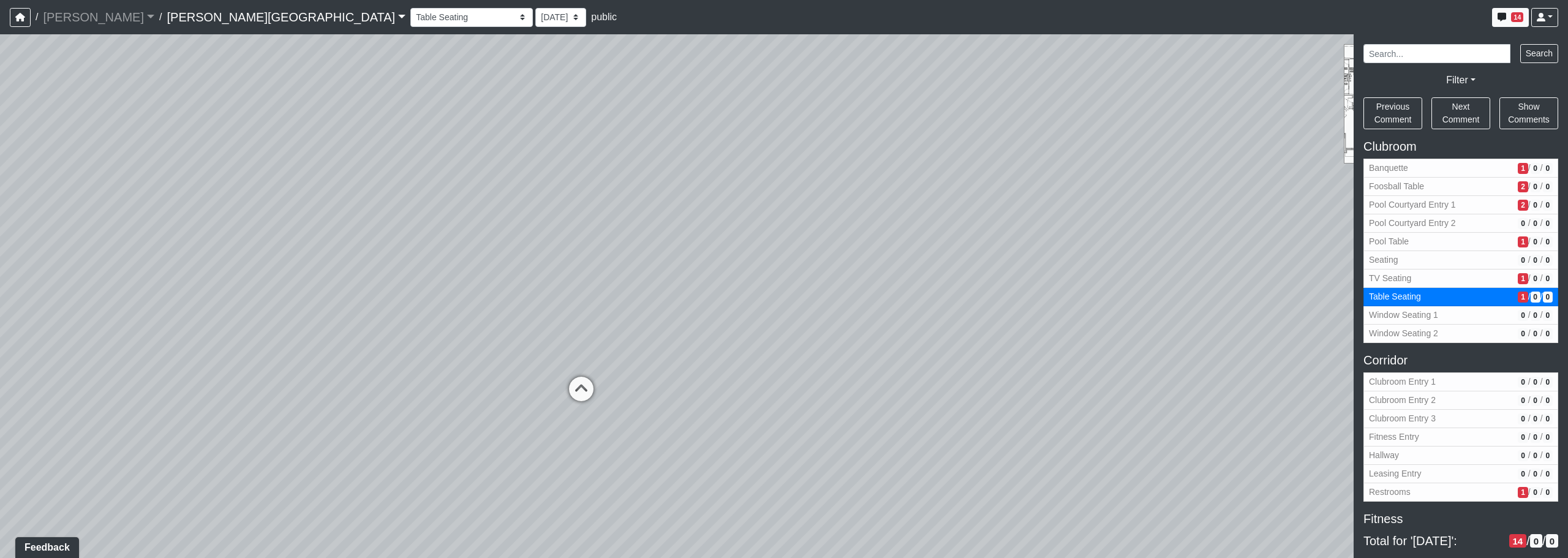
drag, startPoint x: 1077, startPoint y: 401, endPoint x: 631, endPoint y: 413, distance: 446.2
click at [623, 416] on div "Loading... Pool Courtyard Entry 1 Loading... Window Seating 1 Loading... Foosba…" at bounding box center [784, 296] width 1568 height 523
drag, startPoint x: 1152, startPoint y: 351, endPoint x: 792, endPoint y: 364, distance: 360.2
click at [685, 368] on div "Loading... Pool Courtyard Entry 1 Loading... Window Seating 1 Loading... Foosba…" at bounding box center [784, 296] width 1568 height 523
drag, startPoint x: 881, startPoint y: 367, endPoint x: 681, endPoint y: 361, distance: 200.1
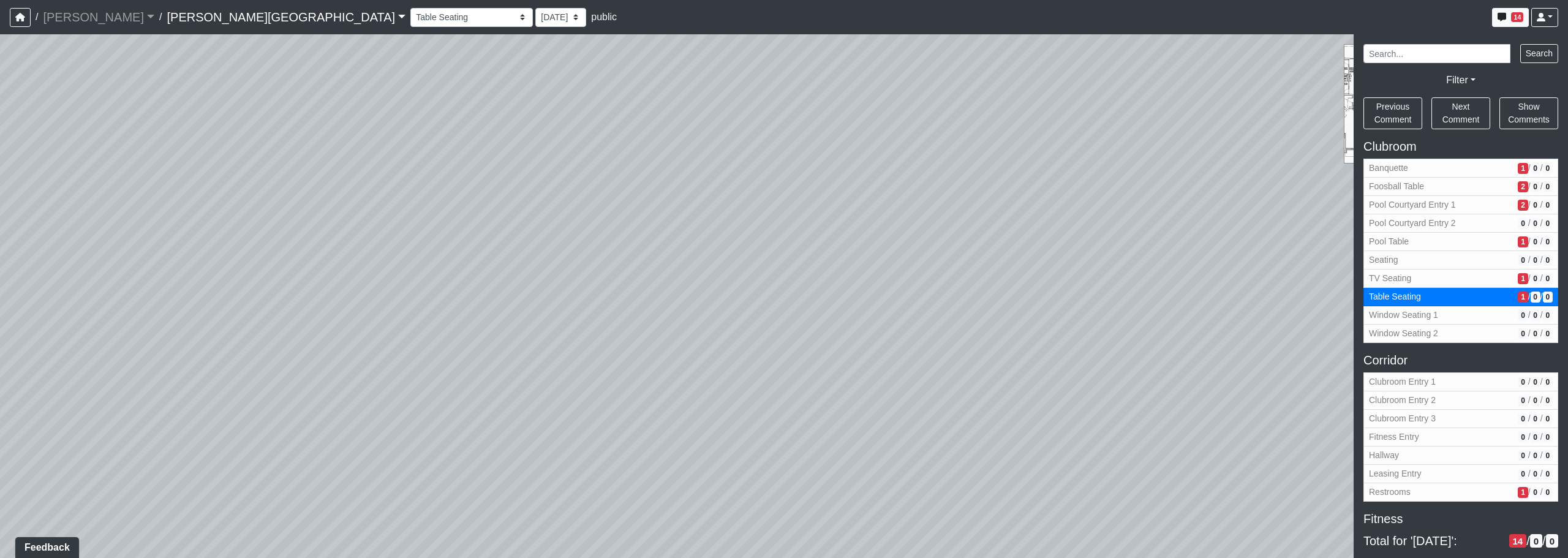
click at [666, 362] on div "Loading... Pool Courtyard Entry 1 Loading... Window Seating 1 Loading... Foosba…" at bounding box center [784, 296] width 1568 height 523
drag, startPoint x: 932, startPoint y: 324, endPoint x: 790, endPoint y: 474, distance: 206.6
click at [790, 474] on div "Loading... Pool Courtyard Entry 1 Loading... Window Seating 1 Loading... Foosba…" at bounding box center [784, 296] width 1568 height 523
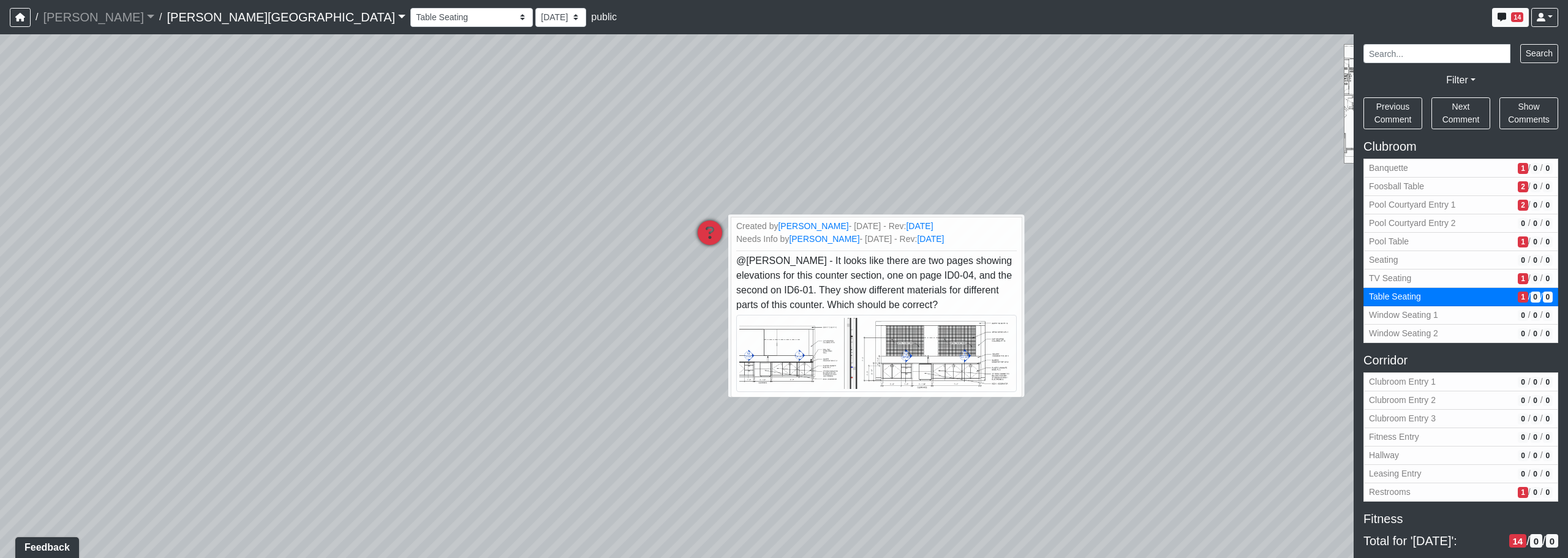
click at [718, 232] on icon at bounding box center [710, 239] width 37 height 37
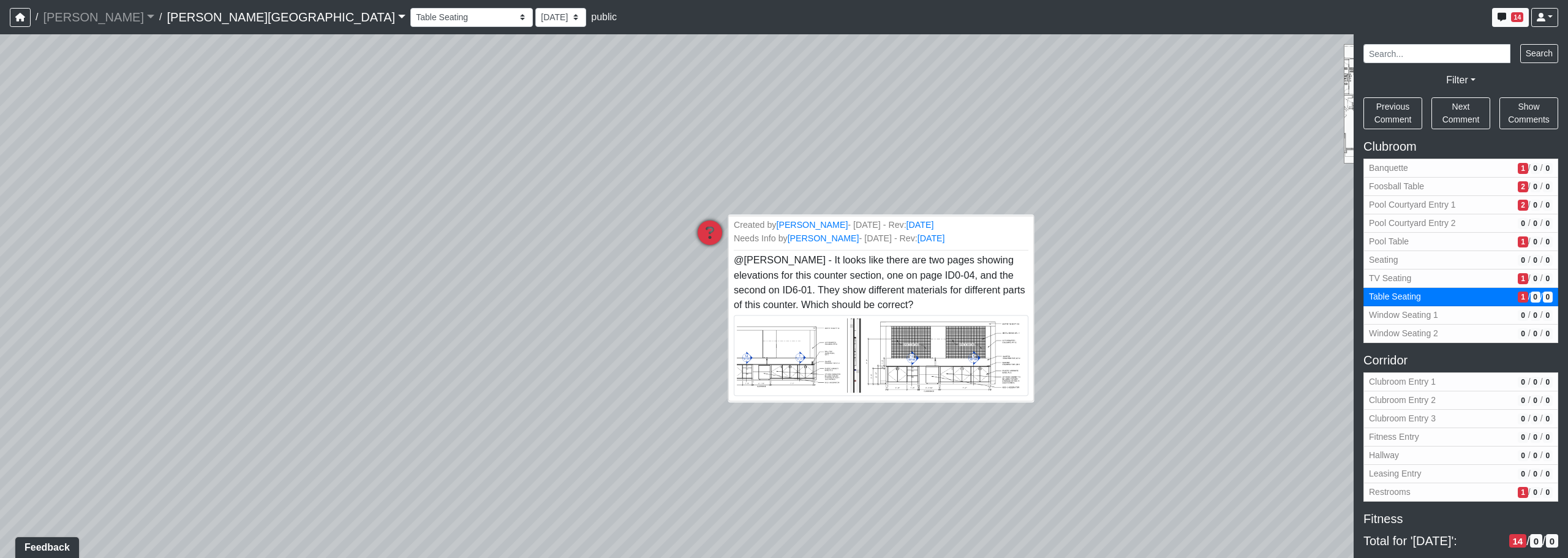
click at [910, 371] on img at bounding box center [881, 355] width 295 height 81
click at [804, 361] on img at bounding box center [881, 355] width 295 height 81
click at [978, 482] on div "Loading... Pool Courtyard Entry 1 Loading... Window Seating 1 Loading... Foosba…" at bounding box center [784, 296] width 1568 height 523
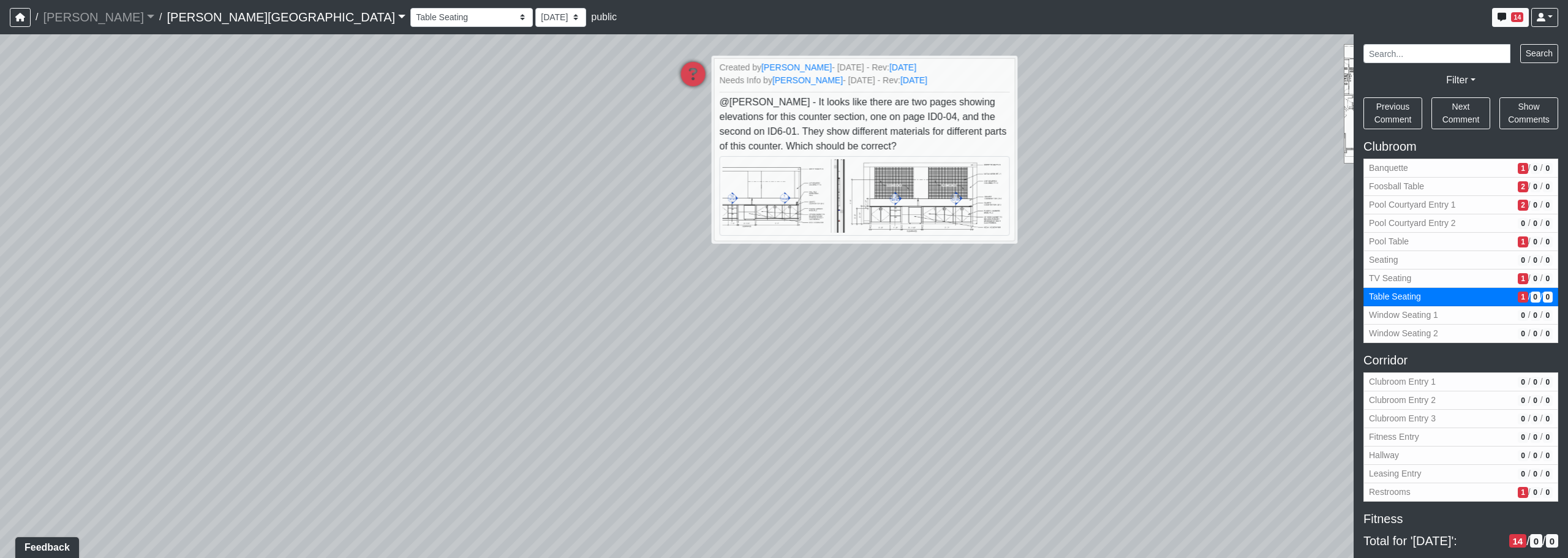
drag, startPoint x: 957, startPoint y: 329, endPoint x: 958, endPoint y: 272, distance: 57.0
click at [958, 272] on div "Loading... Pool Courtyard Entry 1 Loading... Window Seating 1 Loading... Foosba…" at bounding box center [784, 296] width 1568 height 523
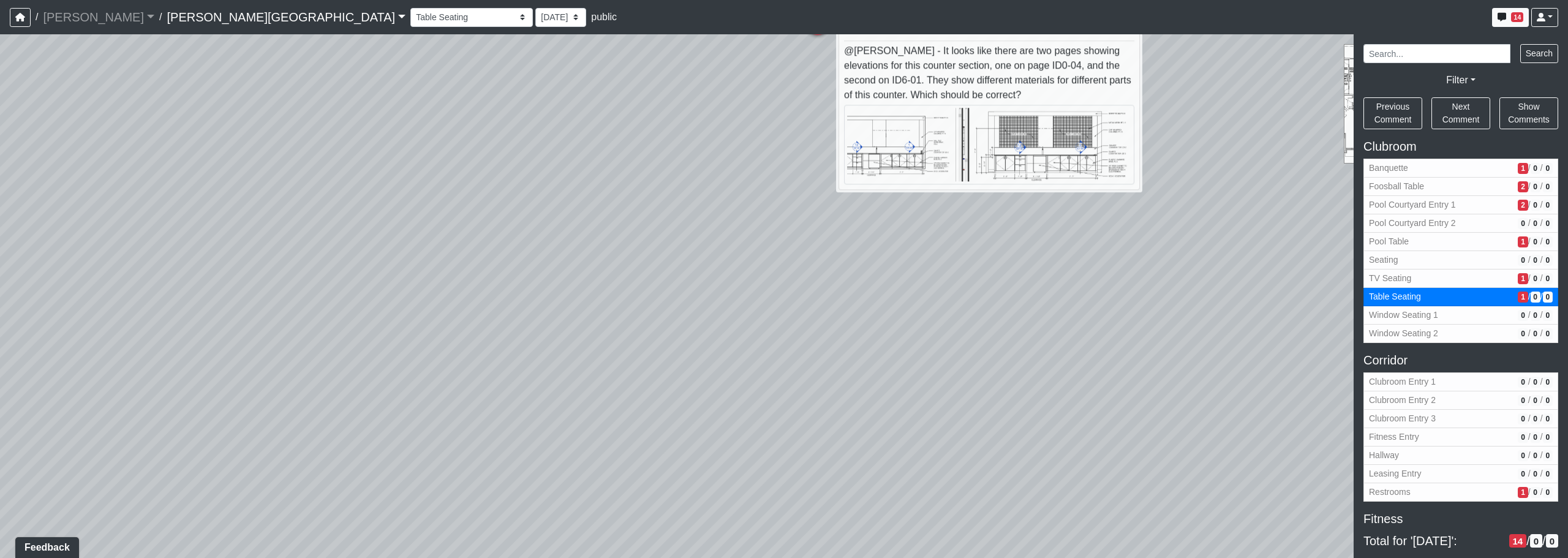
drag, startPoint x: 915, startPoint y: 329, endPoint x: 1234, endPoint y: 336, distance: 319.1
click at [1257, 336] on div "Loading... Pool Courtyard Entry 1 Loading... Window Seating 1 Loading... Foosba…" at bounding box center [784, 296] width 1568 height 523
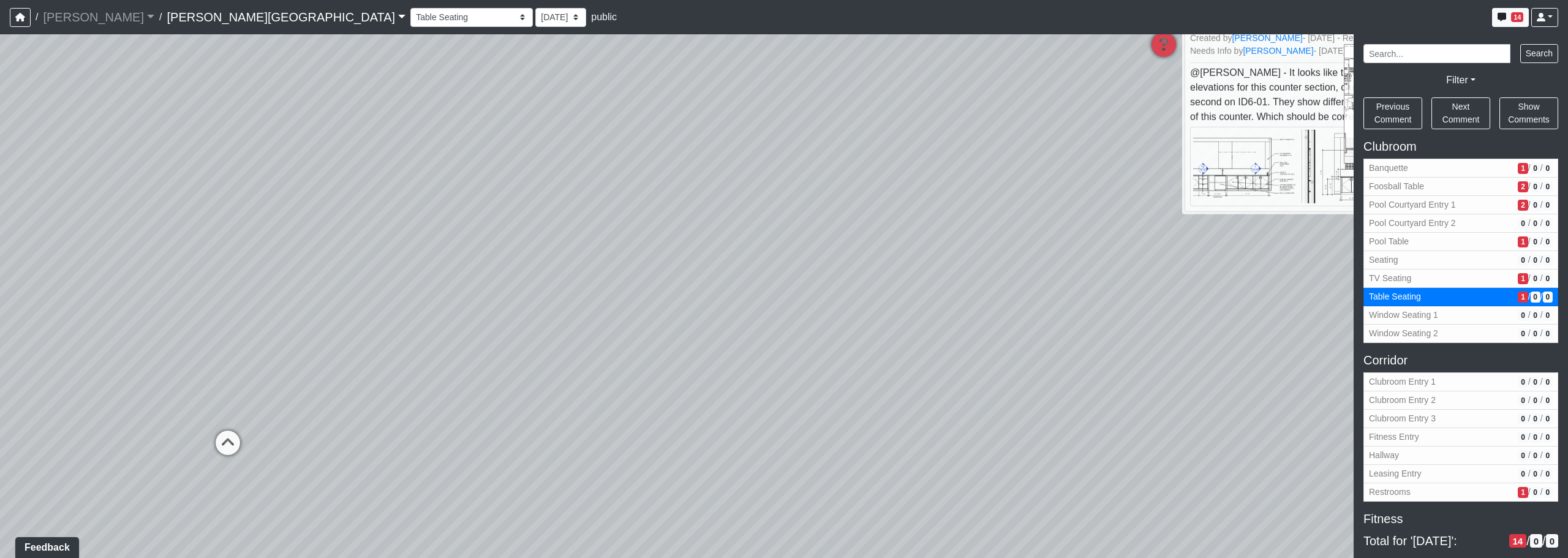
drag, startPoint x: 1055, startPoint y: 415, endPoint x: 1270, endPoint y: 436, distance: 216.0
click at [1284, 438] on div "Loading... Pool Courtyard Entry 1 Loading... Window Seating 1 Loading... Foosba…" at bounding box center [784, 296] width 1568 height 523
click at [440, 302] on div "Loading... Pool Courtyard Entry 1 Loading... Window Seating 1 Loading... Foosba…" at bounding box center [784, 296] width 1568 height 523
click at [481, 353] on div "Loading... Pool Courtyard Entry 1 Loading... Window Seating 1 Loading... Foosba…" at bounding box center [784, 296] width 1568 height 523
click at [436, 287] on div "Loading... Pool Courtyard Entry 1 Loading... Window Seating 1 Loading... Foosba…" at bounding box center [784, 296] width 1568 height 523
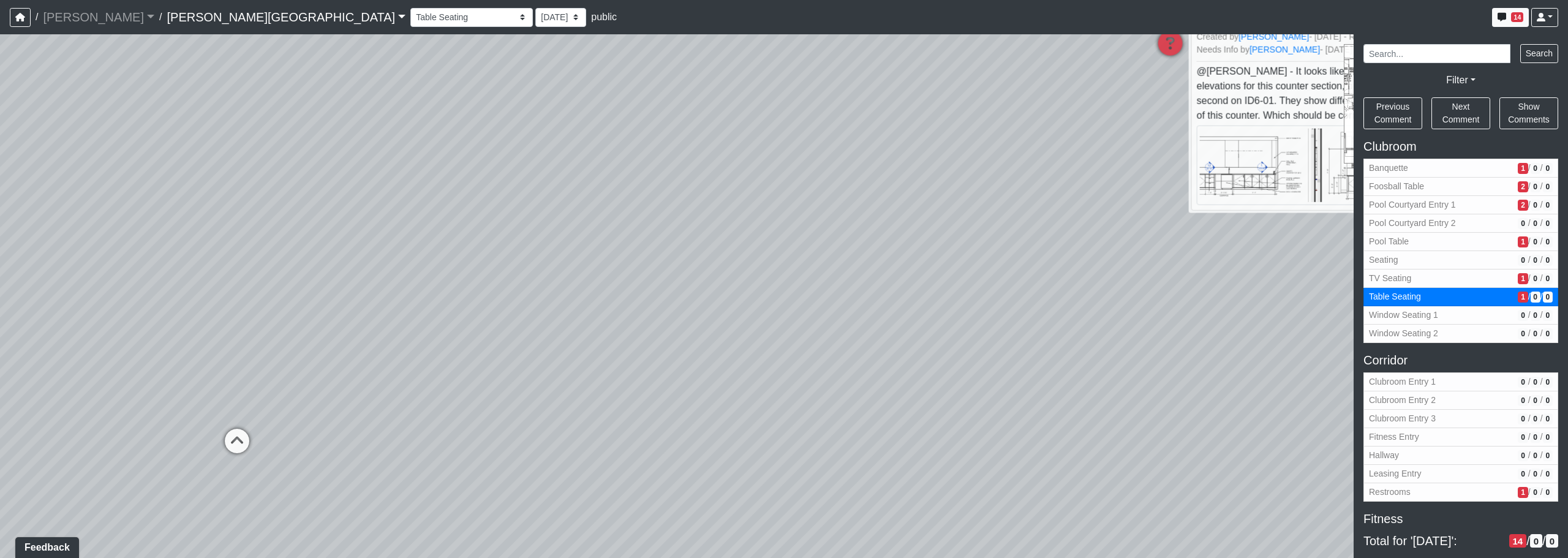
click at [319, 320] on div "Loading... Pool Courtyard Entry 1 Loading... Window Seating 1 Loading... Foosba…" at bounding box center [784, 296] width 1568 height 523
click at [537, 276] on div "Loading... Pool Courtyard Entry 1 Loading... Window Seating 1 Loading... Foosba…" at bounding box center [784, 296] width 1568 height 523
click at [551, 431] on div "Loading... Pool Courtyard Entry 1 Loading... Window Seating 1 Loading... Foosba…" at bounding box center [784, 296] width 1568 height 523
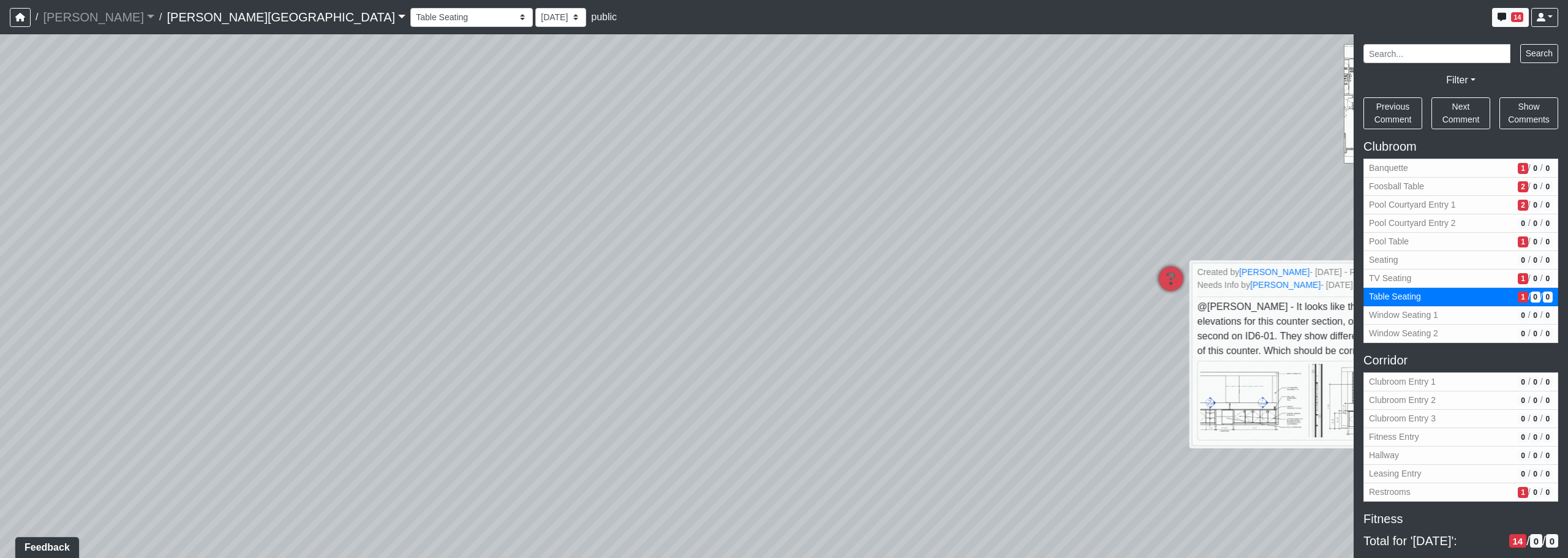
drag, startPoint x: 450, startPoint y: 150, endPoint x: 506, endPoint y: 396, distance: 252.3
click at [506, 396] on div "Loading... Pool Courtyard Entry 1 Loading... Window Seating 1 Loading... Foosba…" at bounding box center [784, 296] width 1568 height 523
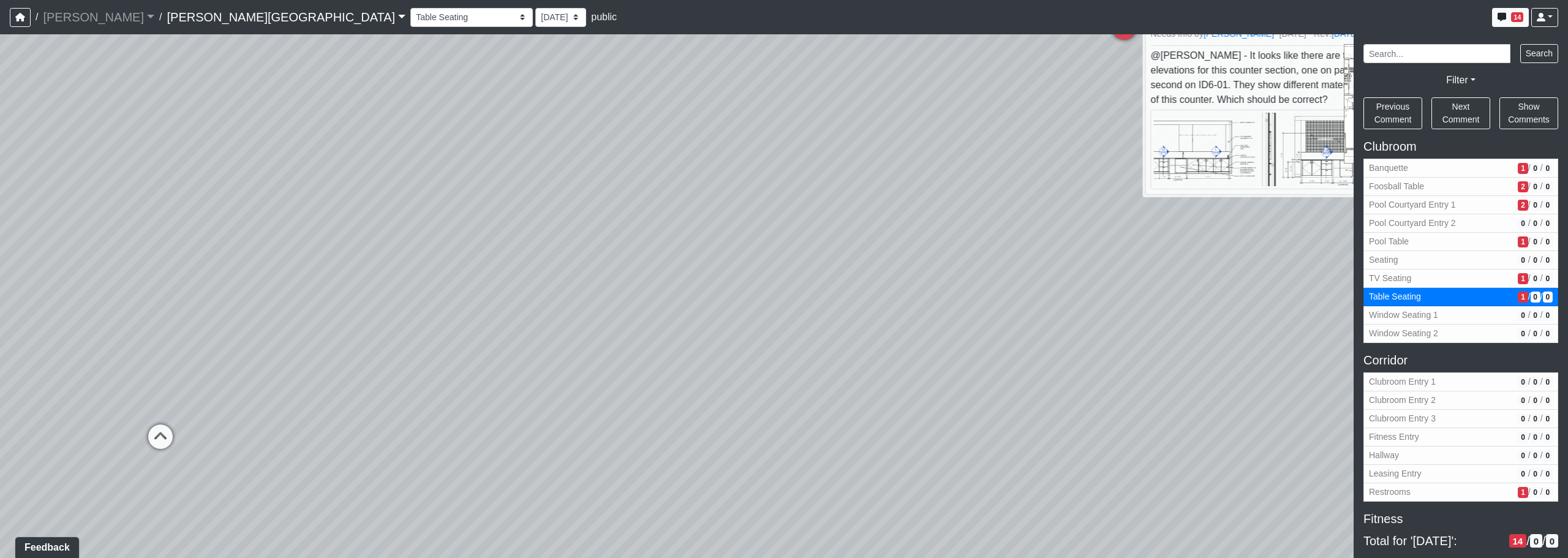
drag, startPoint x: 588, startPoint y: 504, endPoint x: 494, endPoint y: 263, distance: 258.7
click at [494, 263] on div "Loading... Pool Courtyard Entry 1 Loading... Window Seating 1 Loading... Foosba…" at bounding box center [784, 296] width 1568 height 523
click at [145, 443] on icon at bounding box center [160, 442] width 37 height 37
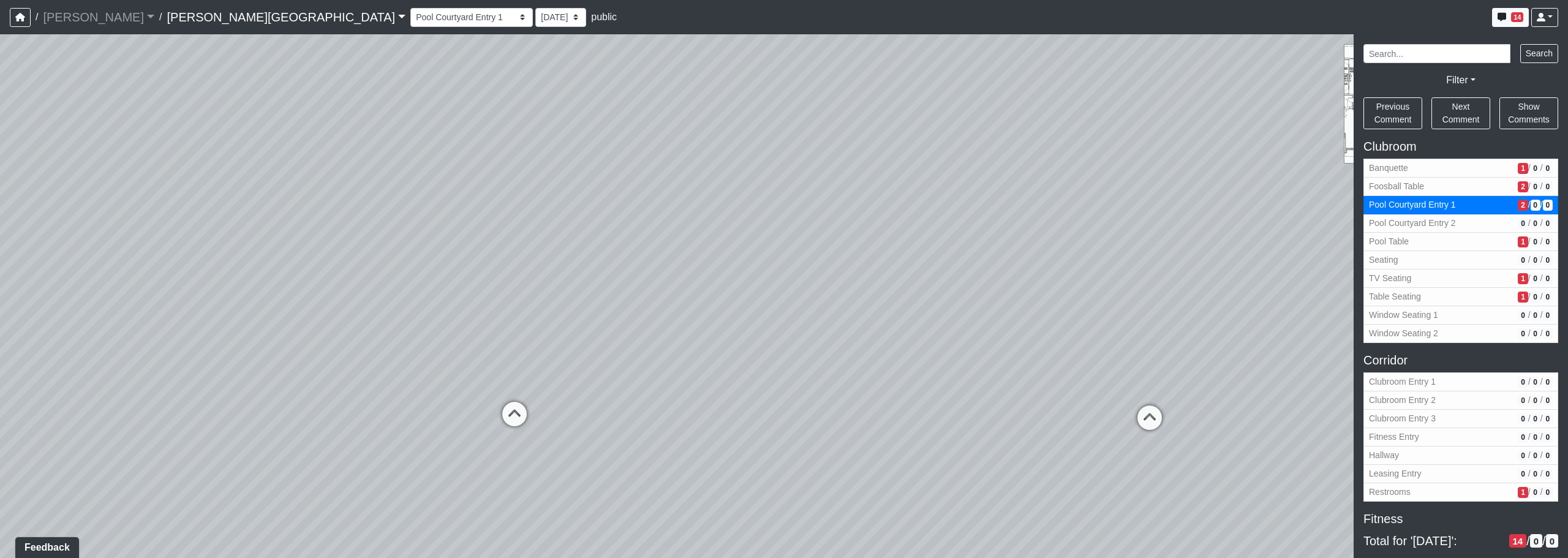
drag, startPoint x: 664, startPoint y: 381, endPoint x: 98, endPoint y: 395, distance: 566.2
click at [92, 396] on div "Loading... Pool Courtyard Entry 1 Loading... Window Seating 1 Loading... Foosba…" at bounding box center [784, 296] width 1568 height 523
drag, startPoint x: 473, startPoint y: 336, endPoint x: 359, endPoint y: 342, distance: 114.2
click at [320, 341] on div "Loading... Pool Courtyard Entry 1 Loading... Window Seating 1 Loading... Foosba…" at bounding box center [784, 296] width 1568 height 523
click at [702, 408] on icon at bounding box center [689, 414] width 37 height 37
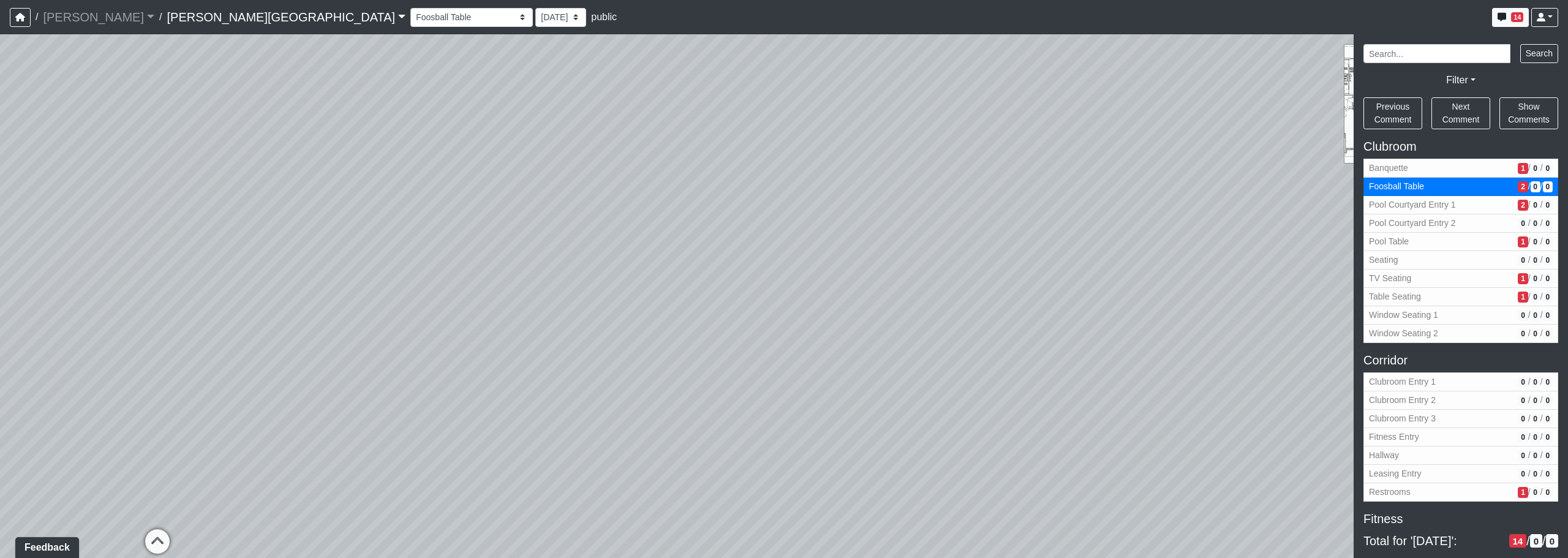
drag, startPoint x: 898, startPoint y: 375, endPoint x: 464, endPoint y: 432, distance: 437.7
click at [458, 432] on div "Loading... Pool Courtyard Entry 1 Loading... Window Seating 1 Loading... Foosba…" at bounding box center [784, 296] width 1568 height 523
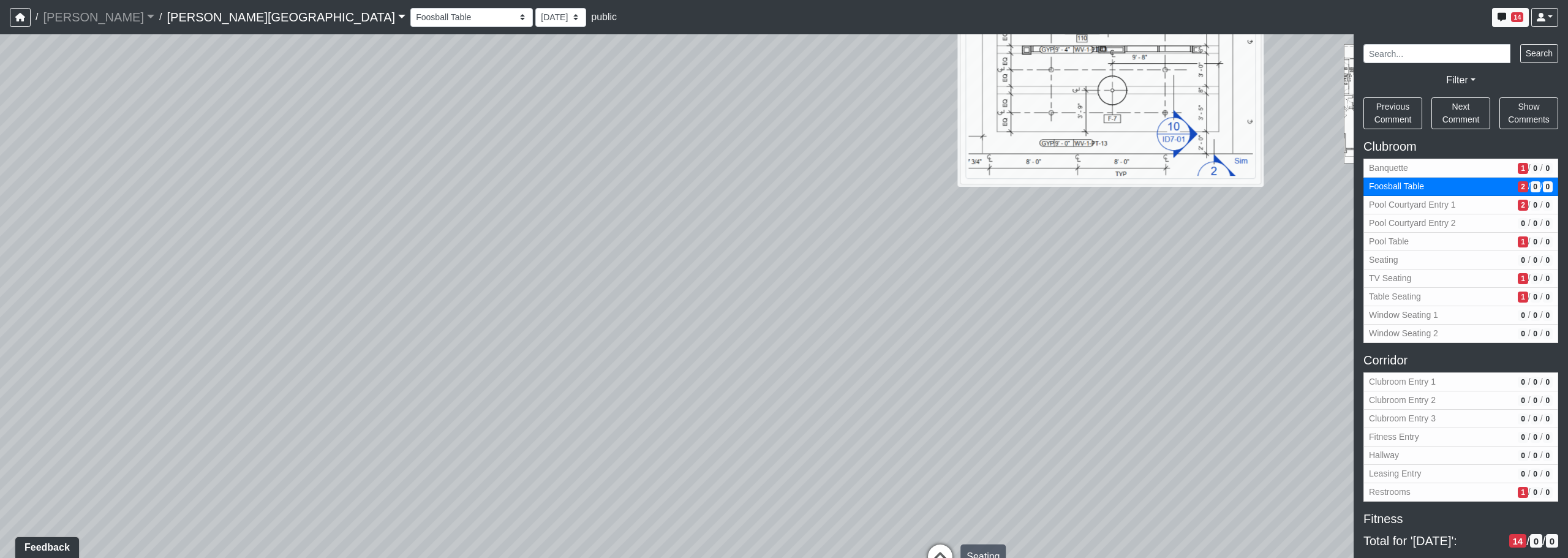
click at [940, 553] on icon at bounding box center [940, 562] width 37 height 37
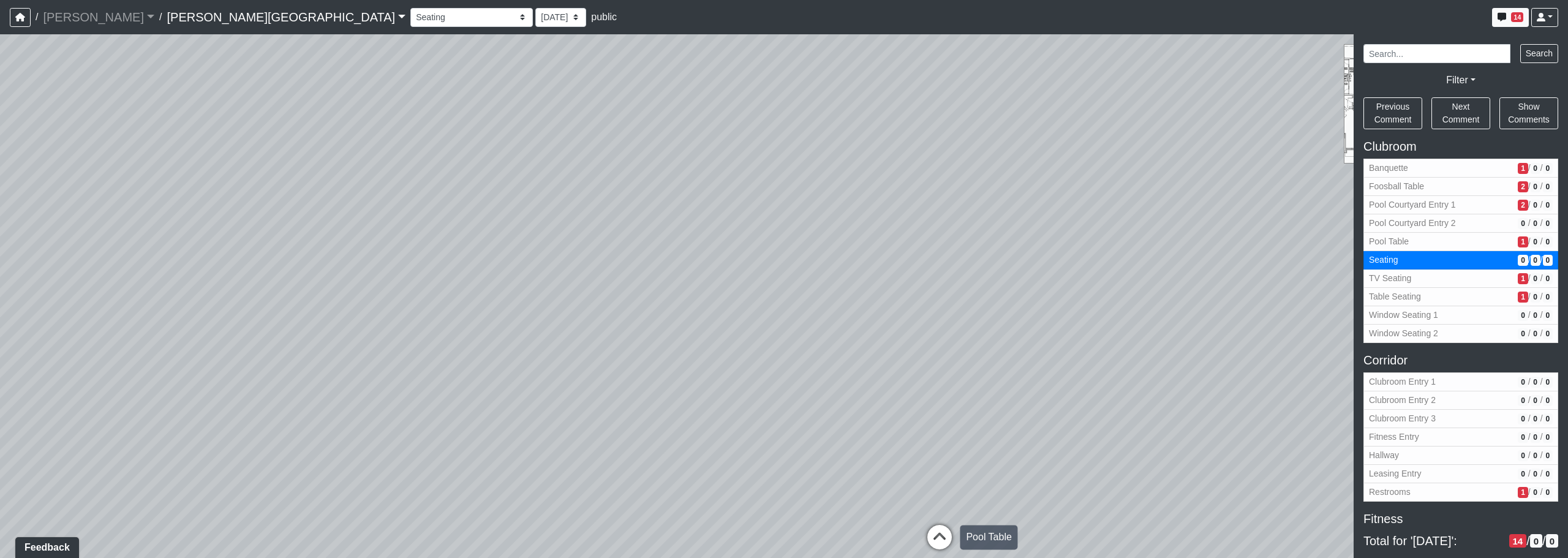
click at [936, 547] on icon at bounding box center [939, 543] width 37 height 37
select select "pKiemVAh69v1ydc7V3FQSy"
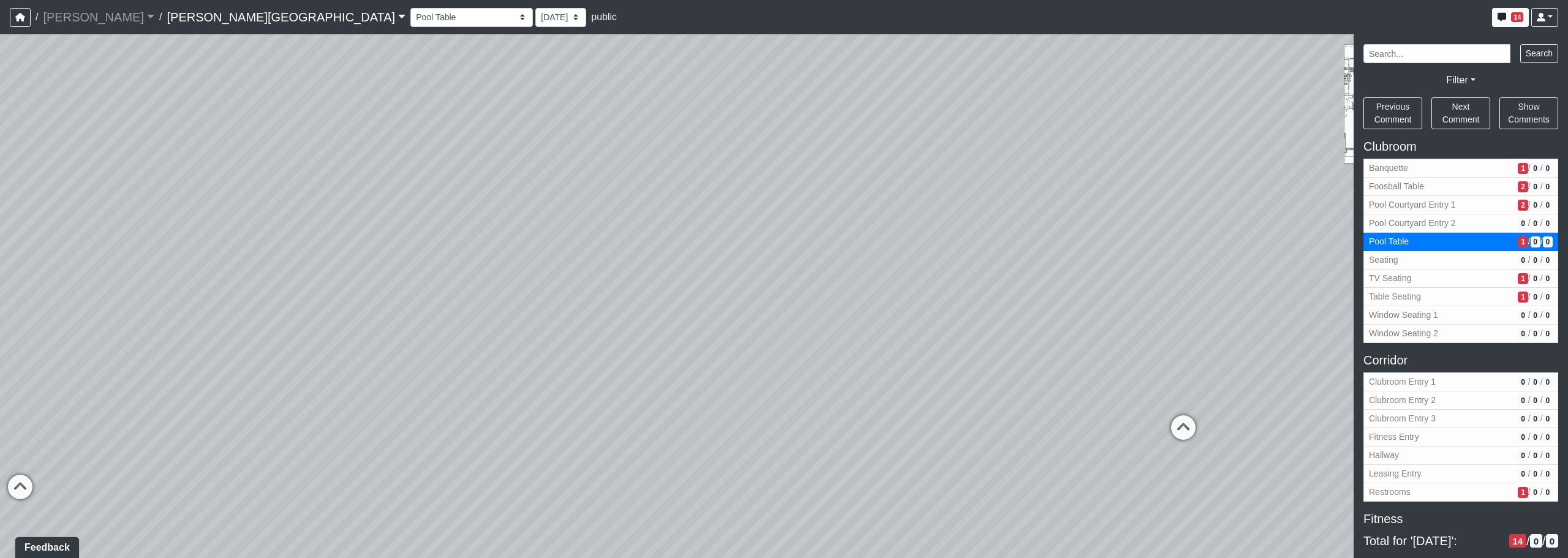
drag, startPoint x: 893, startPoint y: 509, endPoint x: 1143, endPoint y: 350, distance: 296.3
click at [1138, 350] on div "Loading... Pool Courtyard Entry 1 Loading... Window Seating 1 Loading... Foosba…" at bounding box center [784, 296] width 1568 height 523
click at [711, 228] on span "Add comment" at bounding box center [736, 227] width 61 height 10
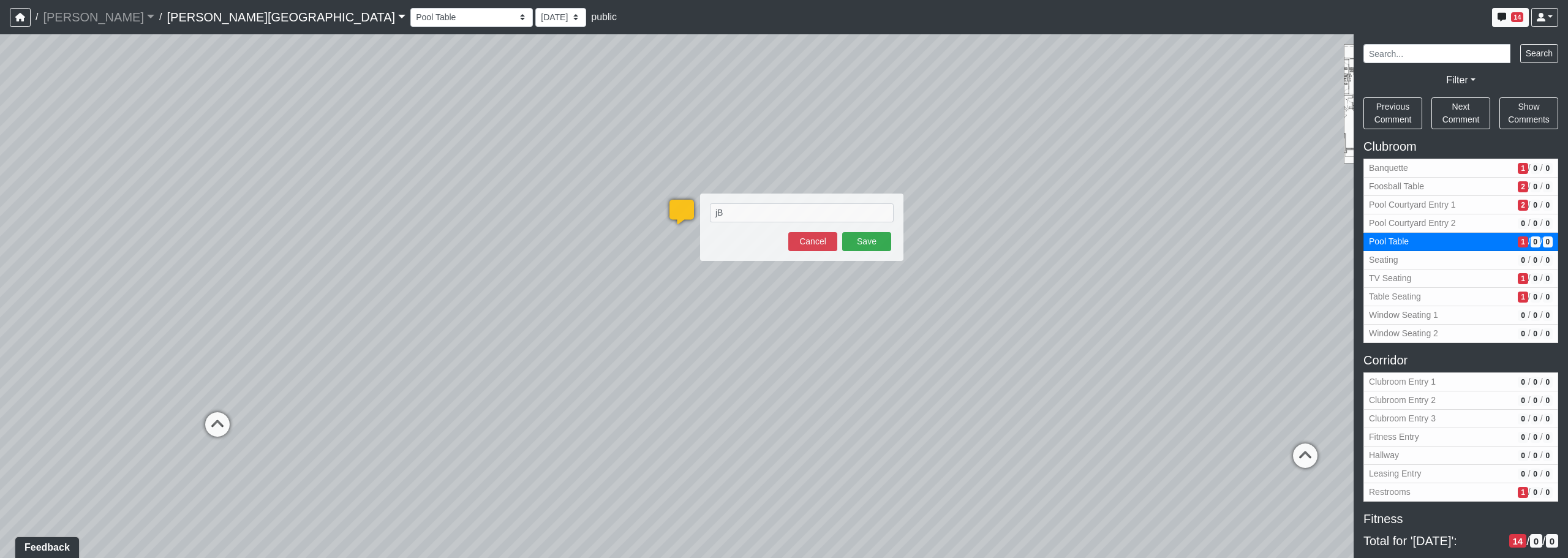
type textarea "j"
type textarea "Bookcase to match other two, see drawings."
click at [880, 243] on button "Save" at bounding box center [867, 242] width 49 height 19
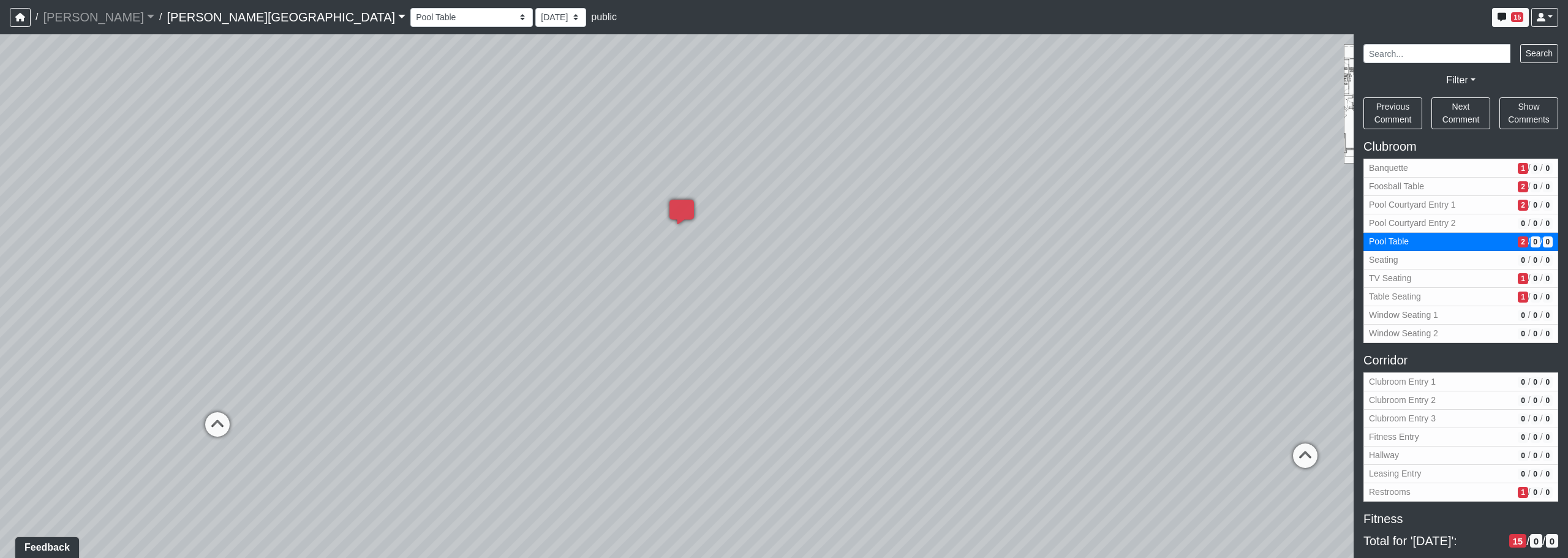
drag, startPoint x: 413, startPoint y: 330, endPoint x: 981, endPoint y: 317, distance: 568.1
drag, startPoint x: 468, startPoint y: 262, endPoint x: 877, endPoint y: 258, distance: 409.0
click at [977, 261] on div "Loading... Pool Courtyard Entry 1 Loading... Window Seating 1 Loading... Foosba…" at bounding box center [784, 296] width 1568 height 523
drag, startPoint x: 1035, startPoint y: 297, endPoint x: 813, endPoint y: 274, distance: 223.2
click at [1047, 296] on div "Loading... Pool Courtyard Entry 1 Loading... Window Seating 1 Loading... Foosba…" at bounding box center [784, 296] width 1568 height 523
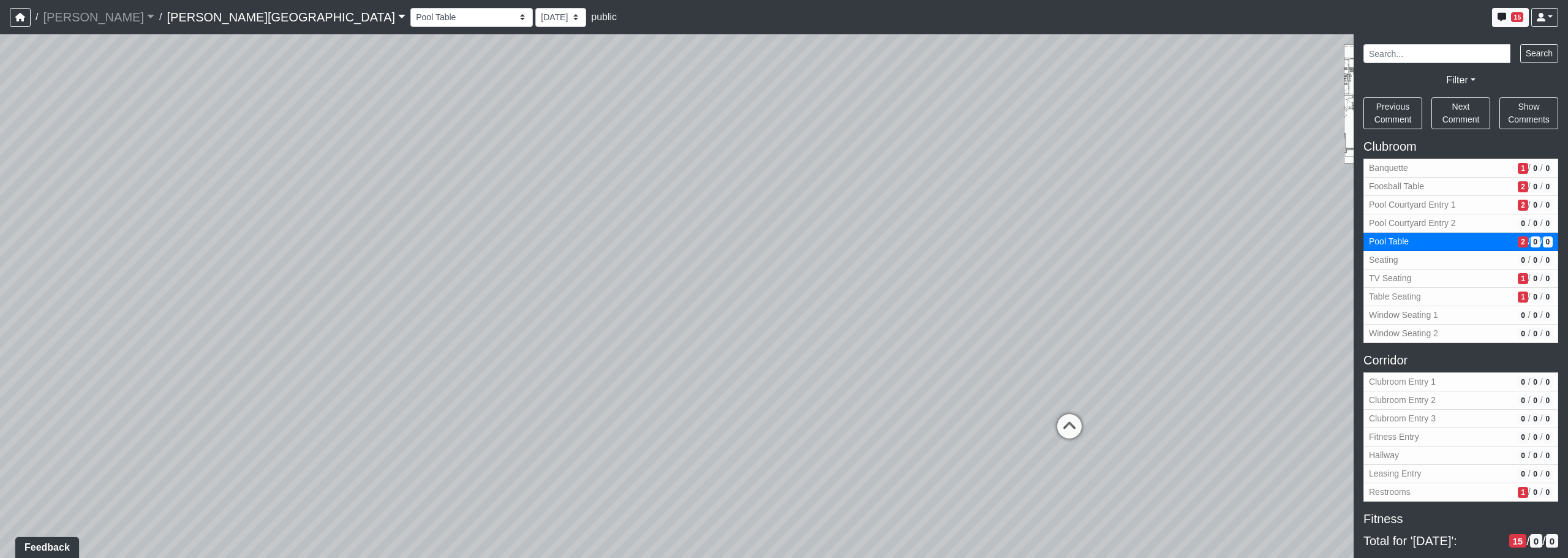
click at [844, 301] on div "Loading... Pool Courtyard Entry 1 Loading... Window Seating 1 Loading... Foosba…" at bounding box center [784, 296] width 1568 height 523
click at [586, 298] on div "Loading... Pool Courtyard Entry 1 Loading... Window Seating 1 Loading... Foosba…" at bounding box center [784, 296] width 1568 height 523
click at [455, 349] on div "Loading... Pool Courtyard Entry 1 Loading... Window Seating 1 Loading... Foosba…" at bounding box center [784, 296] width 1568 height 523
click at [494, 490] on icon at bounding box center [506, 504] width 37 height 37
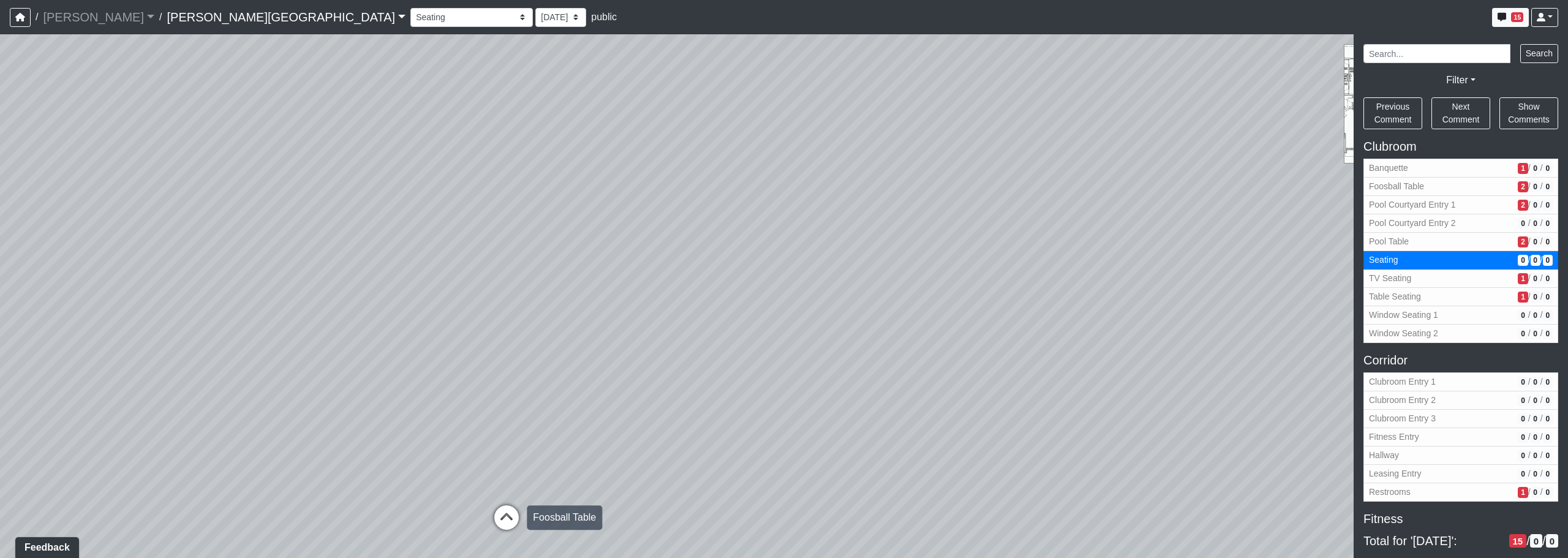
click at [505, 508] on icon at bounding box center [506, 523] width 37 height 37
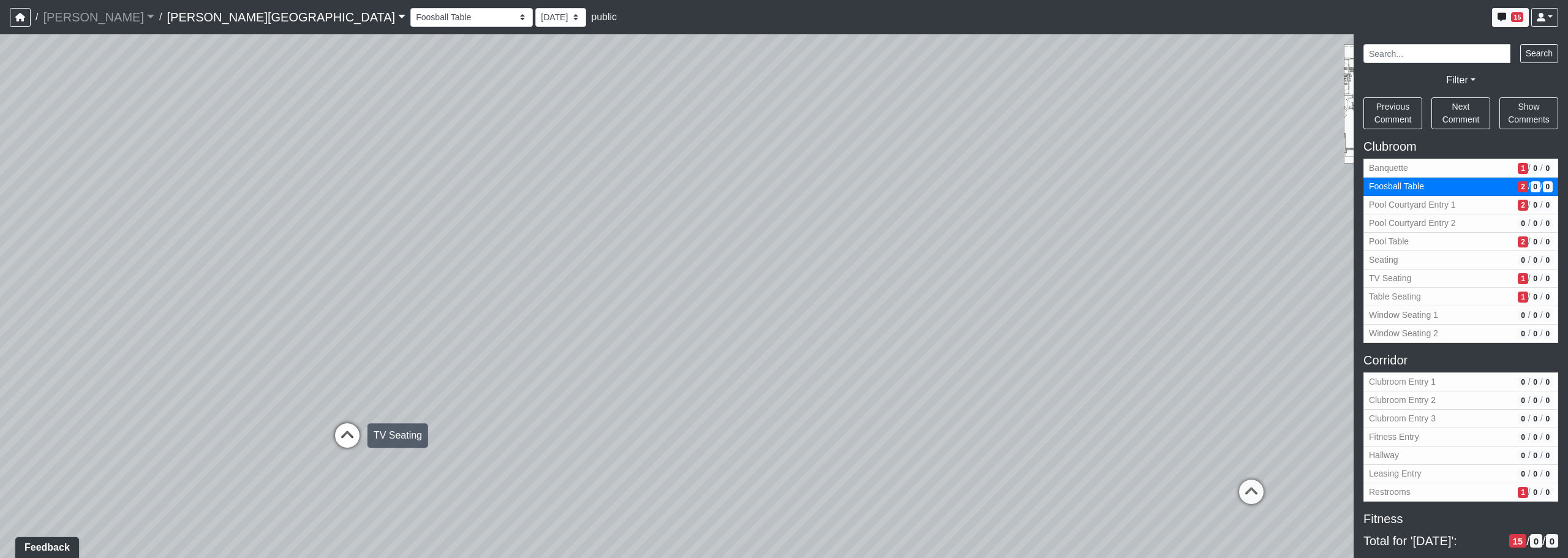
click at [349, 432] on icon at bounding box center [347, 442] width 37 height 37
select select "uciQMo26oAy67KaqMrAwyE"
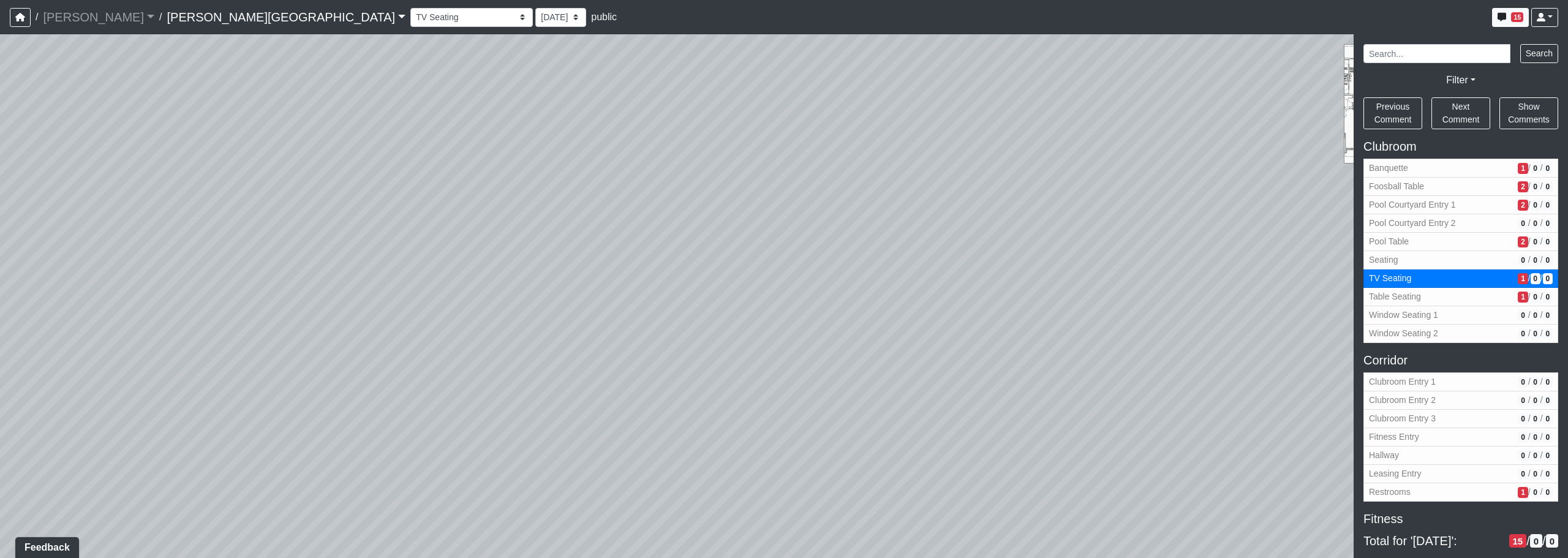
drag, startPoint x: 919, startPoint y: 376, endPoint x: 676, endPoint y: 398, distance: 244.0
click at [407, 407] on div "Loading... Pool Courtyard Entry 1 Loading... Window Seating 1 Loading... Foosba…" at bounding box center [784, 296] width 1568 height 523
drag, startPoint x: 932, startPoint y: 353, endPoint x: 439, endPoint y: 320, distance: 494.1
click at [439, 320] on div "Loading... Pool Courtyard Entry 1 Loading... Window Seating 1 Loading... Foosba…" at bounding box center [784, 296] width 1568 height 523
click at [991, 319] on span "Add comment" at bounding box center [1022, 319] width 61 height 10
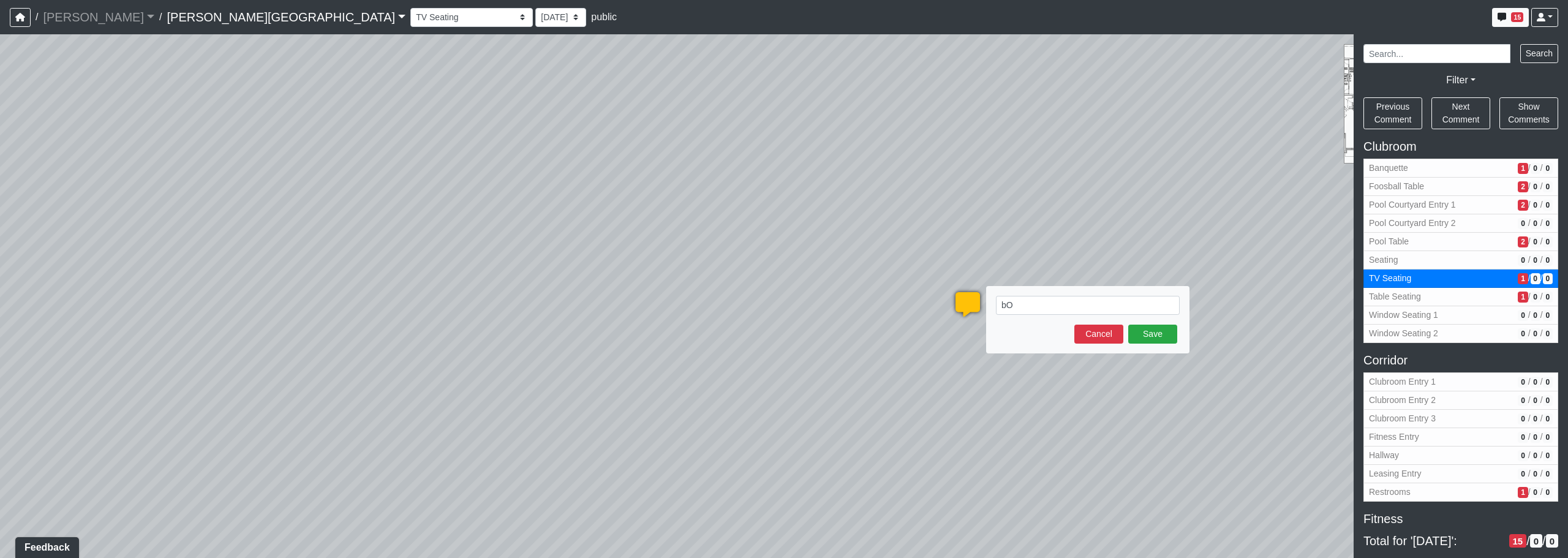
type textarea "b"
type textarea "Bookcase to match other two (see drawings)."
click at [1157, 336] on button "Save" at bounding box center [1153, 334] width 49 height 19
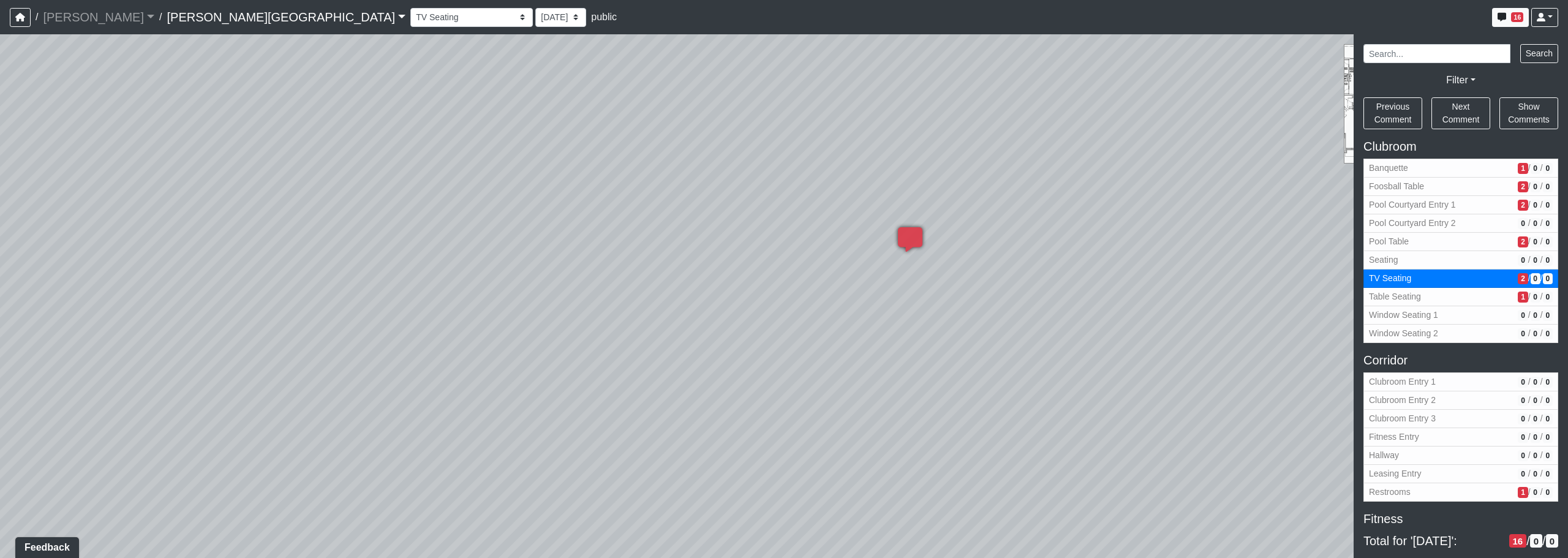
drag, startPoint x: 1156, startPoint y: 420, endPoint x: 1071, endPoint y: 318, distance: 132.8
click at [1031, 308] on div "Loading... Pool Courtyard Entry 1 Loading... Window Seating 1 Loading... Foosba…" at bounding box center [784, 296] width 1568 height 523
click at [758, 453] on div "Loading... Pool Courtyard Entry 1 Loading... Window Seating 1 Loading... Foosba…" at bounding box center [784, 296] width 1568 height 523
drag, startPoint x: 1145, startPoint y: 370, endPoint x: 925, endPoint y: 374, distance: 220.0
click at [927, 374] on div "Loading... Pool Courtyard Entry 1 Loading... Window Seating 1 Loading... Foosba…" at bounding box center [784, 296] width 1568 height 523
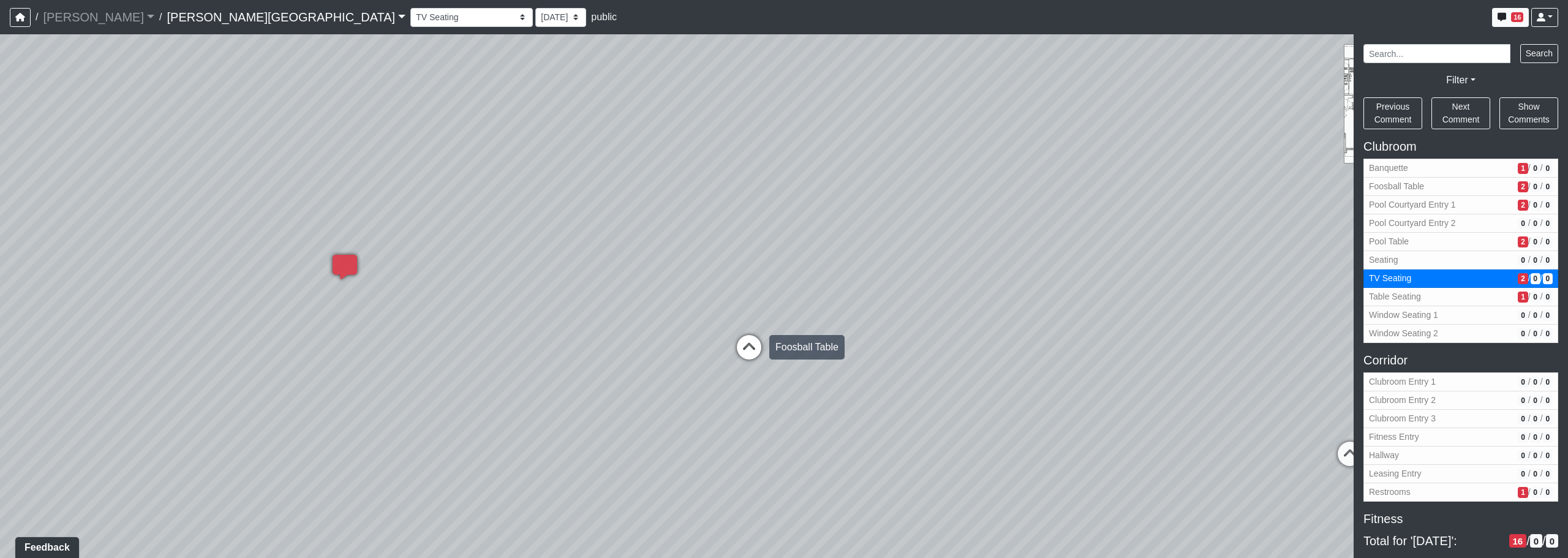
click at [752, 348] on icon at bounding box center [749, 353] width 37 height 37
select select "kJ3xRWimCSKML8fUB51DJv"
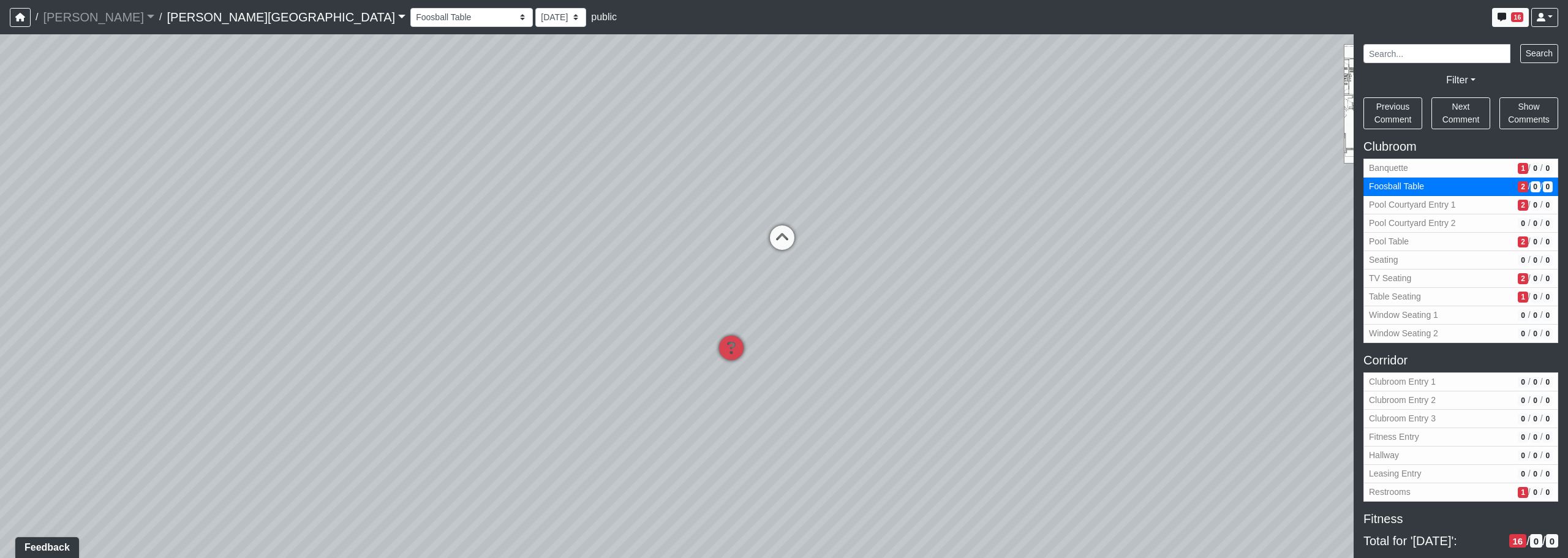
drag, startPoint x: 751, startPoint y: 455, endPoint x: 697, endPoint y: 298, distance: 166.0
click at [648, 220] on div "Loading... Pool Courtyard Entry 1 Loading... Window Seating 1 Loading... Foosba…" at bounding box center [784, 296] width 1568 height 523
drag, startPoint x: 745, startPoint y: 374, endPoint x: 709, endPoint y: 327, distance: 59.2
click at [724, 361] on div "Loading... Pool Courtyard Entry 1 Loading... Window Seating 1 Loading... Foosba…" at bounding box center [784, 296] width 1568 height 523
click at [653, 293] on icon at bounding box center [656, 294] width 37 height 37
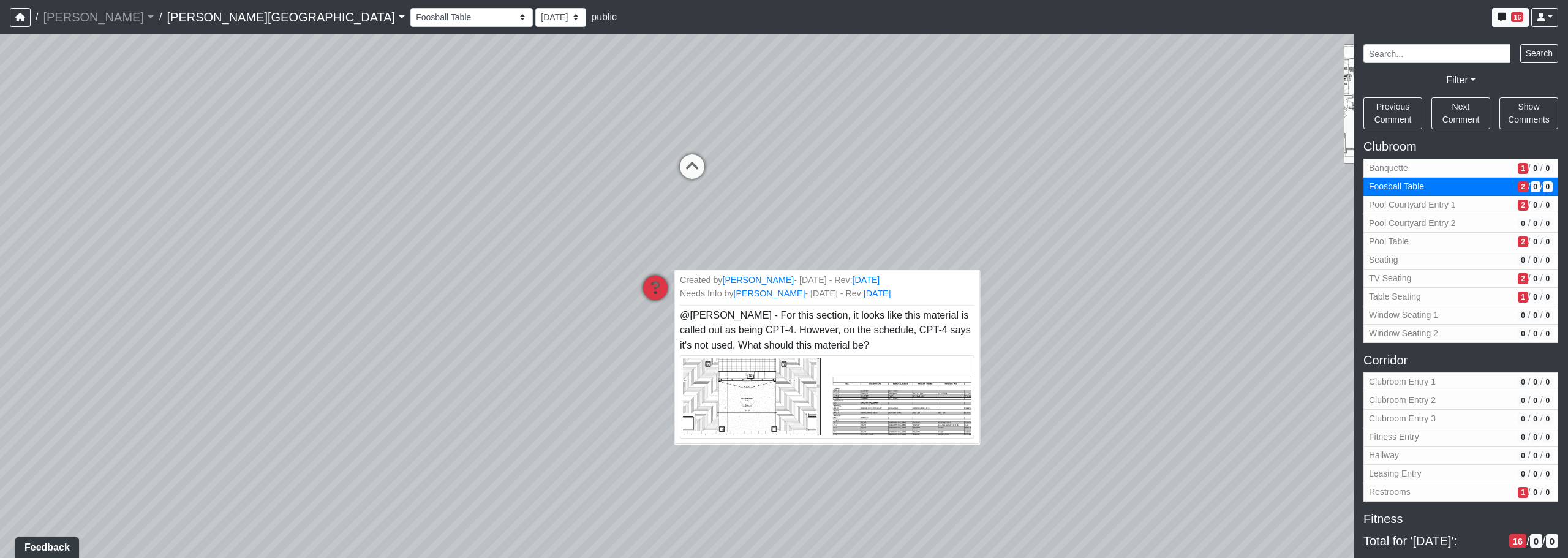
click at [749, 402] on img at bounding box center [827, 397] width 295 height 83
